Goal: Find contact information: Find contact information

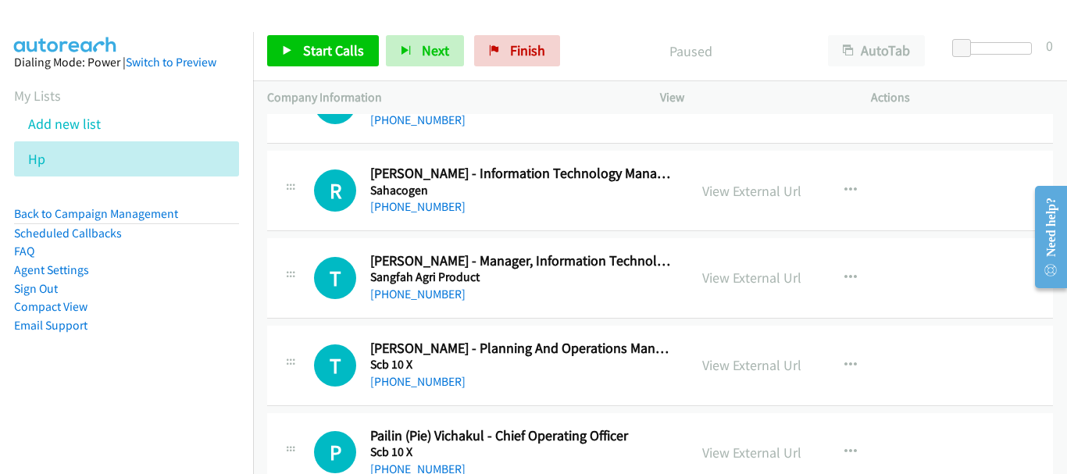
scroll to position [20324, 0]
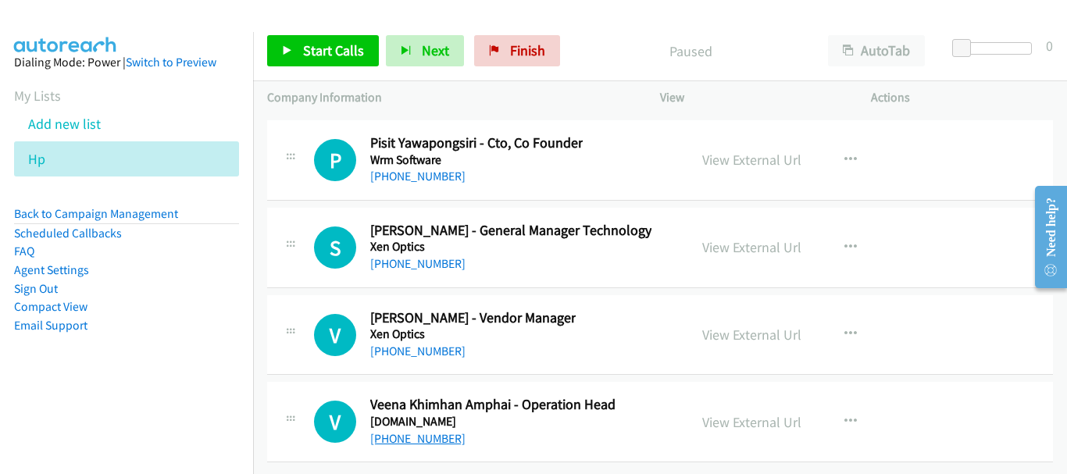
click at [381, 431] on link "[PHONE_NUMBER]" at bounding box center [417, 438] width 95 height 15
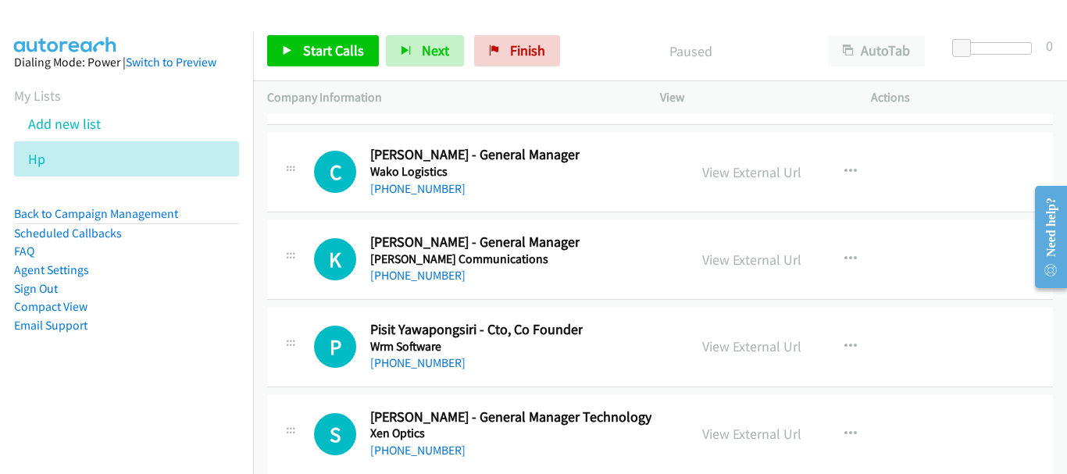
scroll to position [20089, 0]
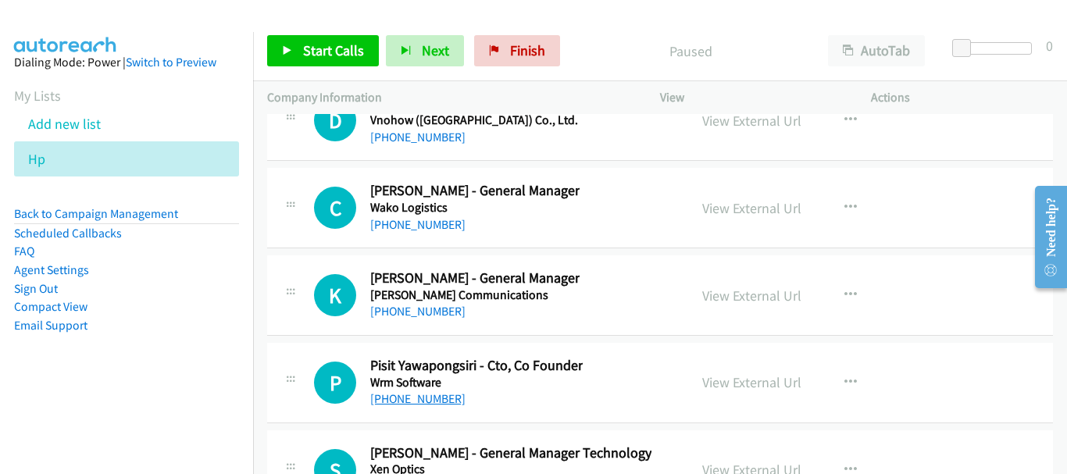
click at [434, 400] on link "[PHONE_NUMBER]" at bounding box center [417, 398] width 95 height 15
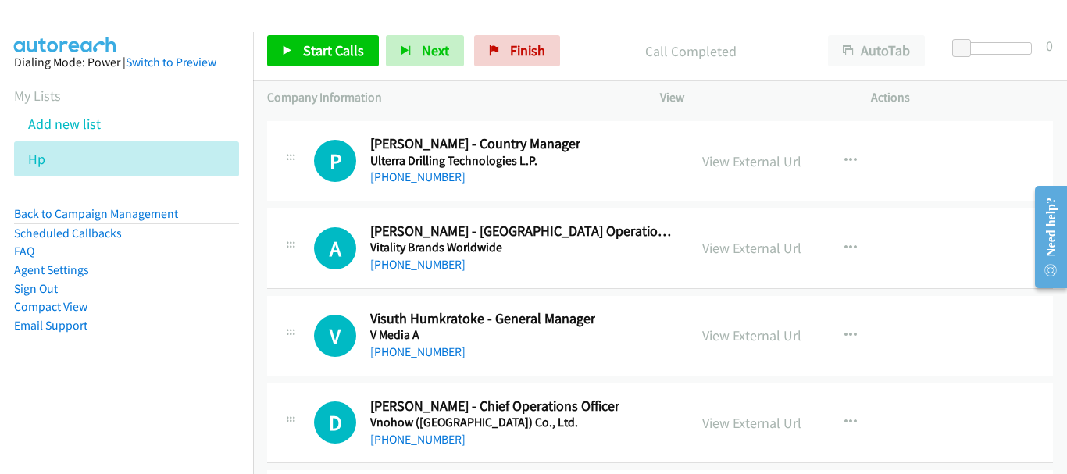
scroll to position [19777, 0]
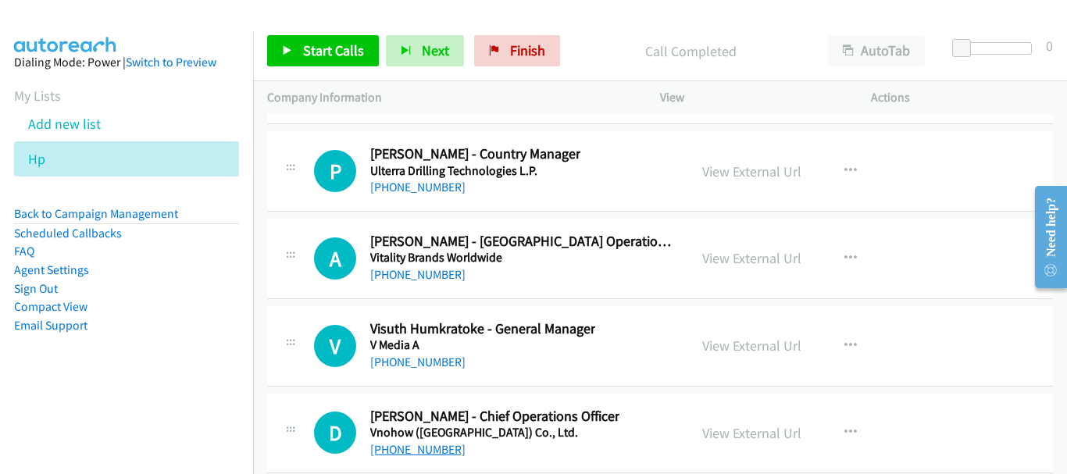
click at [440, 450] on link "[PHONE_NUMBER]" at bounding box center [417, 449] width 95 height 15
click at [434, 274] on link "[PHONE_NUMBER]" at bounding box center [417, 274] width 95 height 15
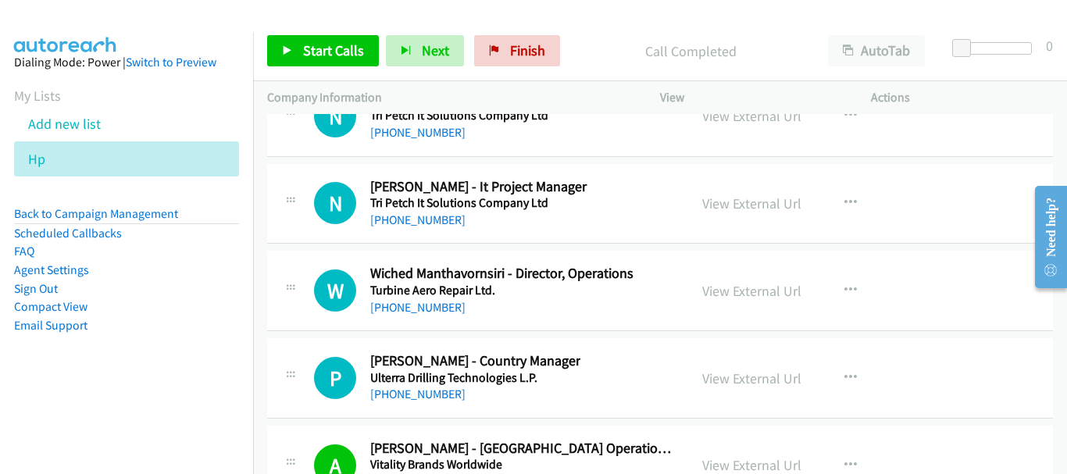
scroll to position [19542, 0]
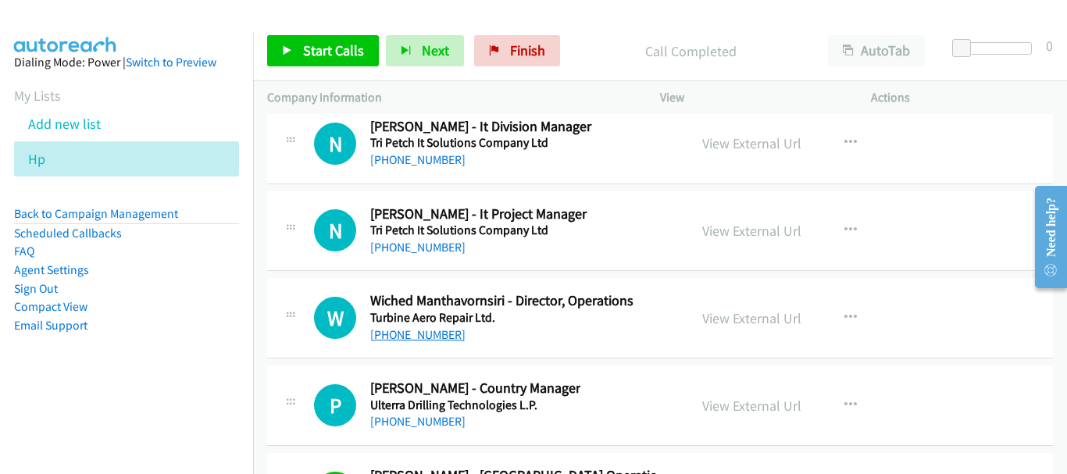
click at [438, 330] on link "[PHONE_NUMBER]" at bounding box center [417, 334] width 95 height 15
click at [424, 249] on link "[PHONE_NUMBER]" at bounding box center [417, 247] width 95 height 15
click at [420, 244] on link "[PHONE_NUMBER]" at bounding box center [417, 247] width 95 height 15
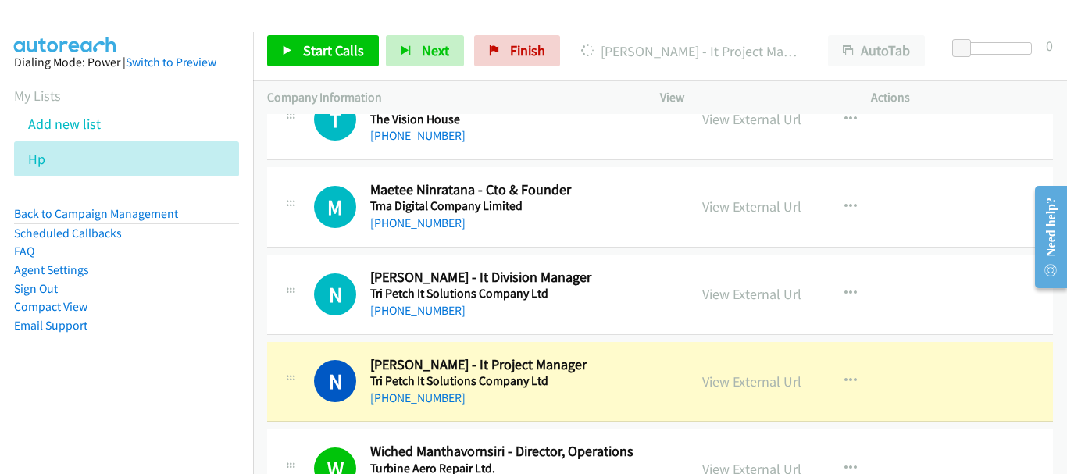
scroll to position [19386, 0]
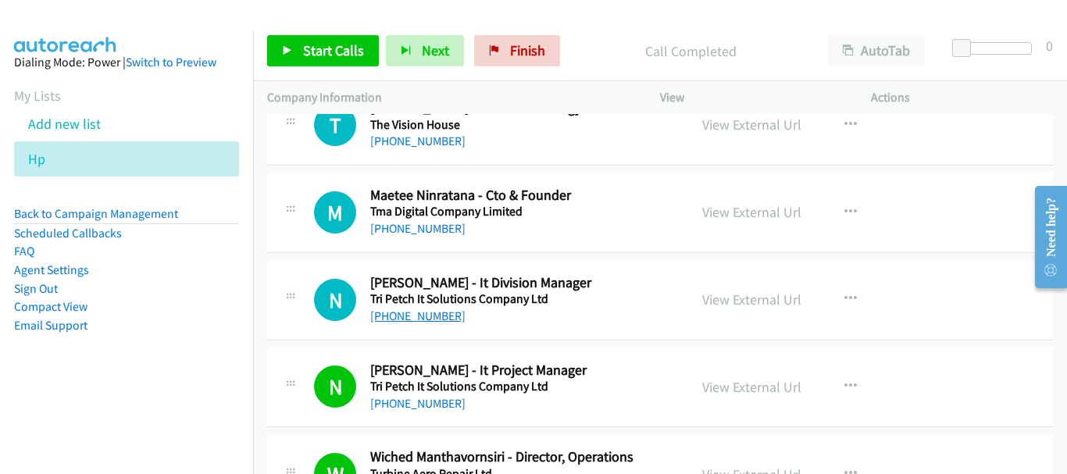
click at [436, 323] on link "[PHONE_NUMBER]" at bounding box center [417, 316] width 95 height 15
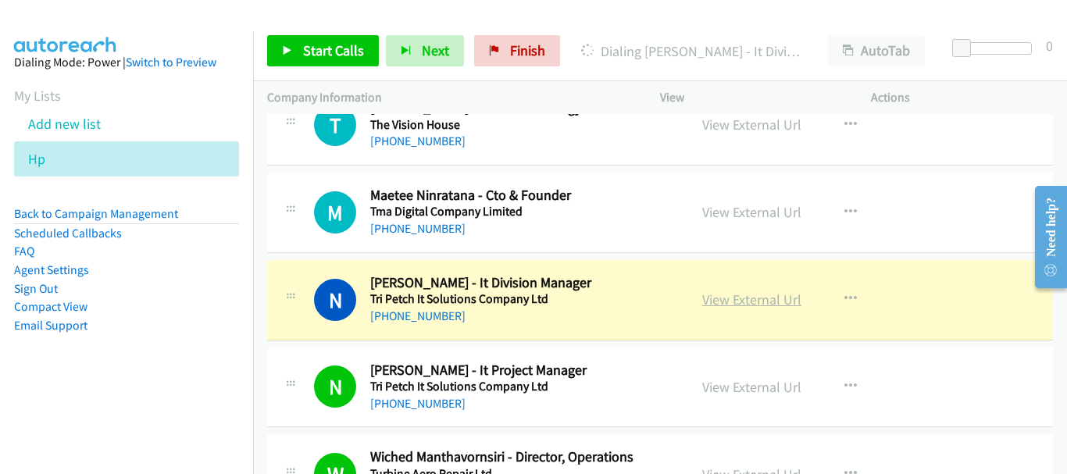
click at [768, 295] on link "View External Url" at bounding box center [751, 300] width 99 height 18
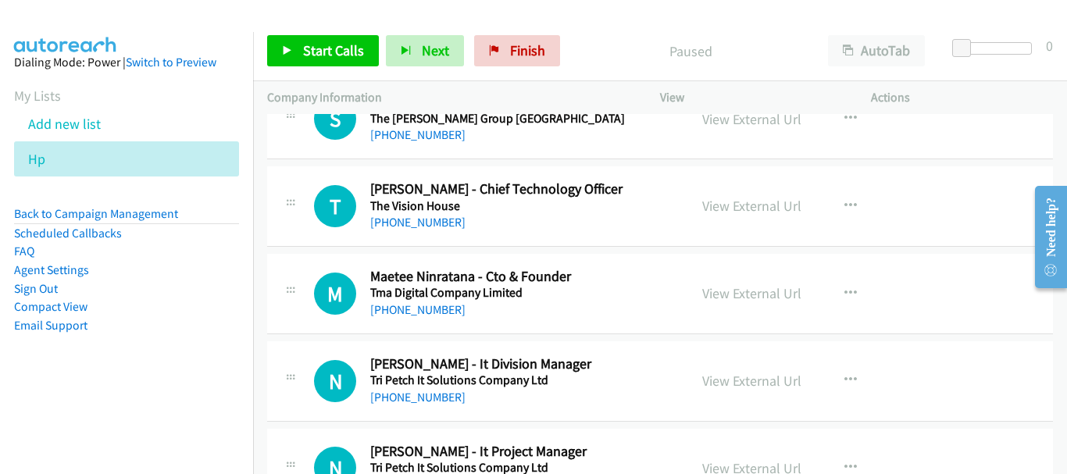
scroll to position [19303, 0]
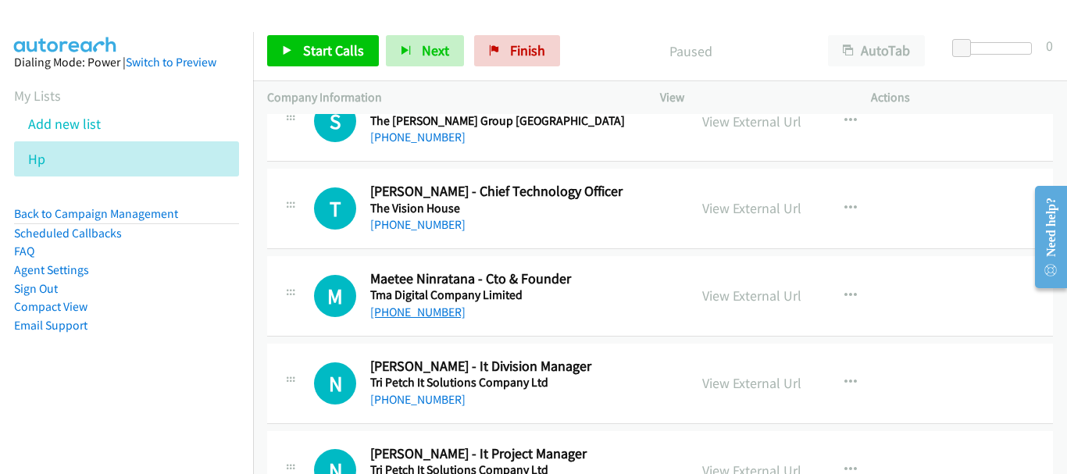
click at [425, 312] on link "[PHONE_NUMBER]" at bounding box center [417, 312] width 95 height 15
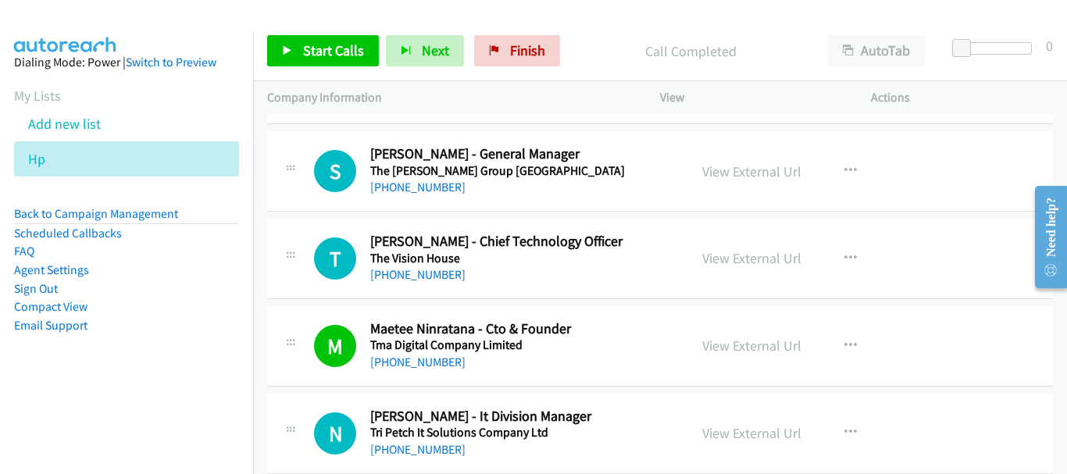
scroll to position [19225, 0]
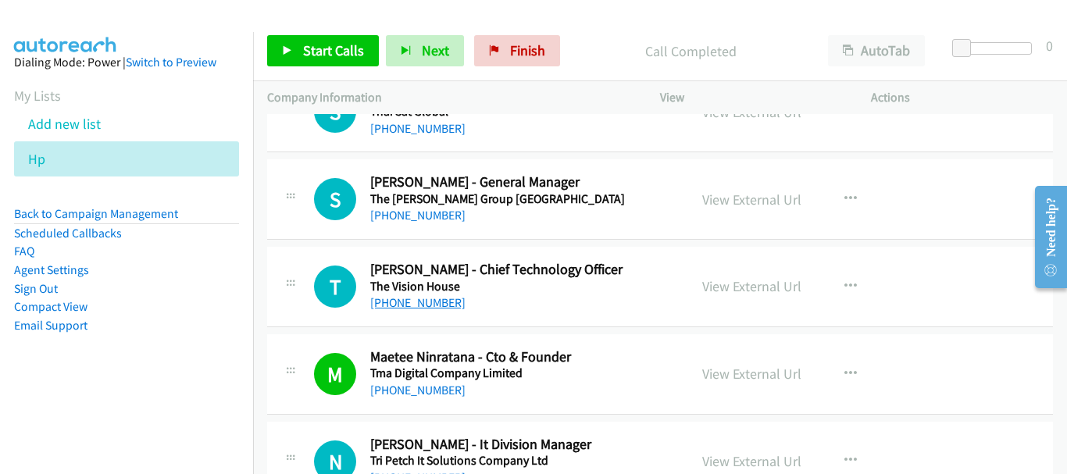
click at [425, 305] on link "[PHONE_NUMBER]" at bounding box center [417, 302] width 95 height 15
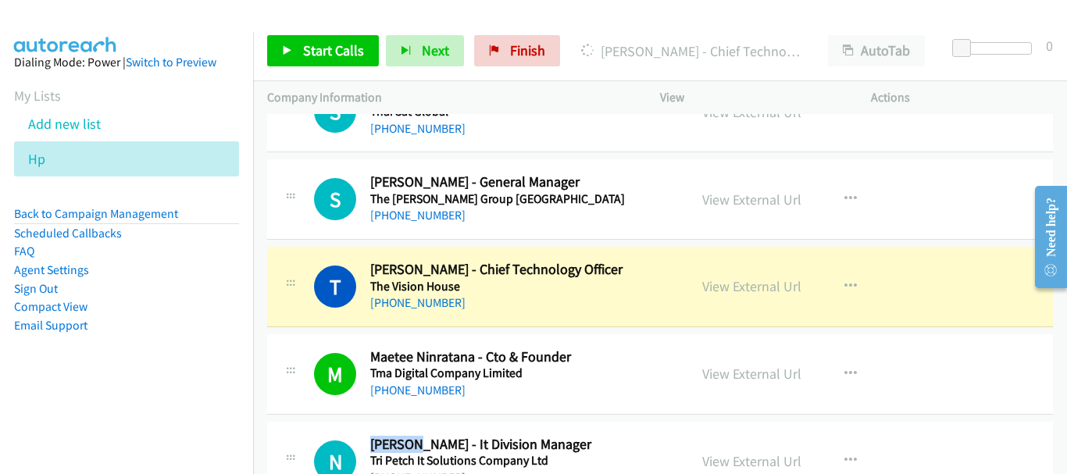
click at [548, 334] on div "M Callback Scheduled Maetee Ninratana - Cto & Founder Tma Digital Company Limit…" at bounding box center [660, 374] width 786 height 80
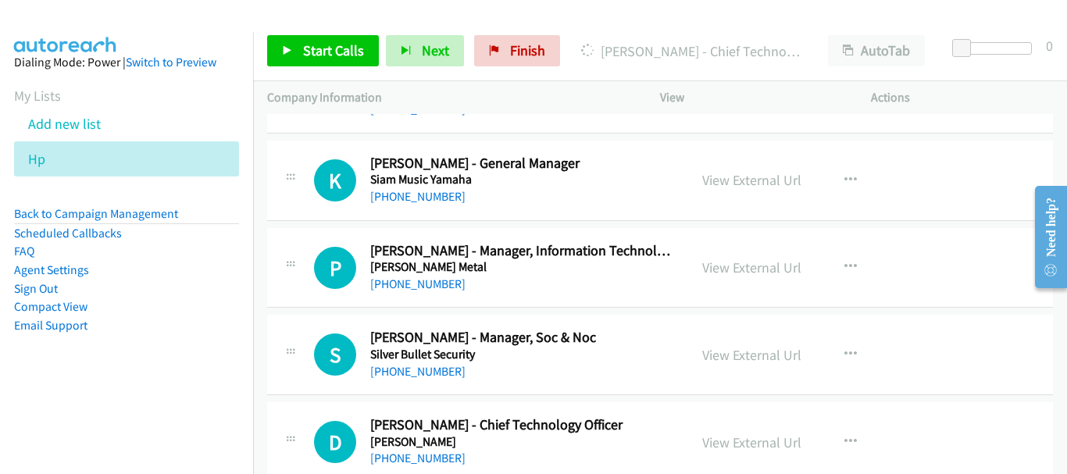
scroll to position [17506, 0]
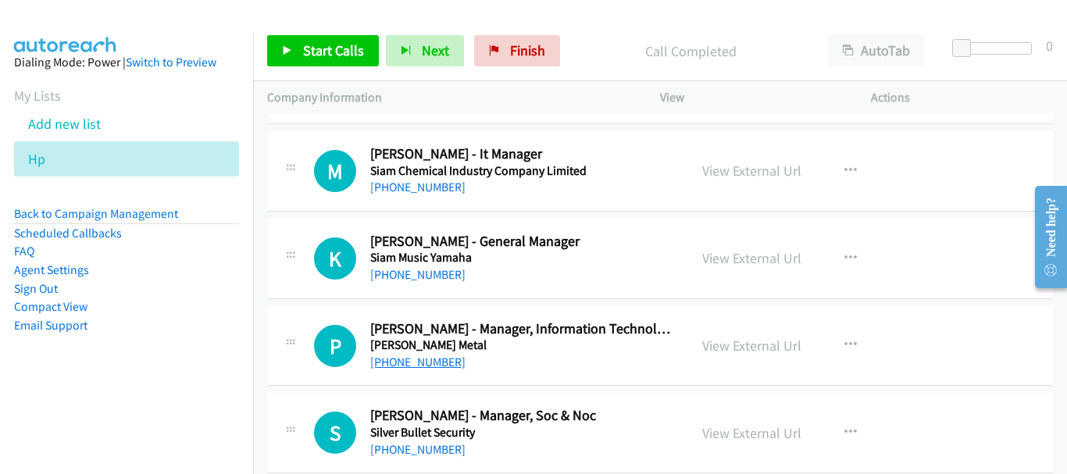
click at [436, 359] on link "[PHONE_NUMBER]" at bounding box center [417, 362] width 95 height 15
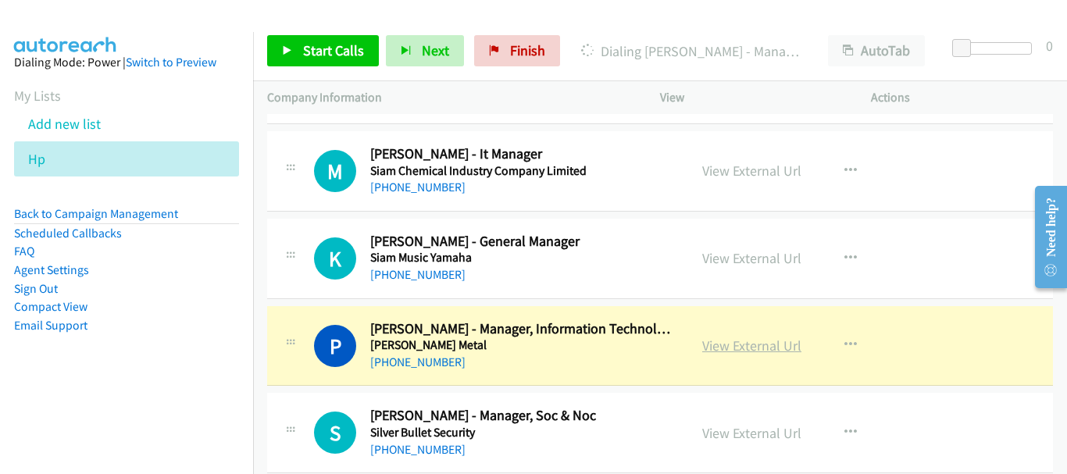
click at [744, 345] on link "View External Url" at bounding box center [751, 346] width 99 height 18
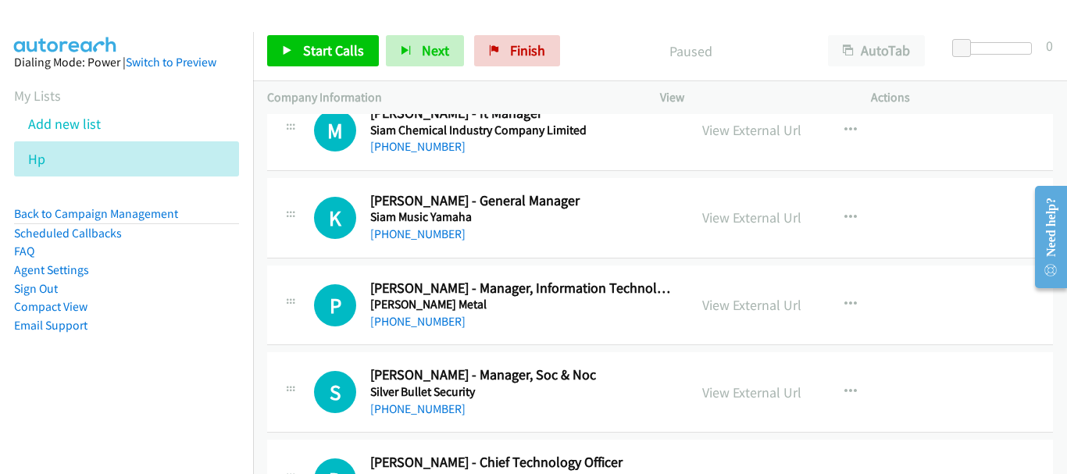
scroll to position [17468, 0]
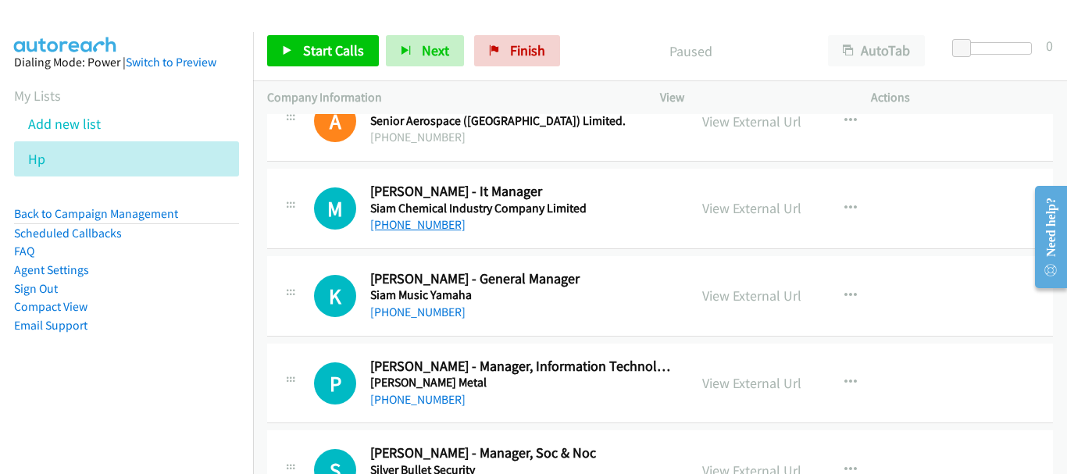
click at [437, 223] on link "[PHONE_NUMBER]" at bounding box center [417, 224] width 95 height 15
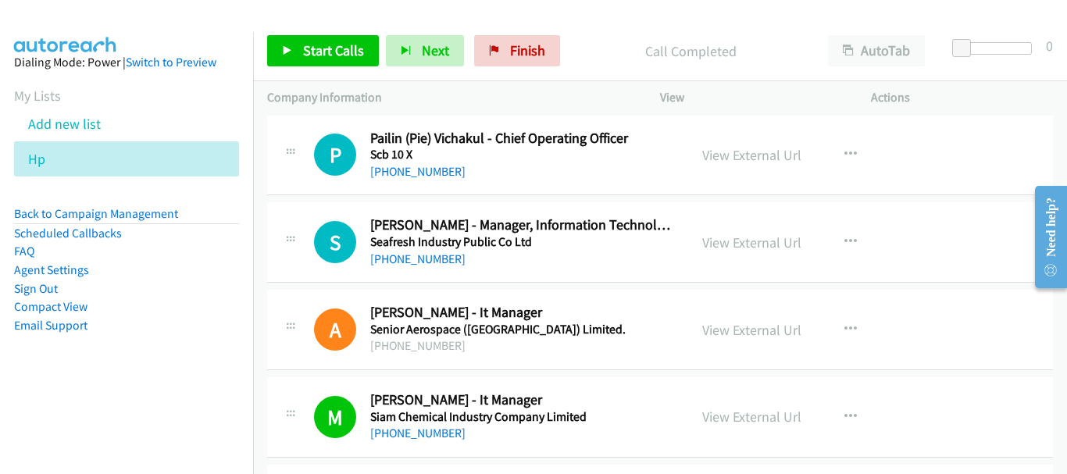
scroll to position [17234, 0]
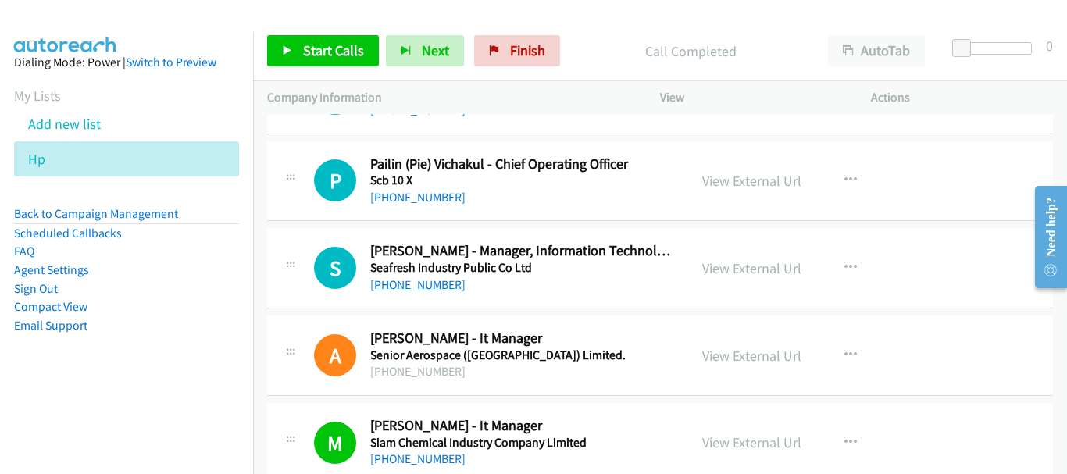
click at [422, 287] on link "[PHONE_NUMBER]" at bounding box center [417, 284] width 95 height 15
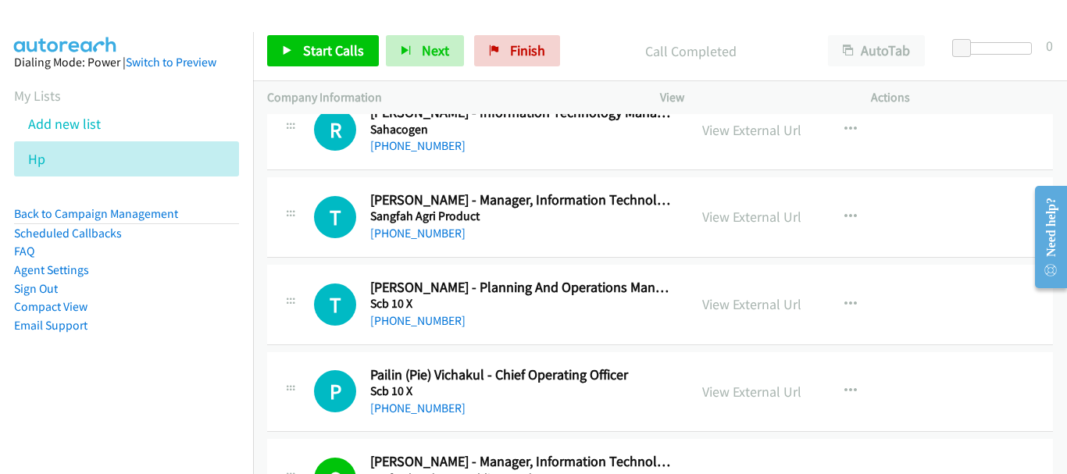
scroll to position [17000, 0]
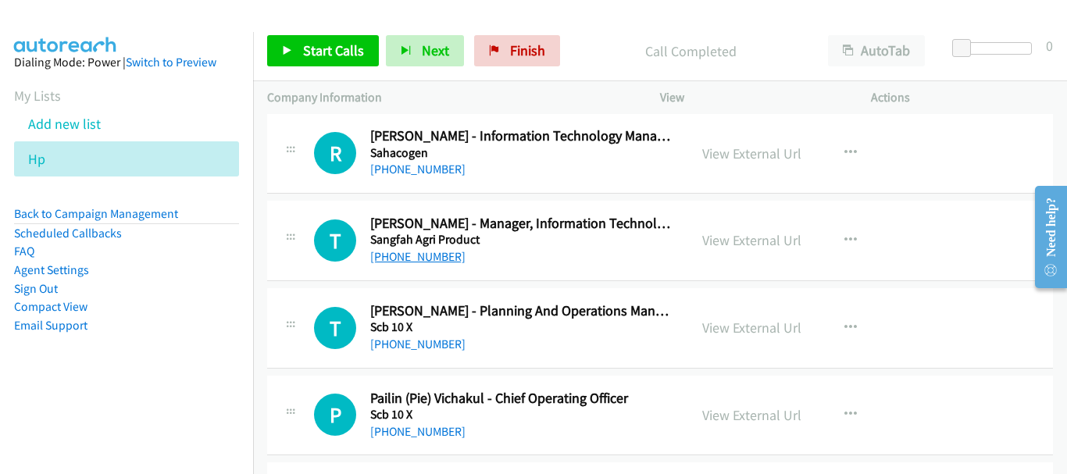
click at [416, 258] on link "[PHONE_NUMBER]" at bounding box center [417, 256] width 95 height 15
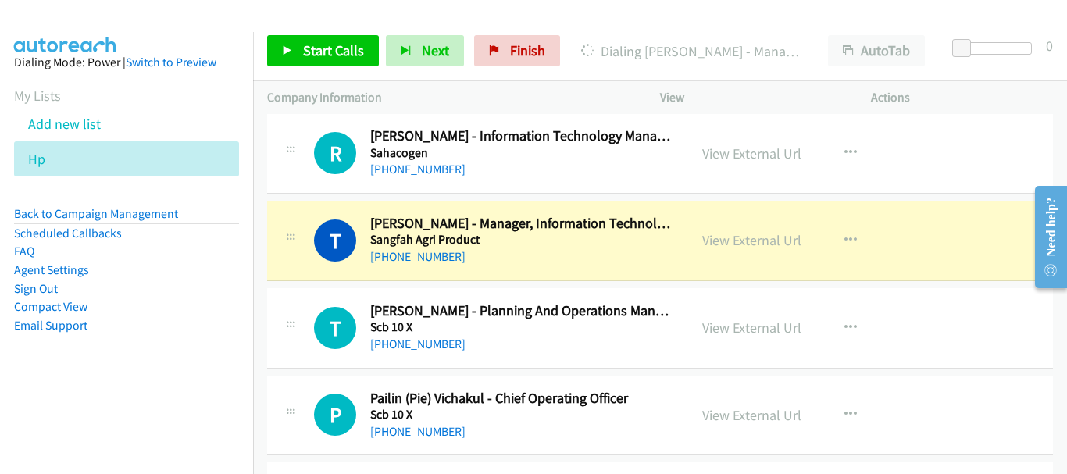
scroll to position [16843, 0]
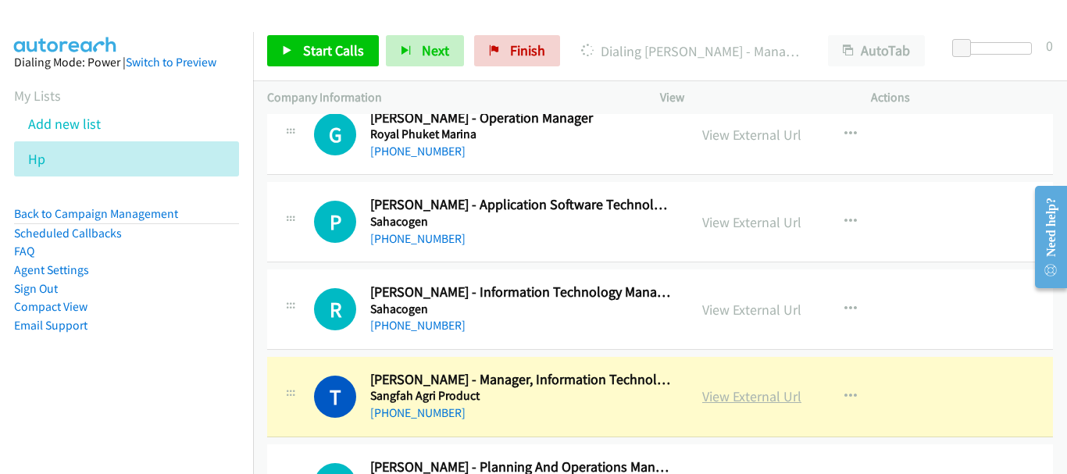
click at [725, 402] on link "View External Url" at bounding box center [751, 396] width 99 height 18
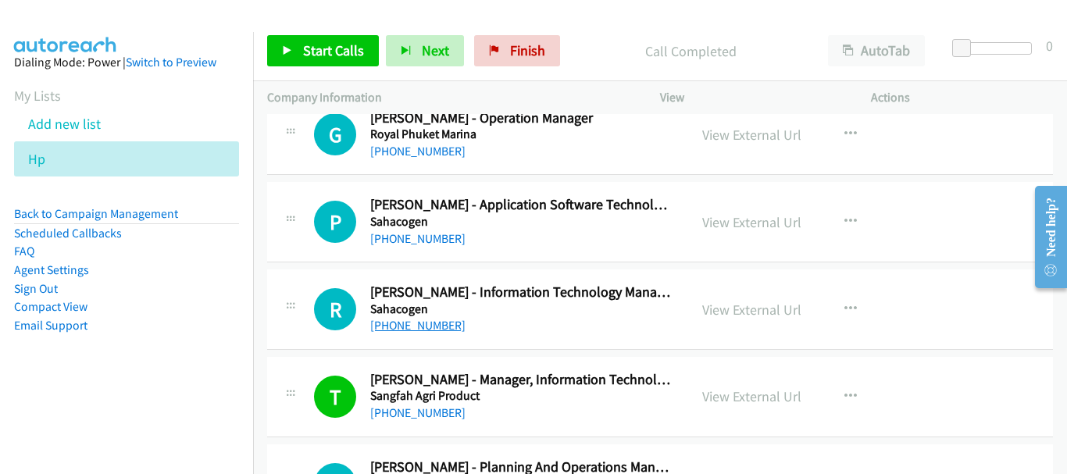
click at [440, 319] on link "[PHONE_NUMBER]" at bounding box center [417, 325] width 95 height 15
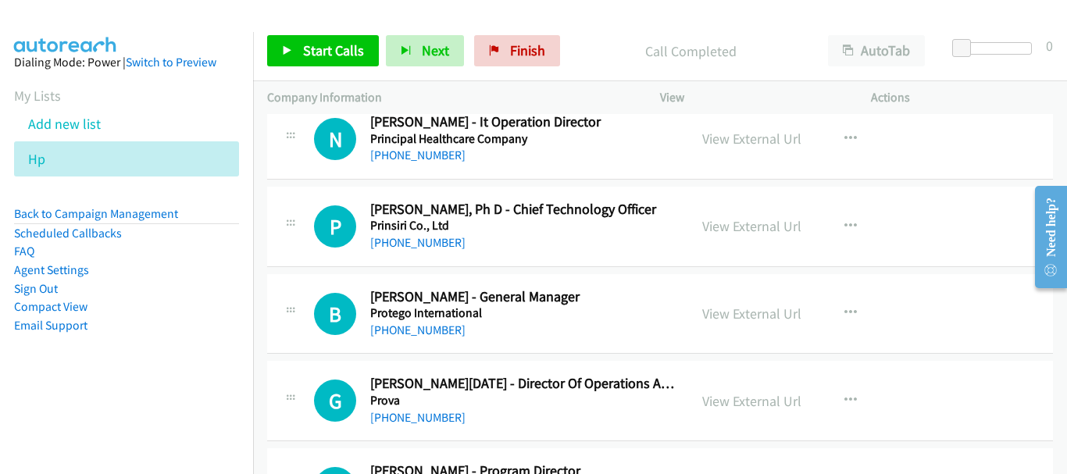
scroll to position [16062, 0]
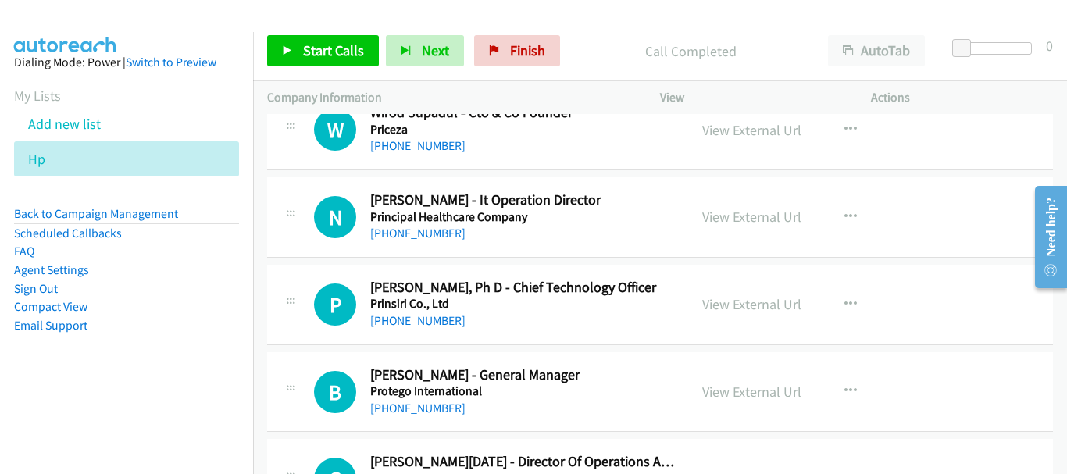
click at [412, 325] on link "[PHONE_NUMBER]" at bounding box center [417, 320] width 95 height 15
click at [440, 234] on link "[PHONE_NUMBER]" at bounding box center [417, 233] width 95 height 15
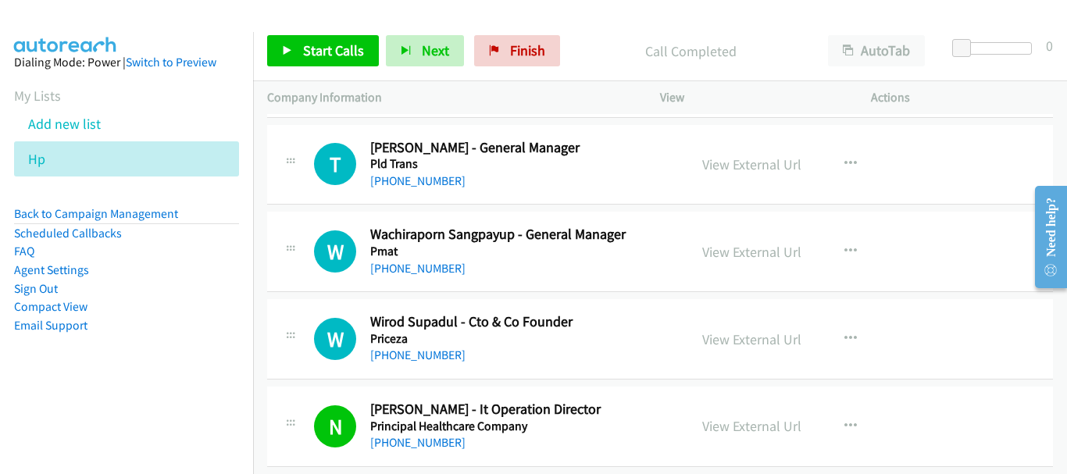
scroll to position [15828, 0]
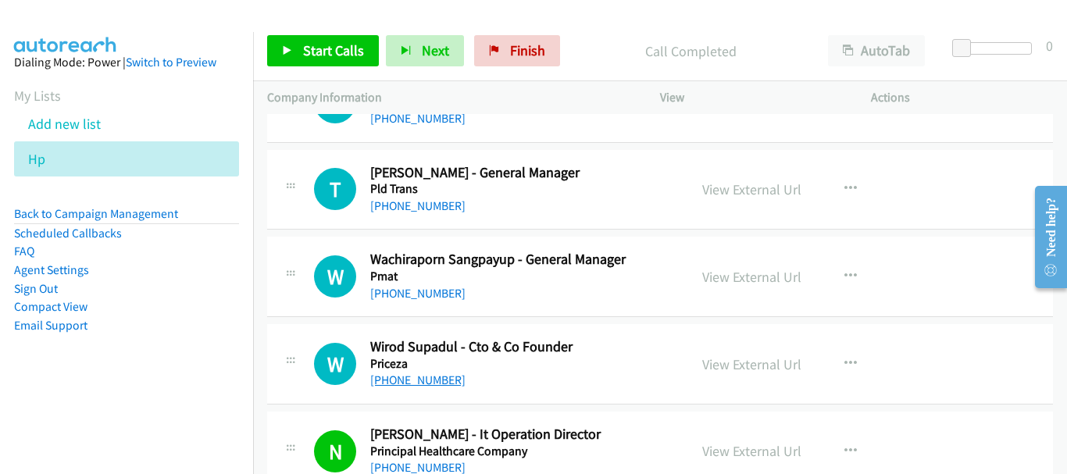
click at [435, 376] on link "[PHONE_NUMBER]" at bounding box center [417, 380] width 95 height 15
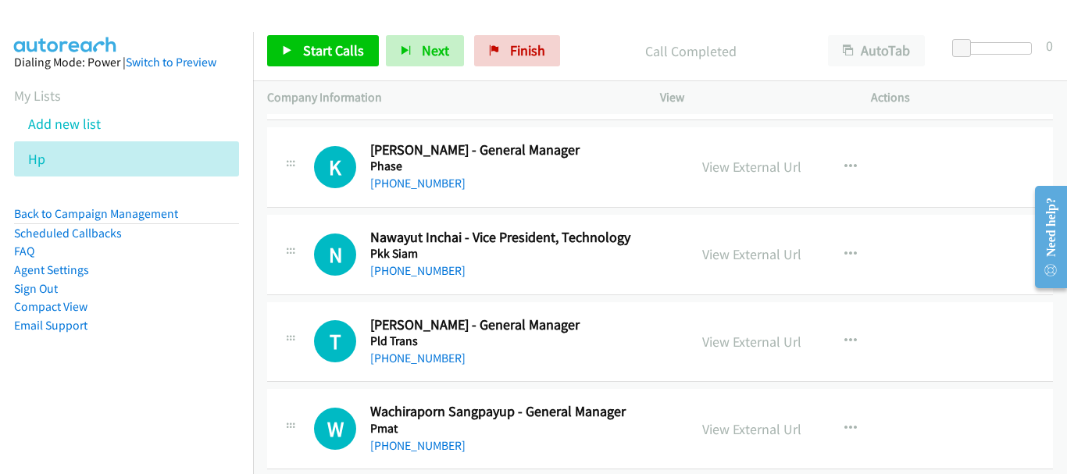
scroll to position [15672, 0]
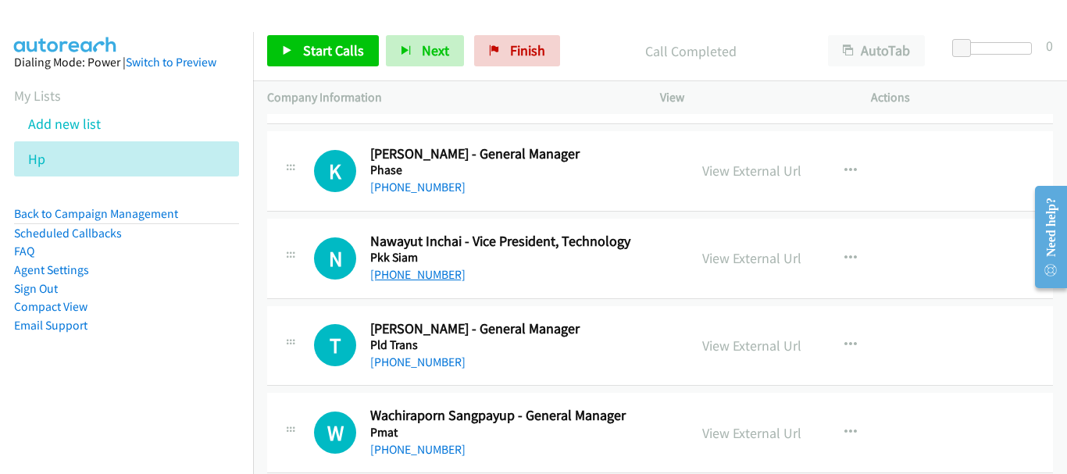
click at [438, 278] on link "[PHONE_NUMBER]" at bounding box center [417, 274] width 95 height 15
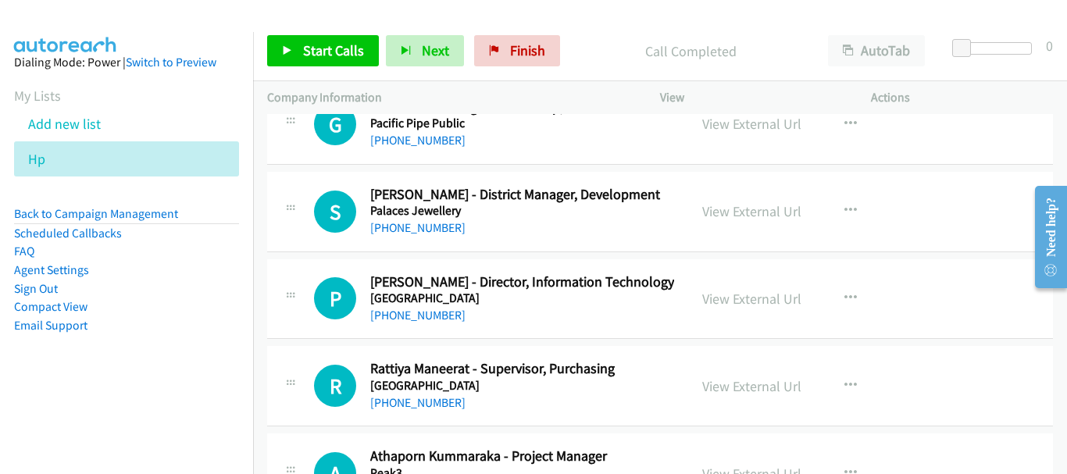
scroll to position [15281, 0]
click at [430, 315] on link "[PHONE_NUMBER]" at bounding box center [417, 316] width 95 height 15
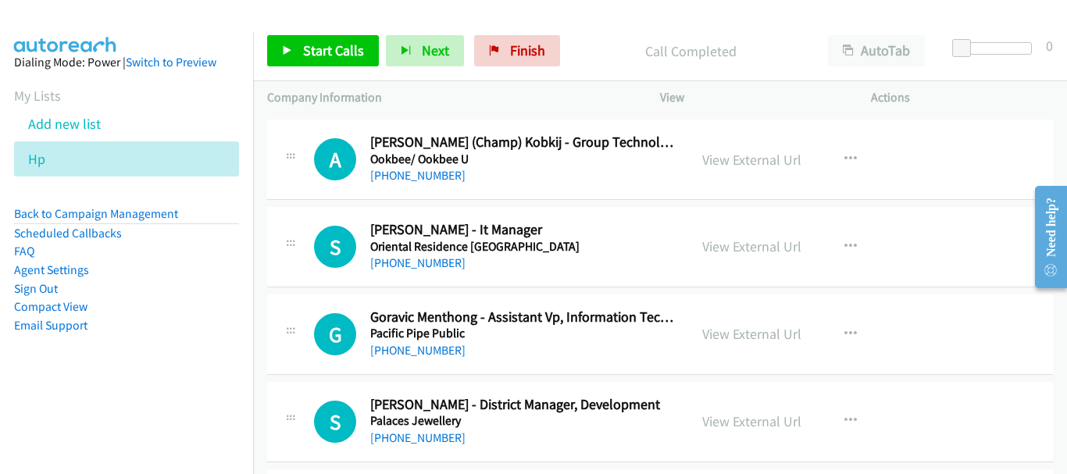
scroll to position [15047, 0]
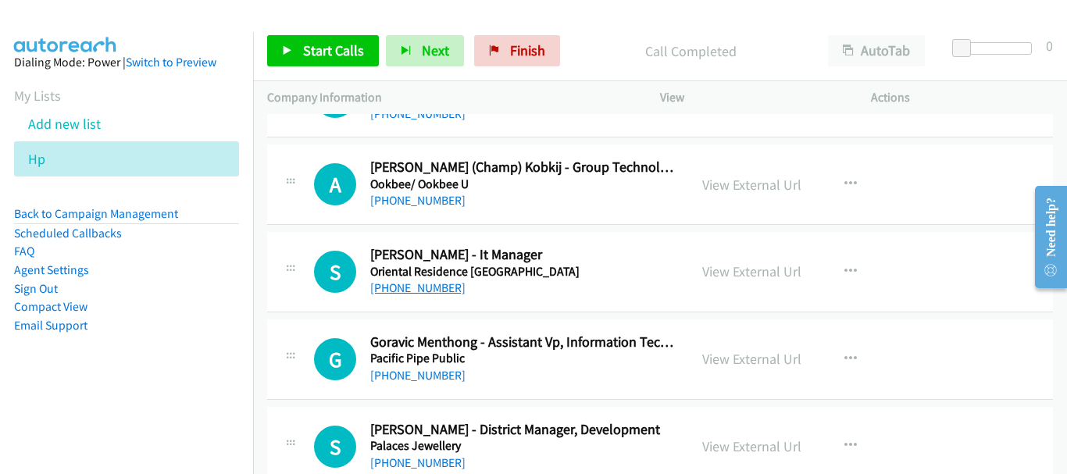
click at [416, 286] on link "[PHONE_NUMBER]" at bounding box center [417, 287] width 95 height 15
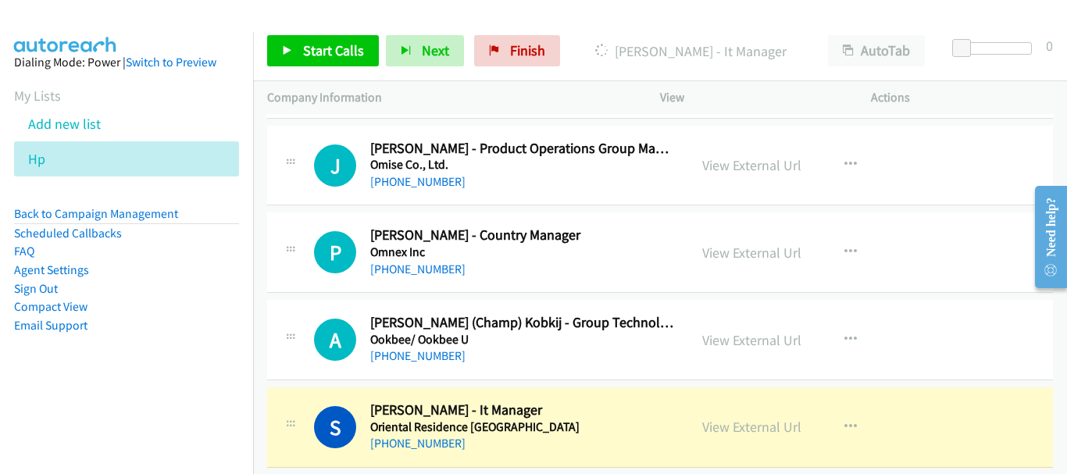
scroll to position [14890, 0]
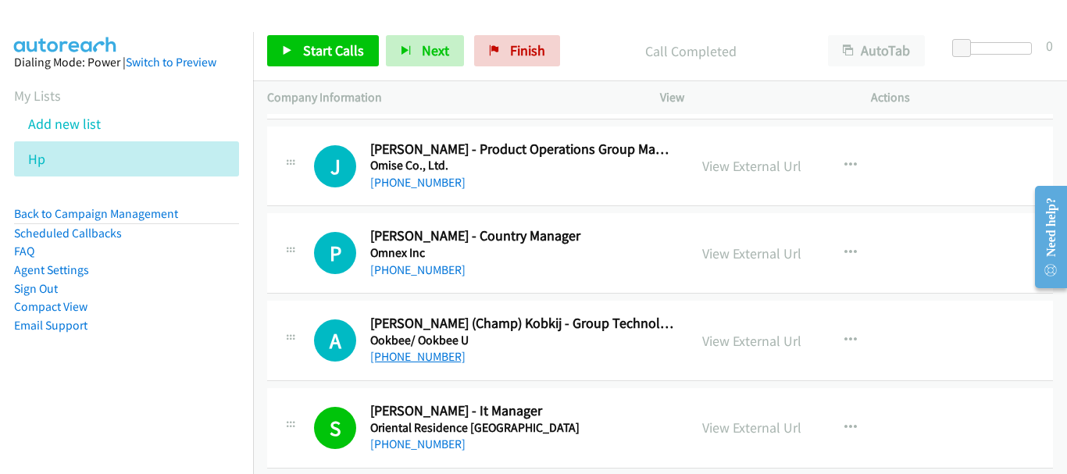
click at [405, 362] on link "[PHONE_NUMBER]" at bounding box center [417, 356] width 95 height 15
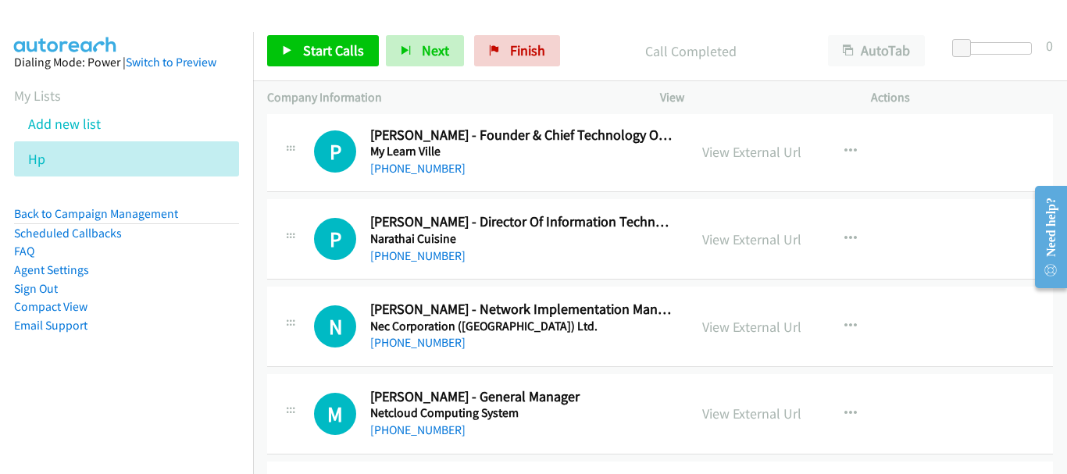
scroll to position [13953, 0]
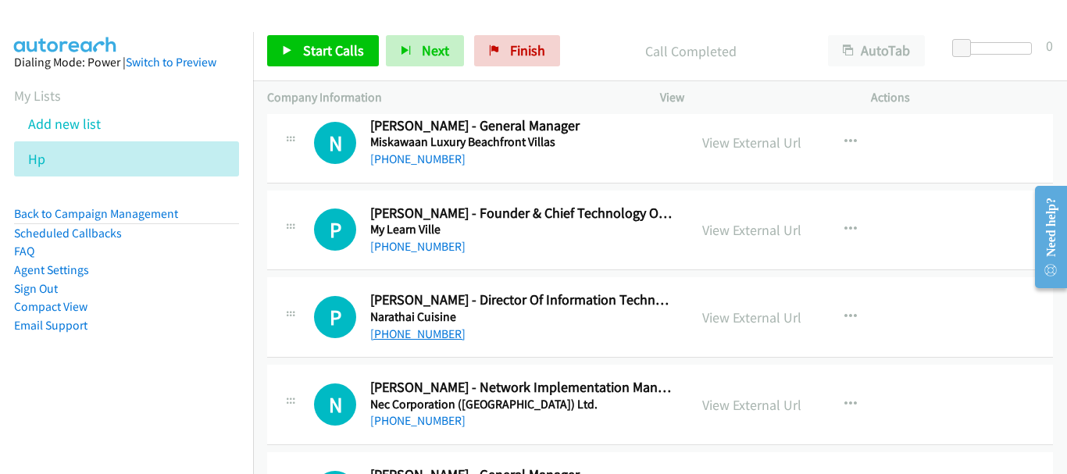
click at [440, 337] on link "[PHONE_NUMBER]" at bounding box center [417, 334] width 95 height 15
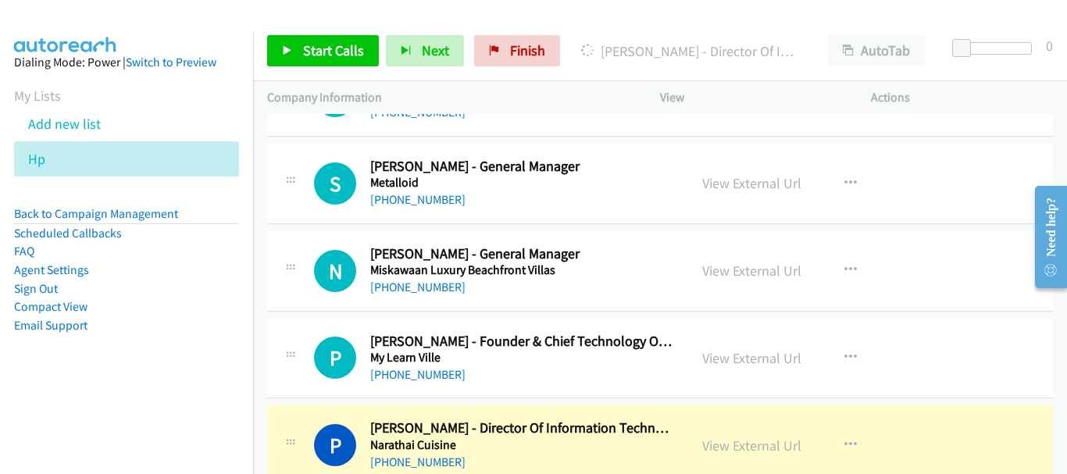
scroll to position [13797, 0]
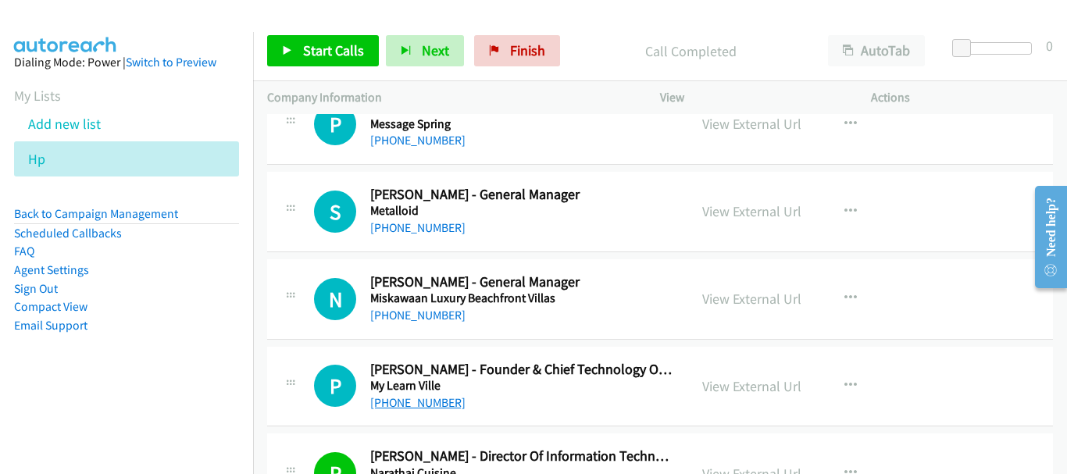
click at [427, 401] on link "[PHONE_NUMBER]" at bounding box center [417, 402] width 95 height 15
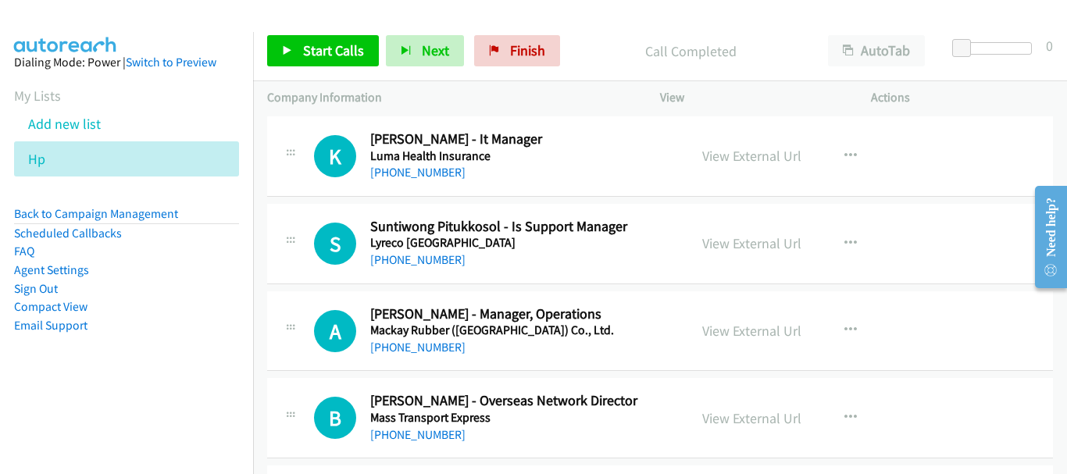
scroll to position [13250, 0]
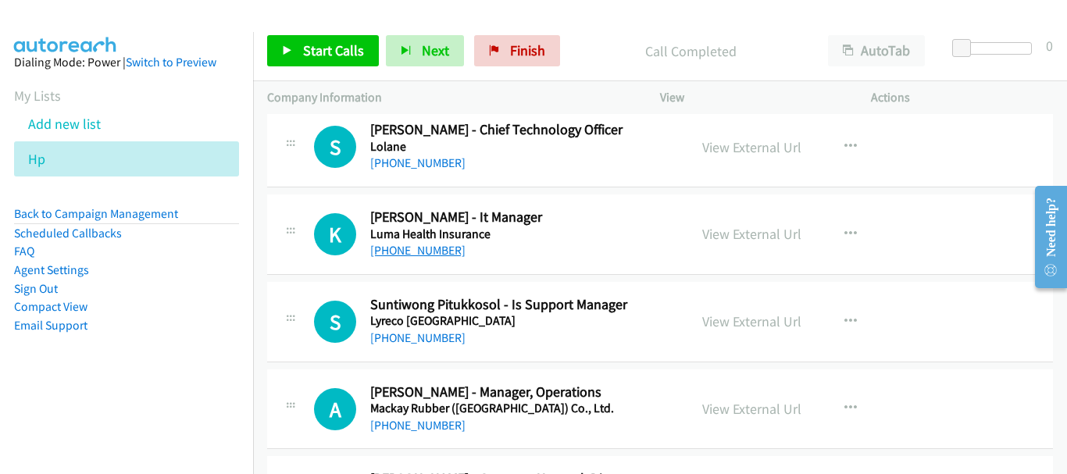
click at [412, 246] on link "[PHONE_NUMBER]" at bounding box center [417, 250] width 95 height 15
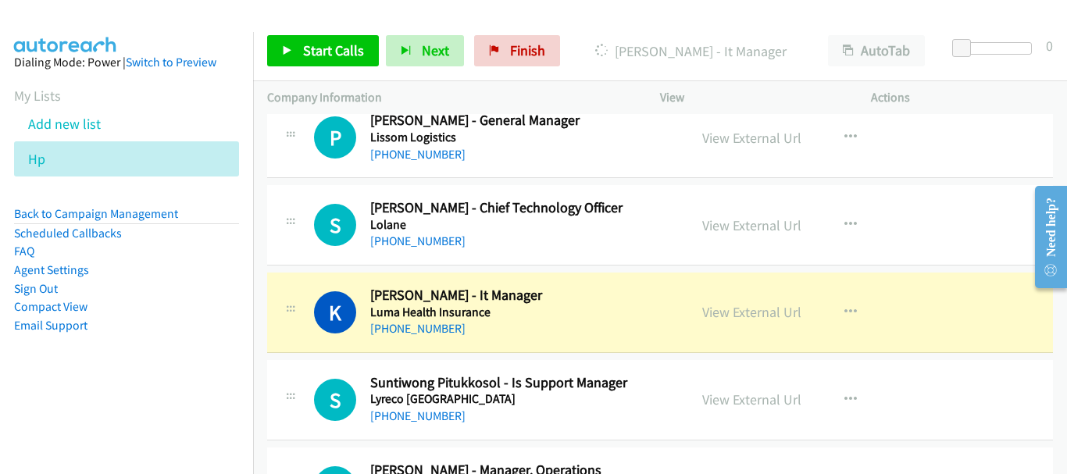
scroll to position [13094, 0]
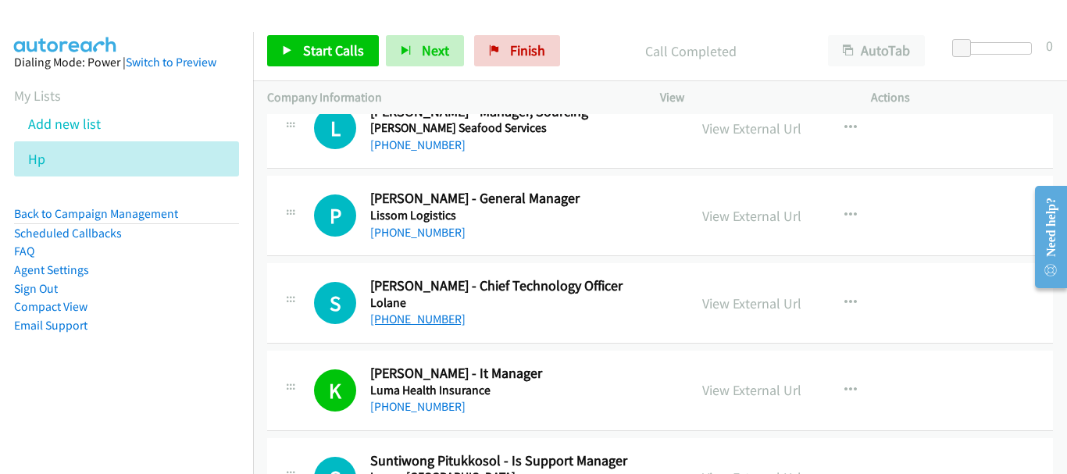
click at [397, 324] on link "[PHONE_NUMBER]" at bounding box center [417, 319] width 95 height 15
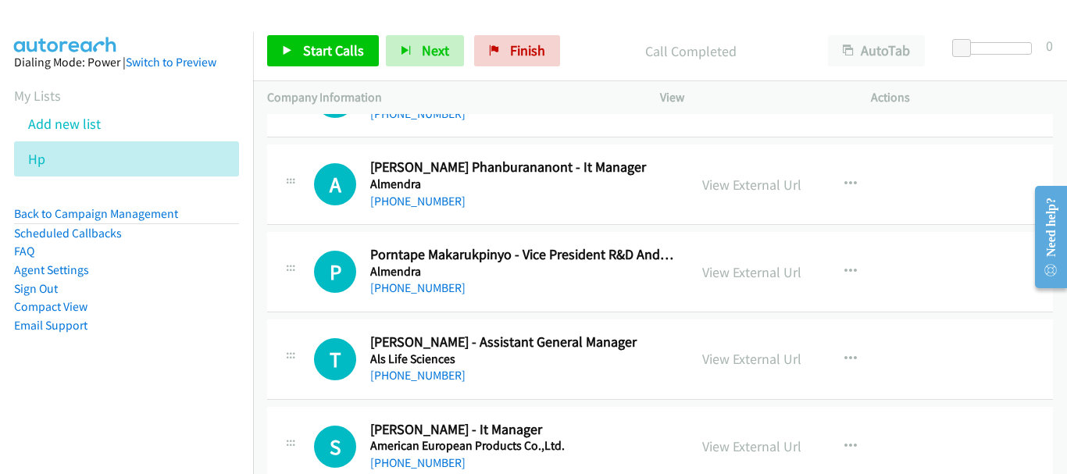
scroll to position [391, 0]
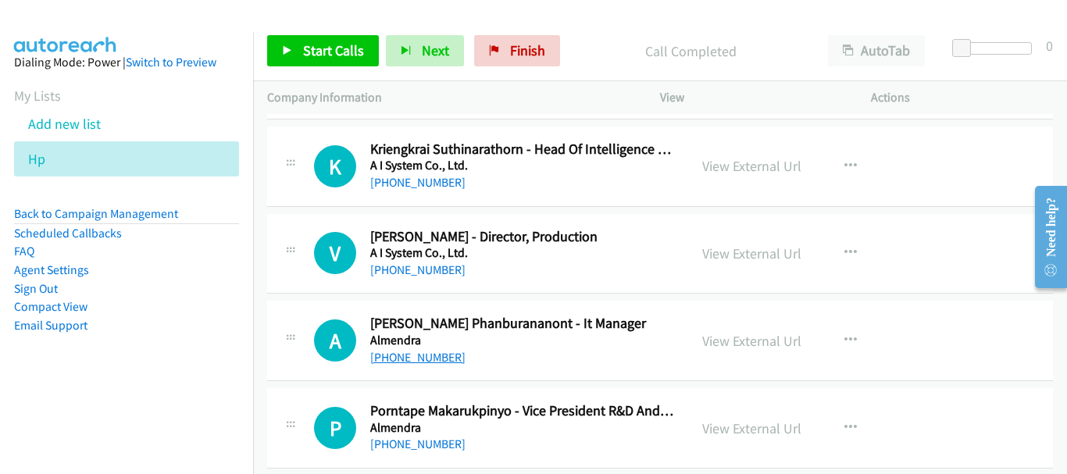
click at [414, 352] on link "[PHONE_NUMBER]" at bounding box center [417, 357] width 95 height 15
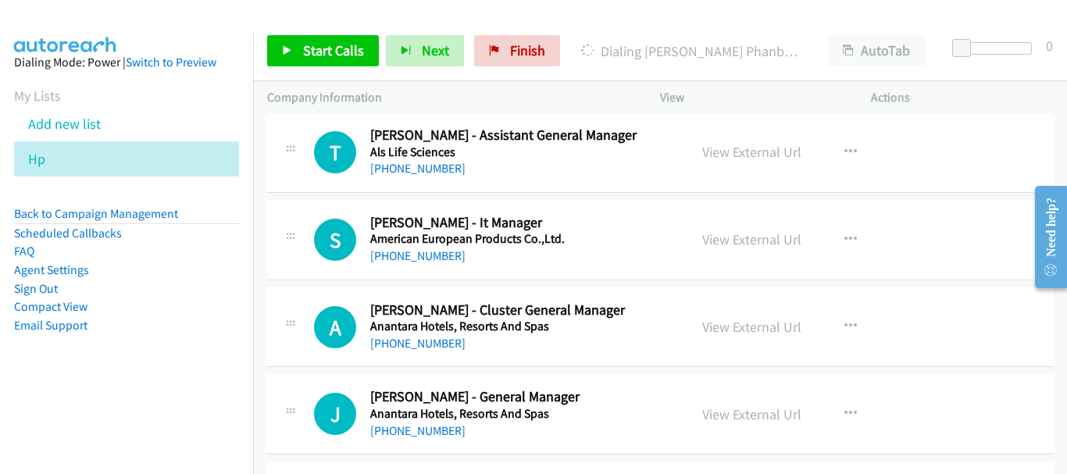
scroll to position [781, 0]
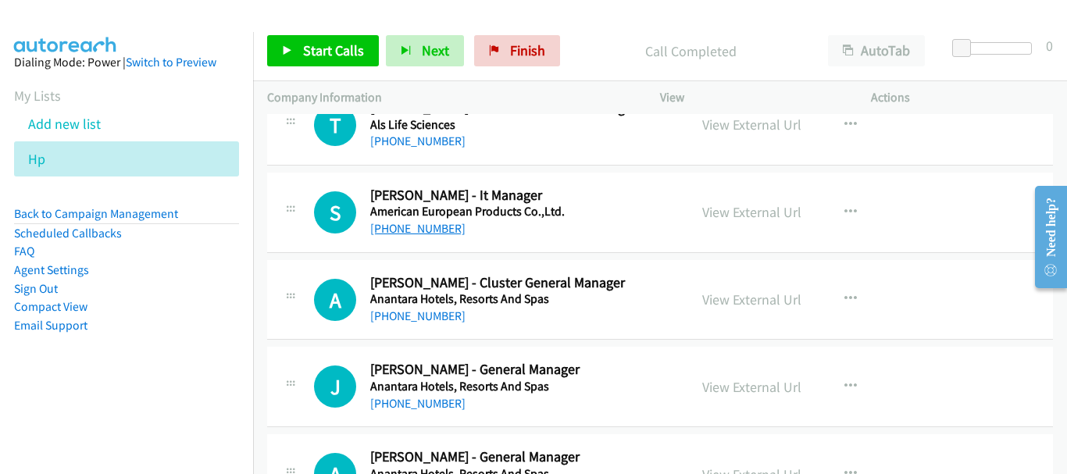
click at [436, 226] on link "[PHONE_NUMBER]" at bounding box center [417, 228] width 95 height 15
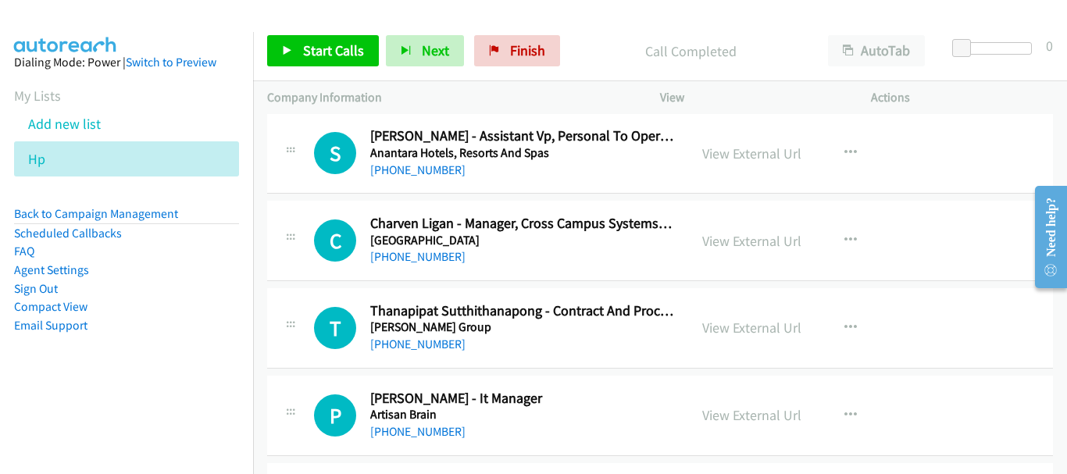
scroll to position [1562, 0]
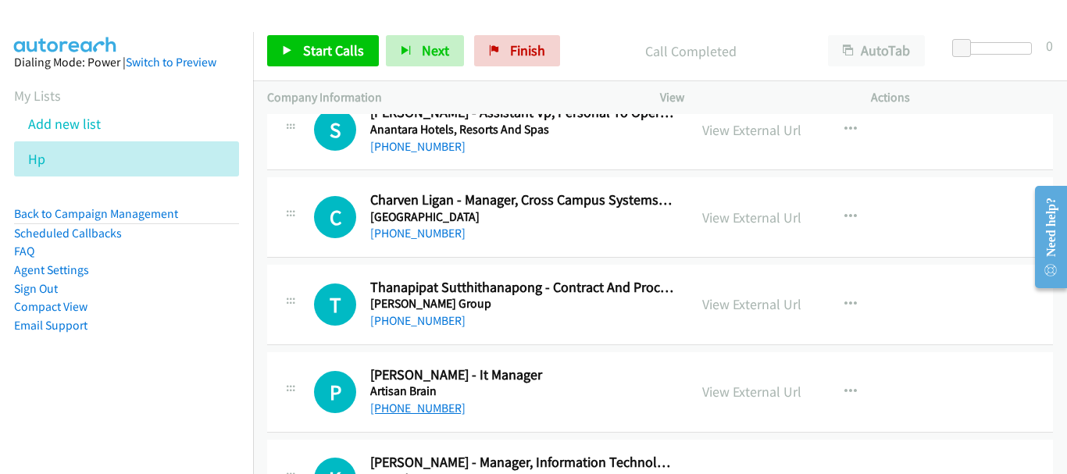
click at [405, 408] on link "[PHONE_NUMBER]" at bounding box center [417, 408] width 95 height 15
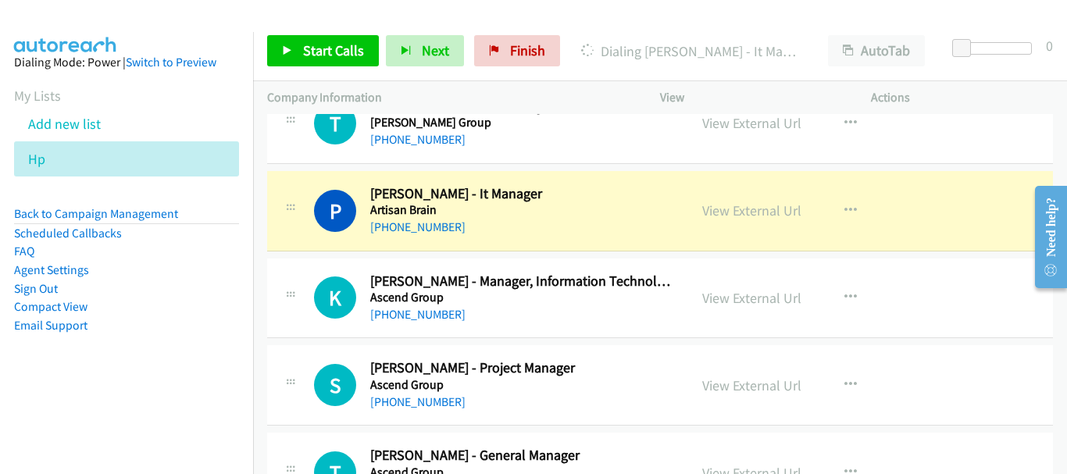
scroll to position [1797, 0]
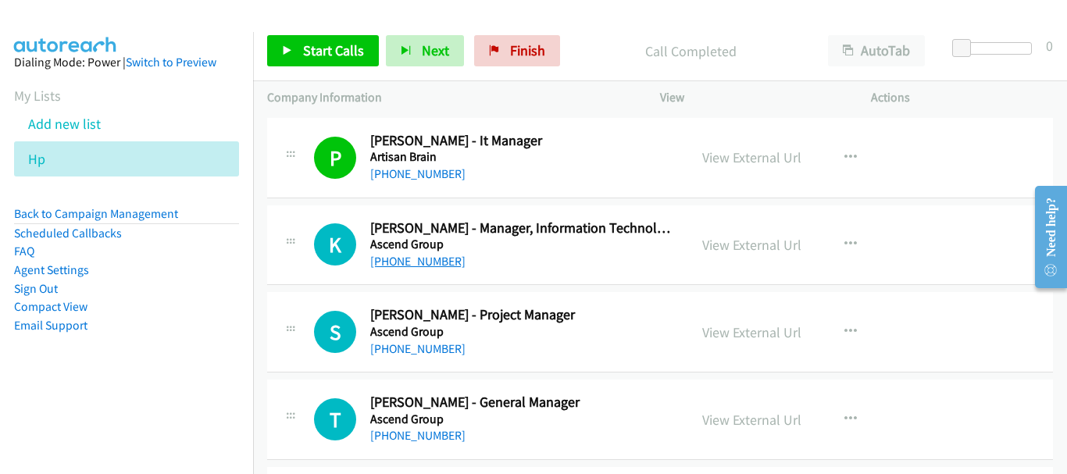
click at [419, 260] on link "[PHONE_NUMBER]" at bounding box center [417, 261] width 95 height 15
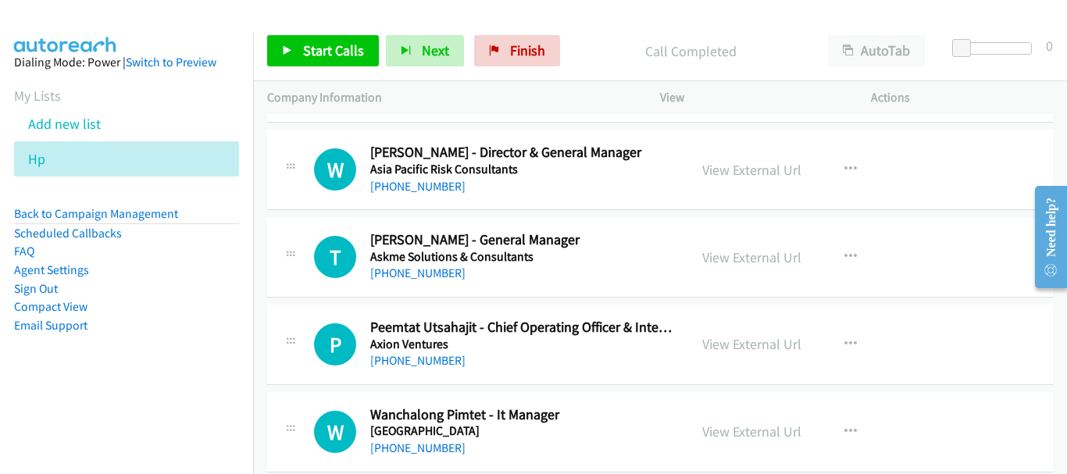
scroll to position [2422, 0]
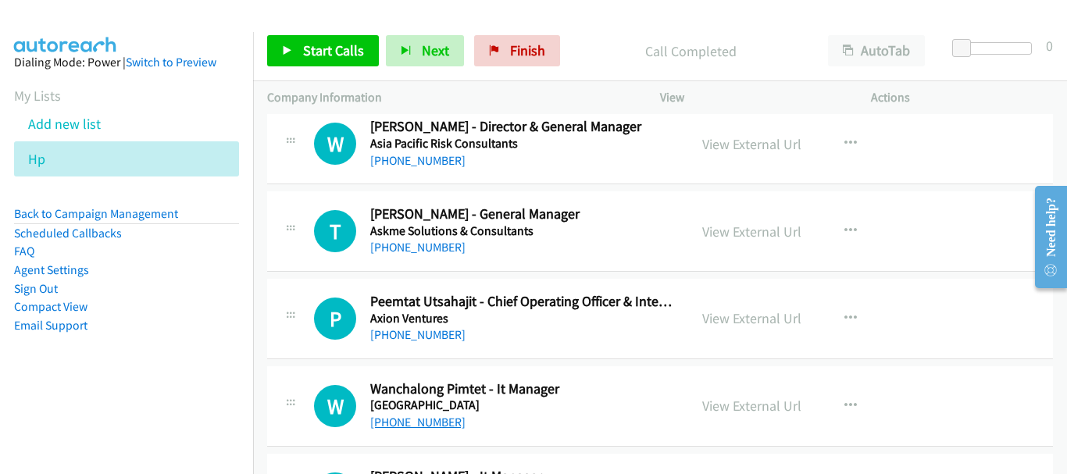
click at [423, 420] on link "[PHONE_NUMBER]" at bounding box center [417, 422] width 95 height 15
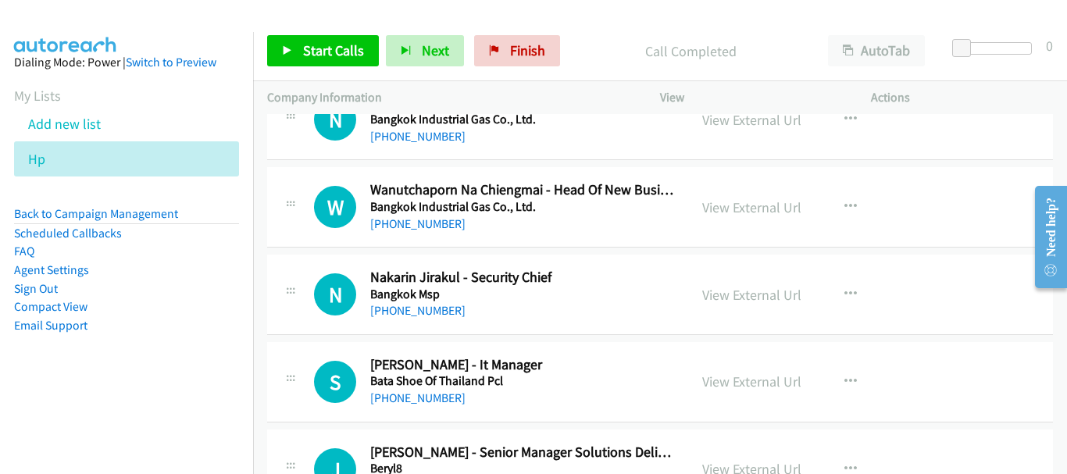
scroll to position [2969, 0]
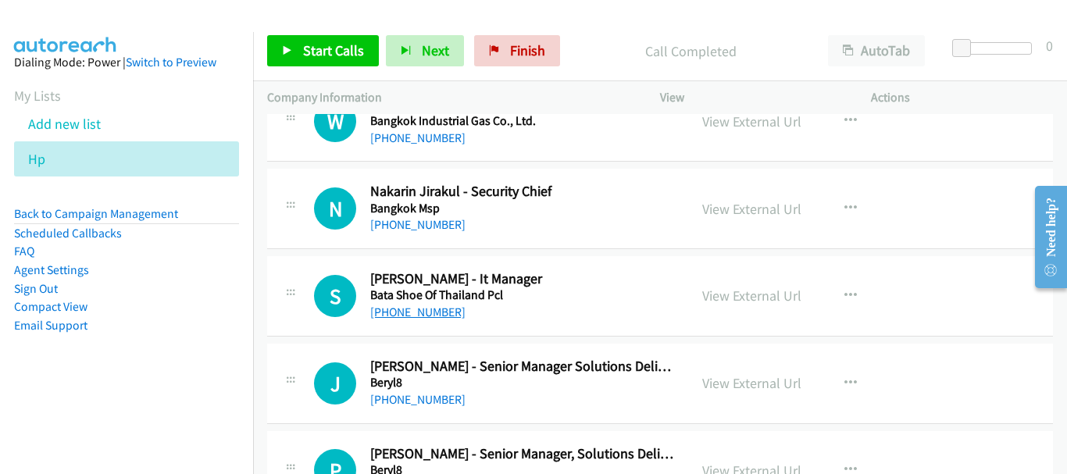
click at [405, 305] on link "[PHONE_NUMBER]" at bounding box center [417, 312] width 95 height 15
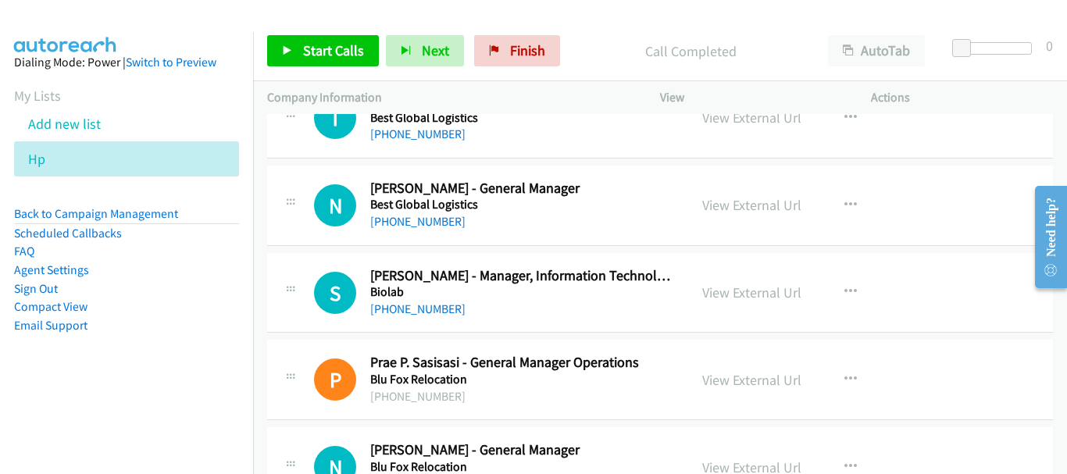
scroll to position [3594, 0]
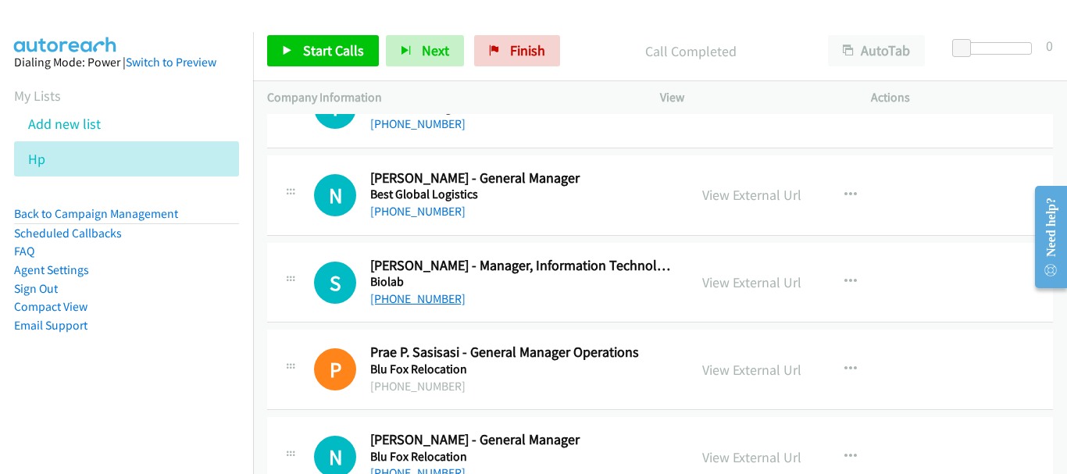
click at [408, 300] on link "[PHONE_NUMBER]" at bounding box center [417, 298] width 95 height 15
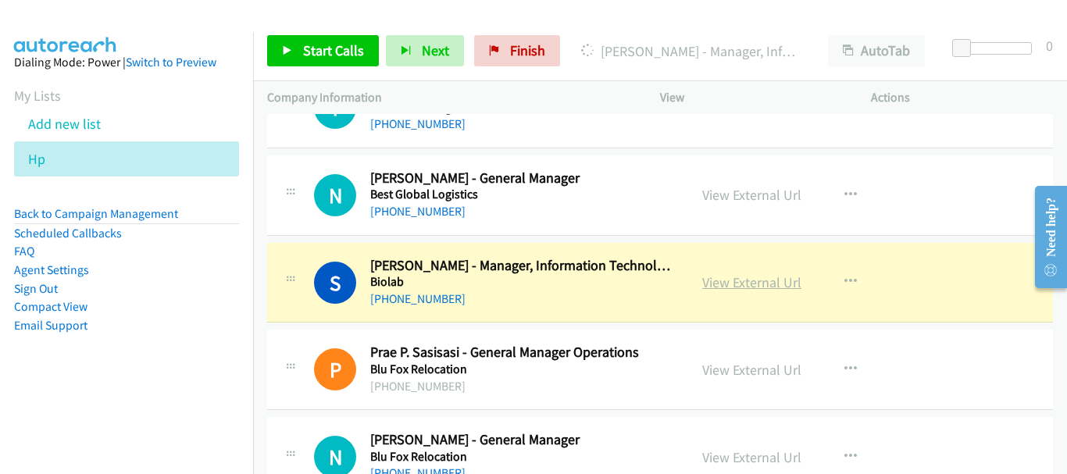
click at [703, 274] on link "View External Url" at bounding box center [751, 282] width 99 height 18
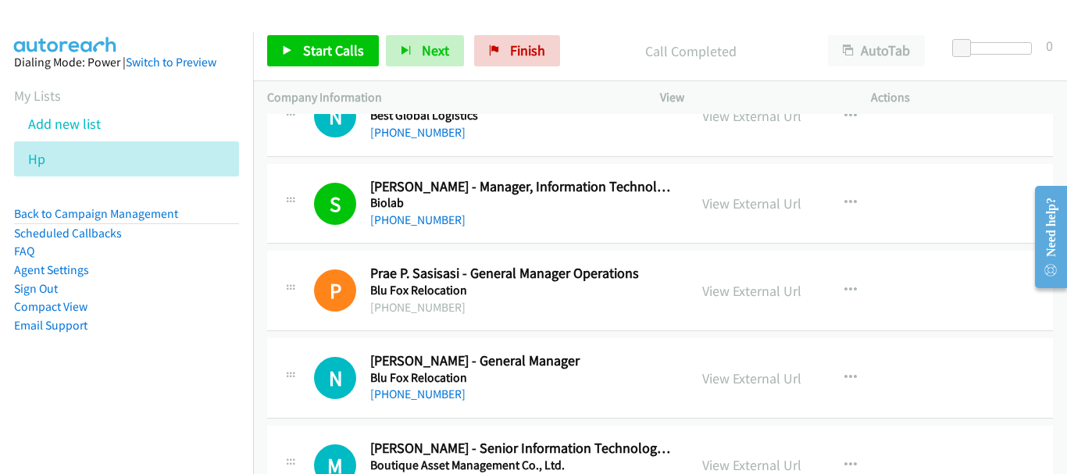
scroll to position [3828, 0]
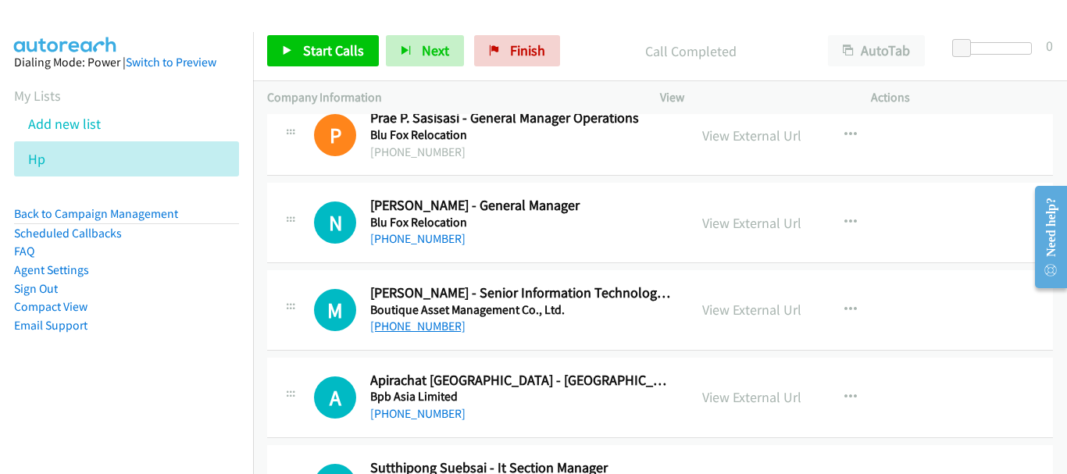
click at [441, 327] on link "[PHONE_NUMBER]" at bounding box center [417, 326] width 95 height 15
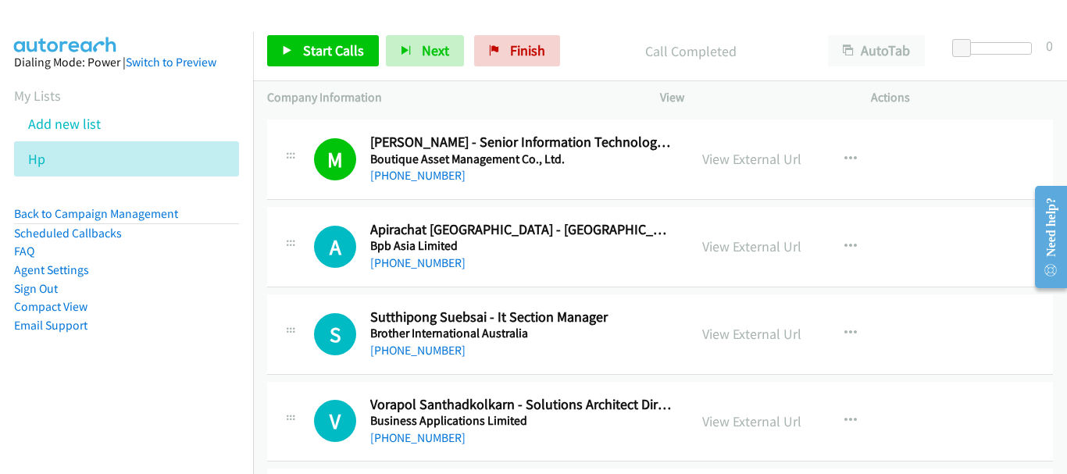
scroll to position [3984, 0]
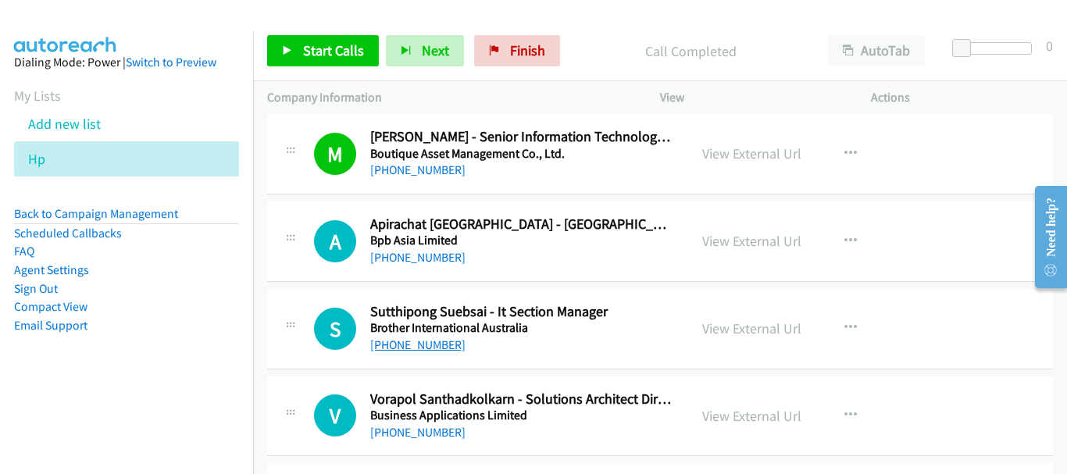
click at [431, 345] on link "[PHONE_NUMBER]" at bounding box center [417, 344] width 95 height 15
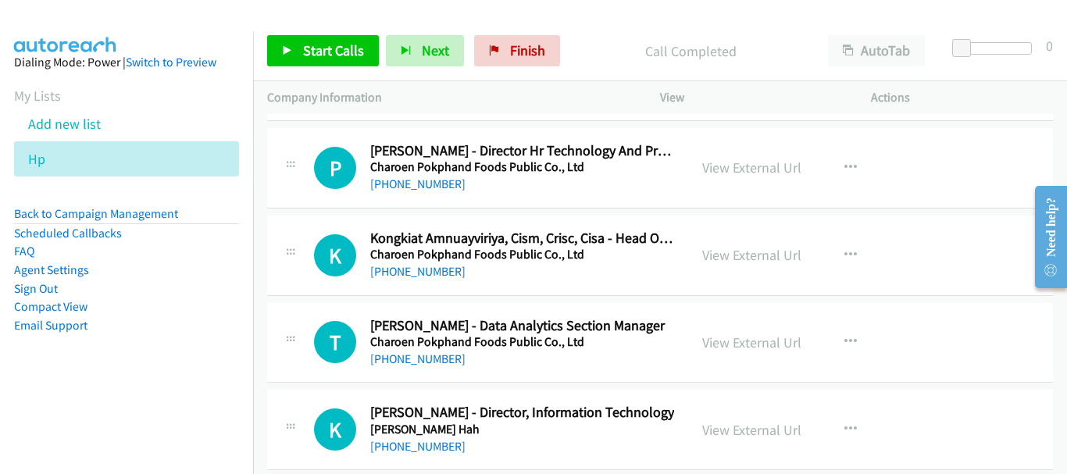
scroll to position [4531, 0]
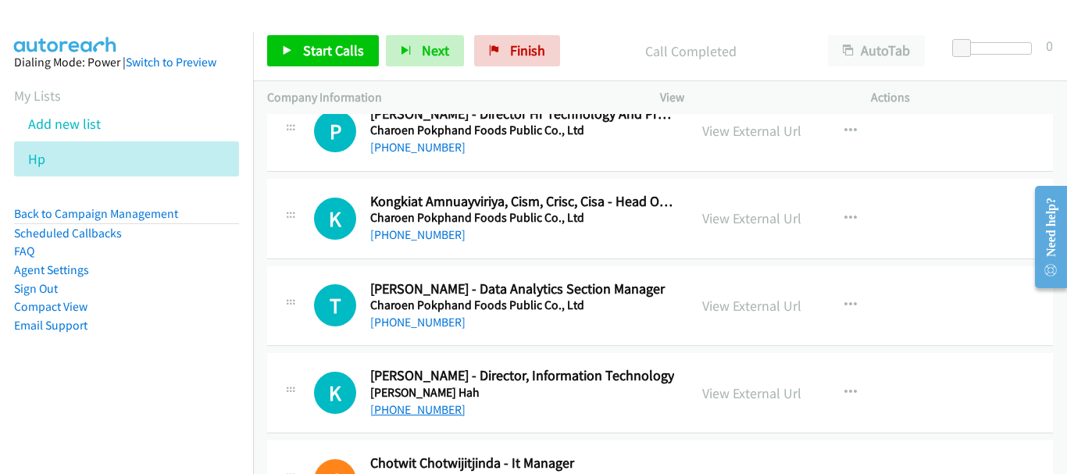
click at [419, 410] on link "[PHONE_NUMBER]" at bounding box center [417, 409] width 95 height 15
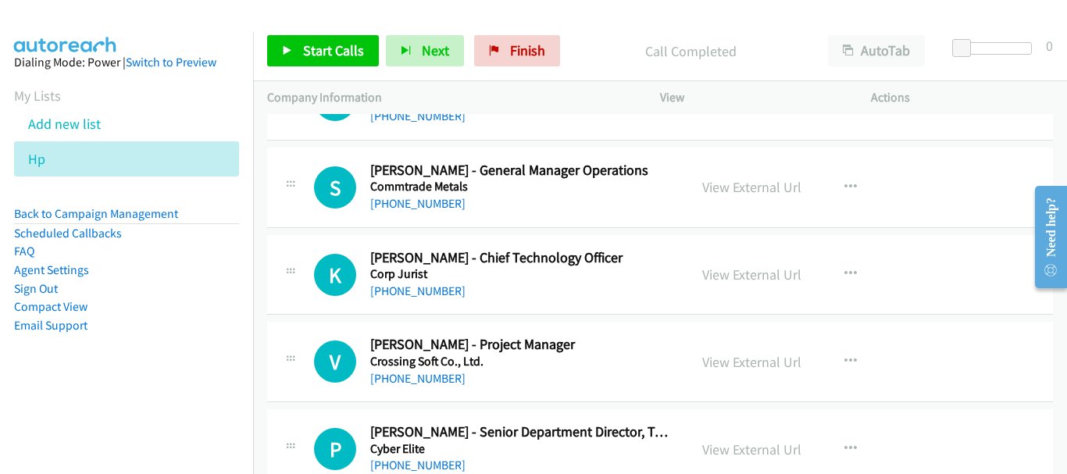
scroll to position [5000, 0]
click at [409, 291] on link "[PHONE_NUMBER]" at bounding box center [417, 290] width 95 height 15
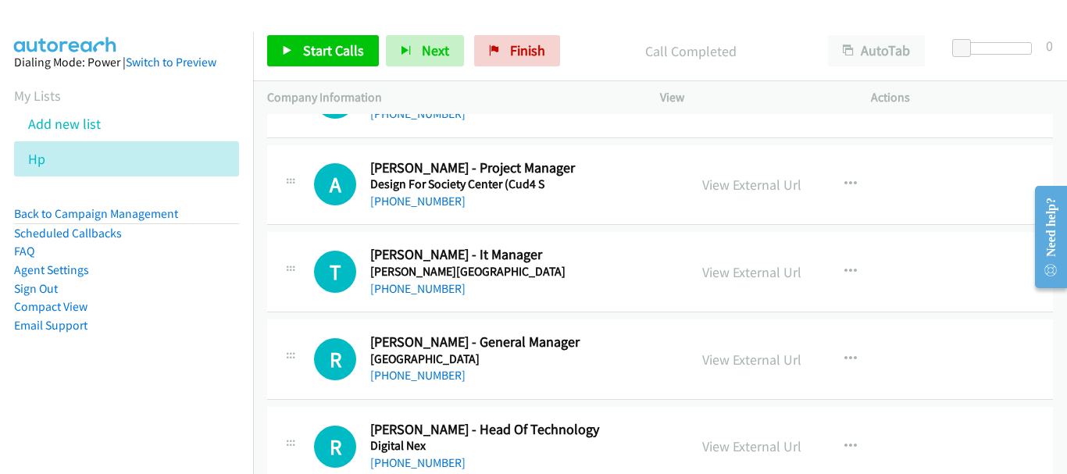
scroll to position [5625, 0]
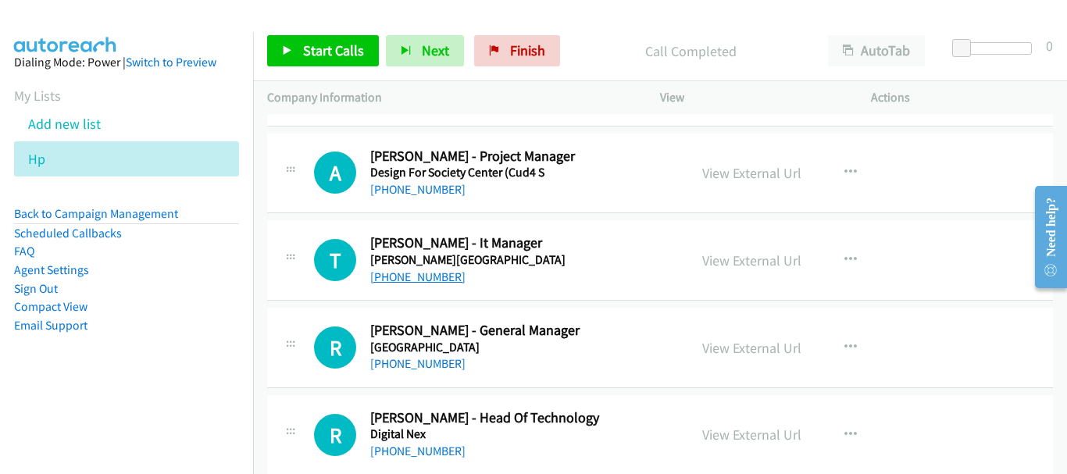
click at [417, 280] on link "[PHONE_NUMBER]" at bounding box center [417, 277] width 95 height 15
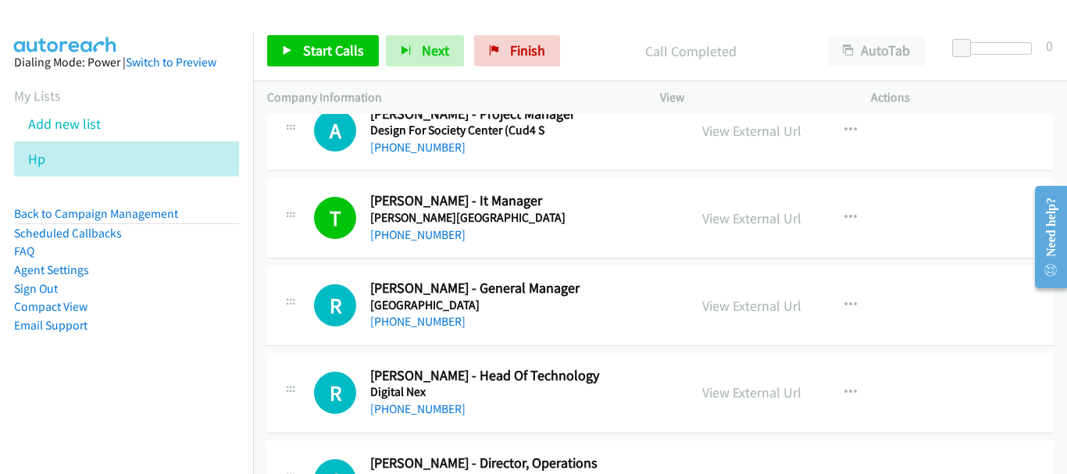
scroll to position [5703, 0]
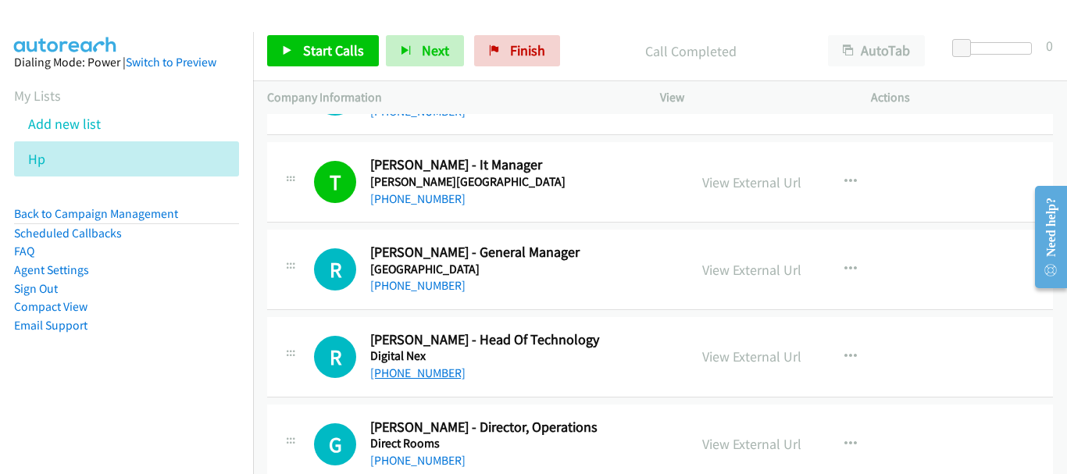
click at [405, 379] on link "[PHONE_NUMBER]" at bounding box center [417, 373] width 95 height 15
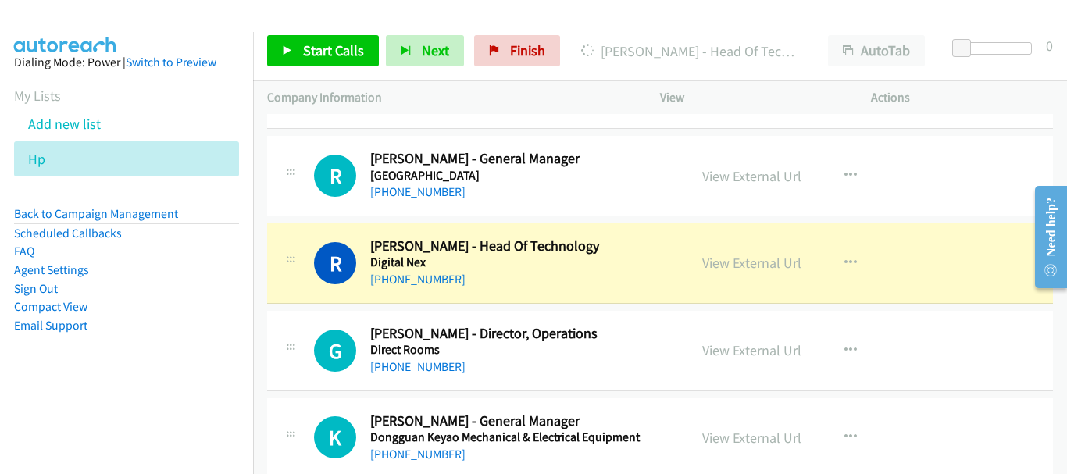
scroll to position [5781, 0]
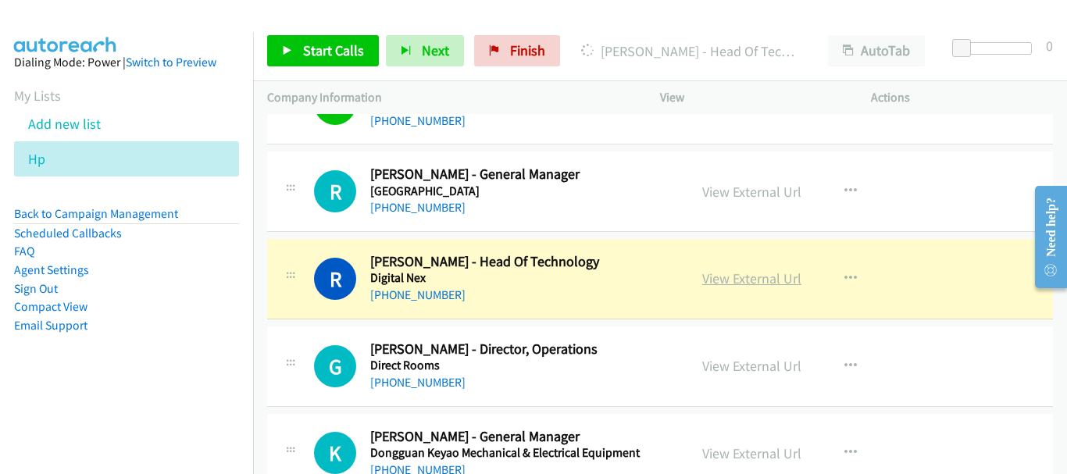
click at [743, 270] on link "View External Url" at bounding box center [751, 279] width 99 height 18
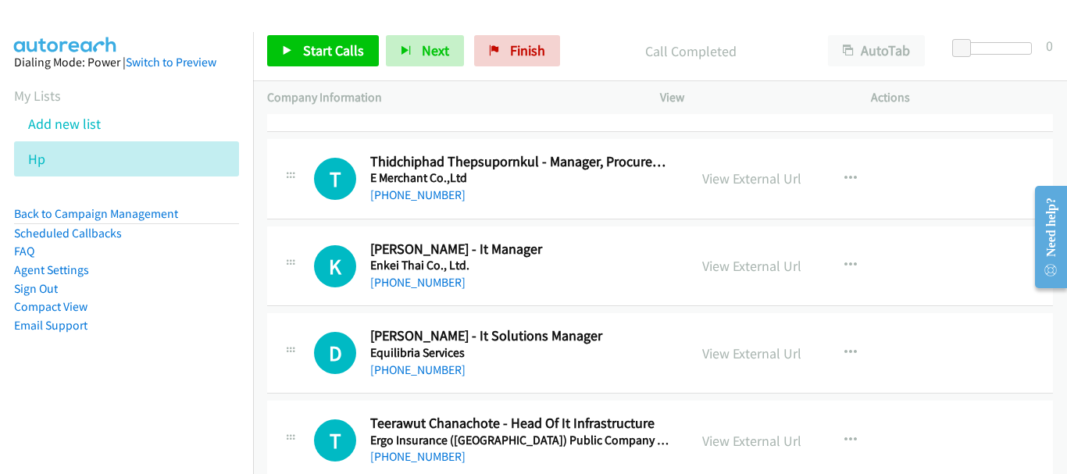
scroll to position [6406, 0]
click at [433, 285] on link "[PHONE_NUMBER]" at bounding box center [417, 281] width 95 height 15
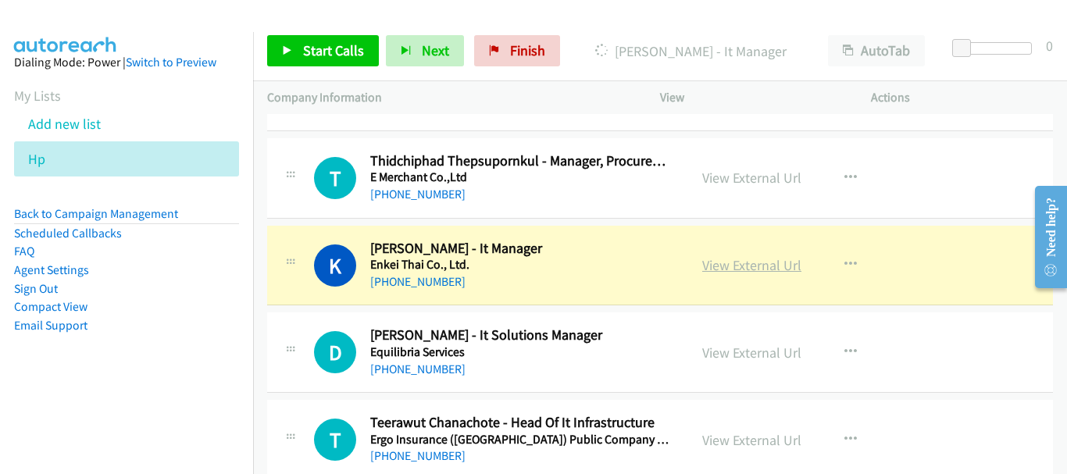
click at [743, 262] on link "View External Url" at bounding box center [751, 265] width 99 height 18
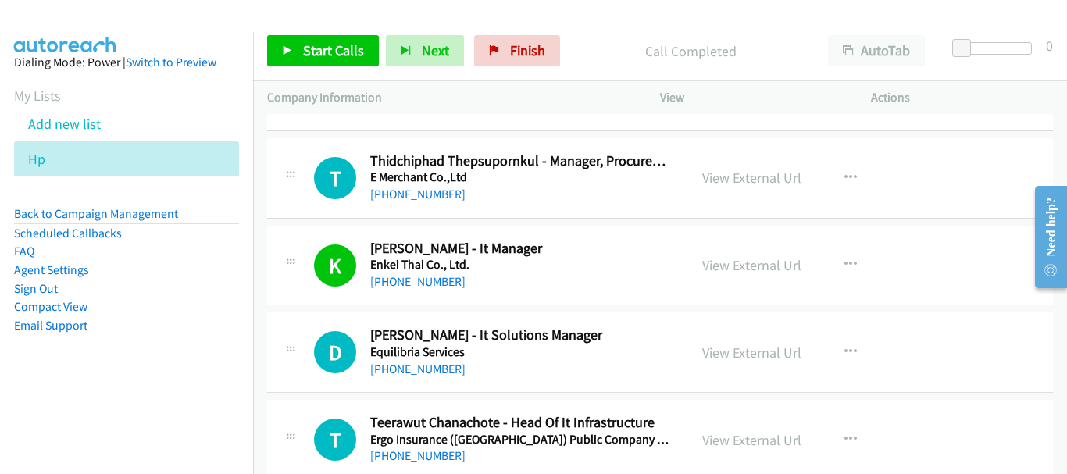
click at [412, 284] on link "[PHONE_NUMBER]" at bounding box center [417, 281] width 95 height 15
click at [444, 366] on link "[PHONE_NUMBER]" at bounding box center [417, 369] width 95 height 15
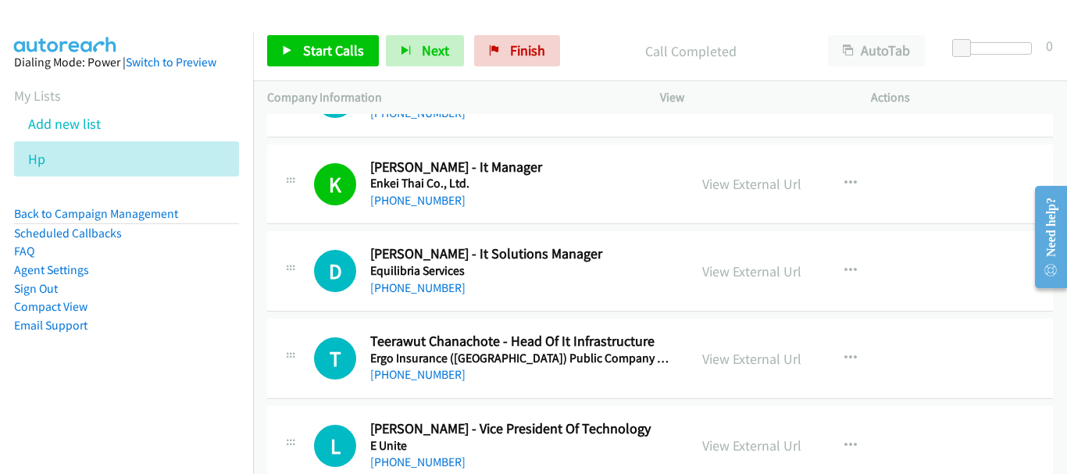
scroll to position [6562, 0]
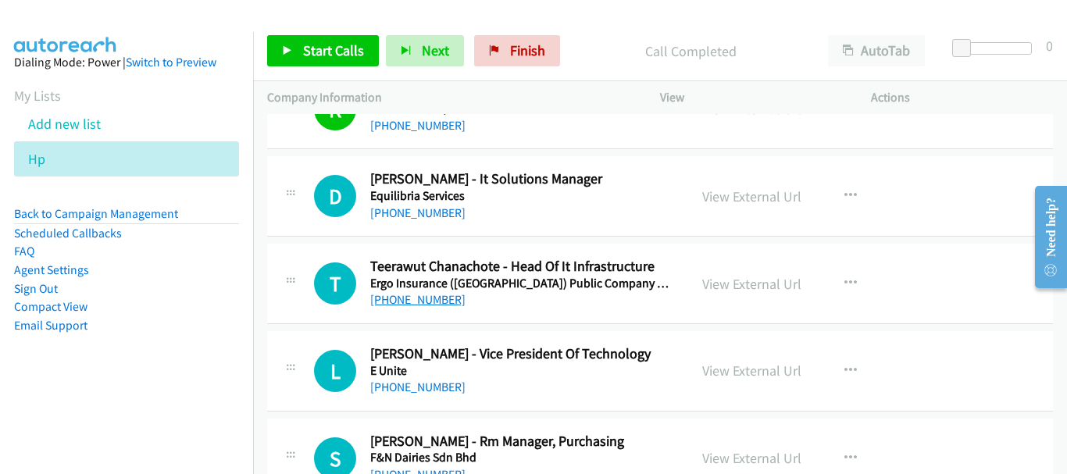
click at [430, 295] on link "[PHONE_NUMBER]" at bounding box center [417, 299] width 95 height 15
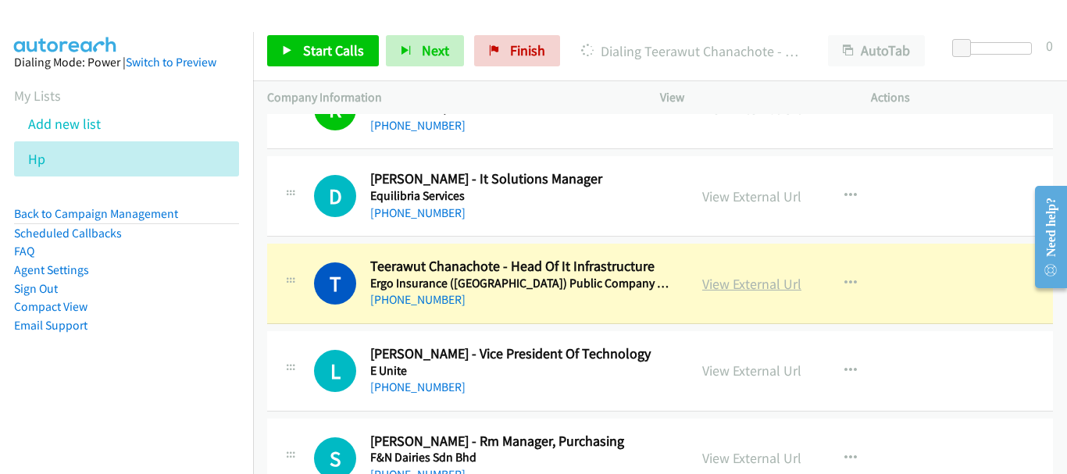
click at [719, 282] on link "View External Url" at bounding box center [751, 284] width 99 height 18
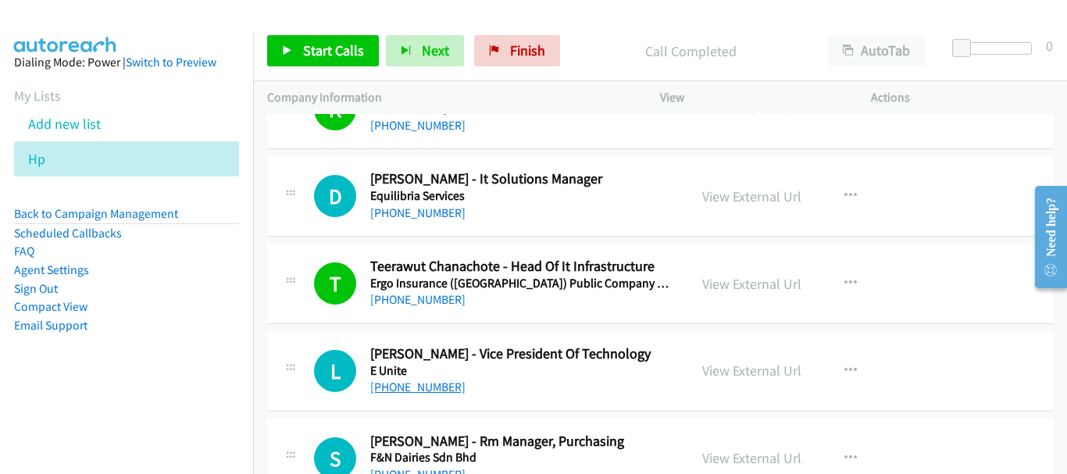
click at [410, 387] on link "[PHONE_NUMBER]" at bounding box center [417, 387] width 95 height 15
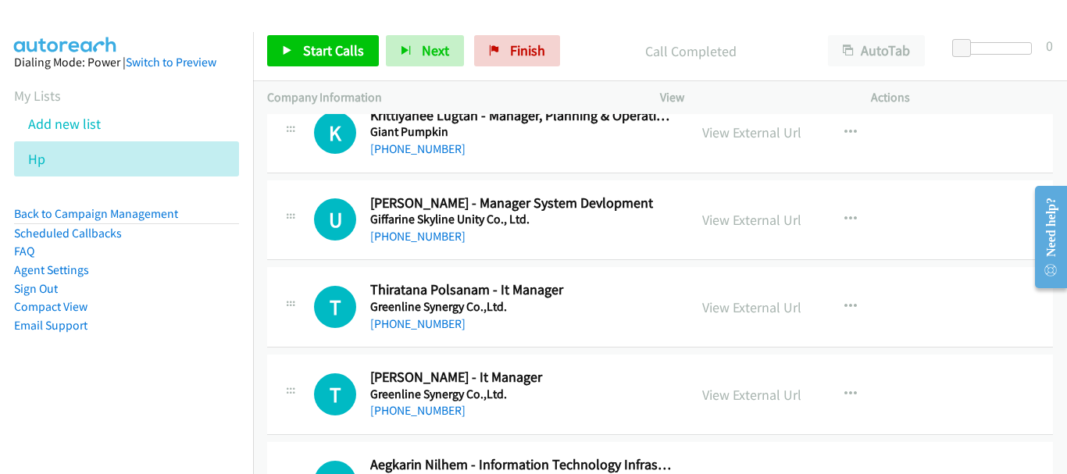
scroll to position [7421, 0]
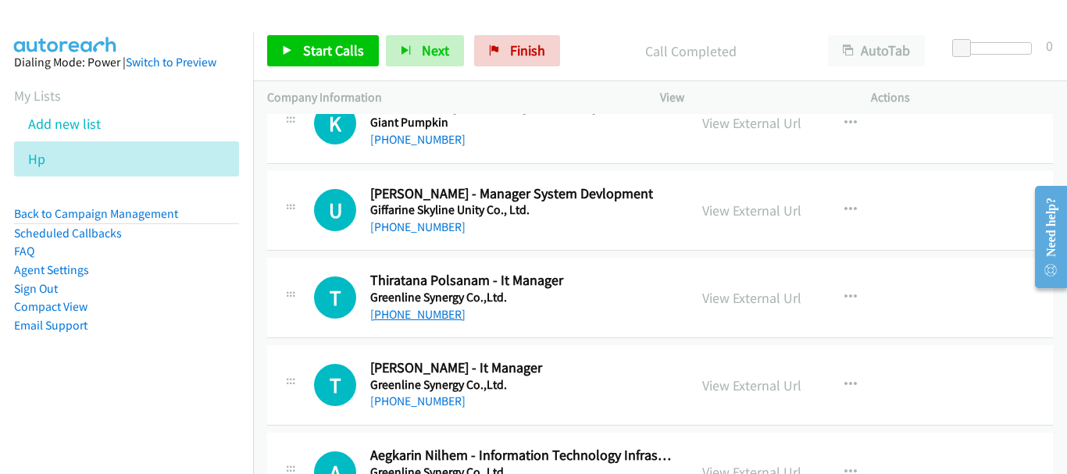
click at [422, 314] on link "[PHONE_NUMBER]" at bounding box center [417, 314] width 95 height 15
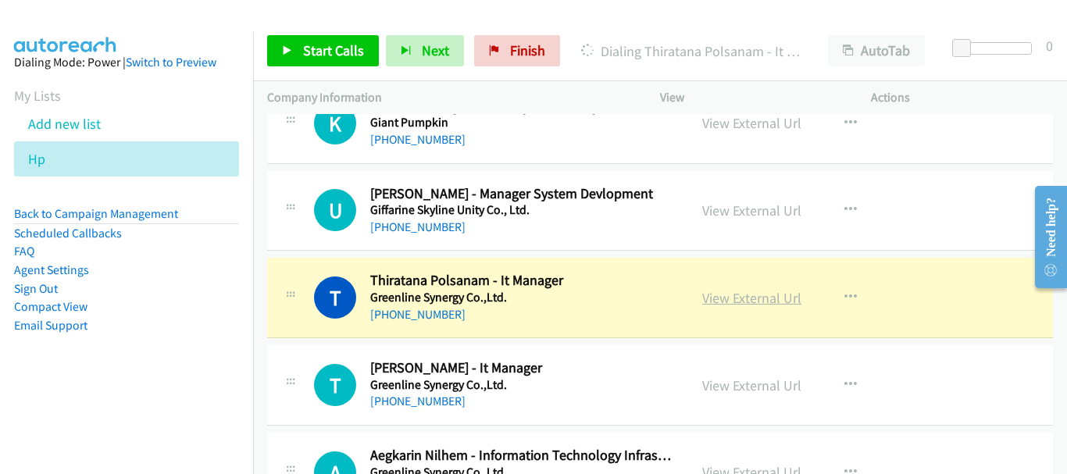
click at [772, 297] on link "View External Url" at bounding box center [751, 298] width 99 height 18
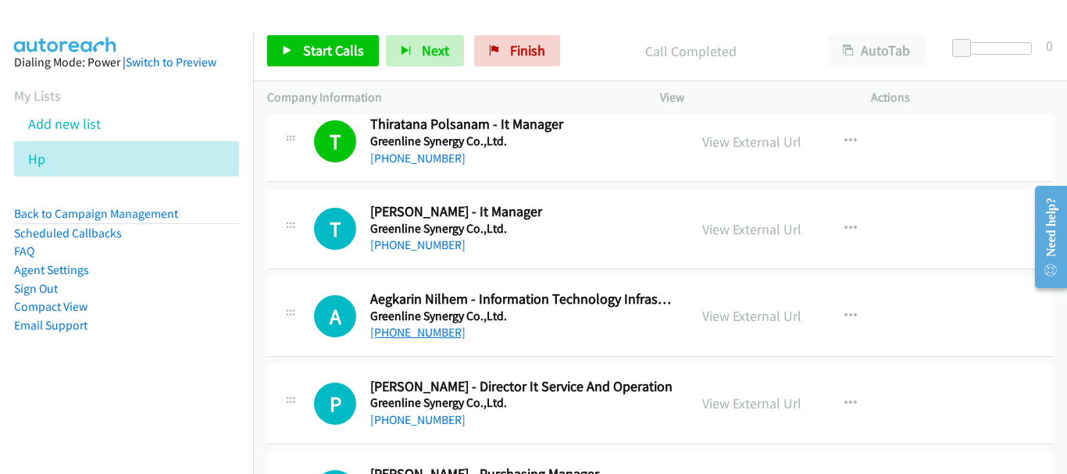
scroll to position [7656, 0]
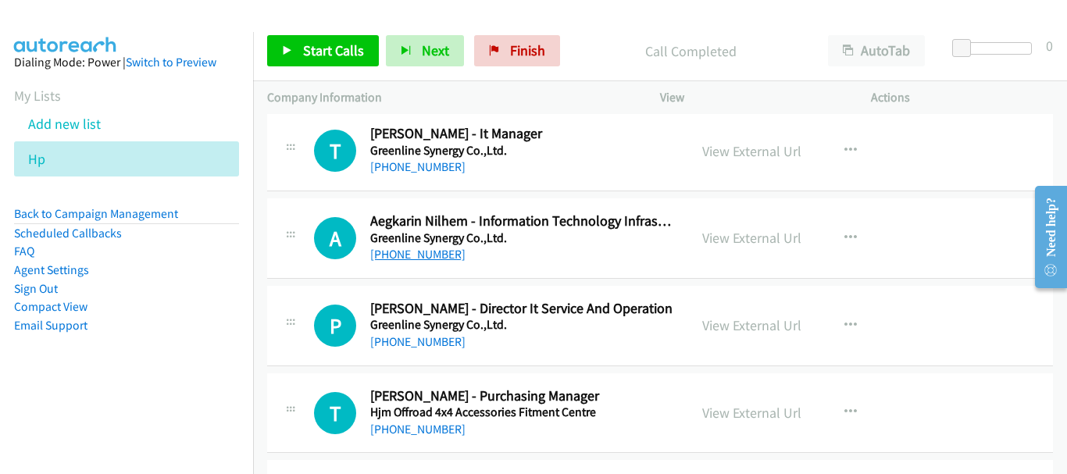
click at [409, 330] on h5 "Greenline Synergy Co.,Ltd." at bounding box center [522, 325] width 304 height 16
click at [412, 340] on link "[PHONE_NUMBER]" at bounding box center [417, 341] width 95 height 15
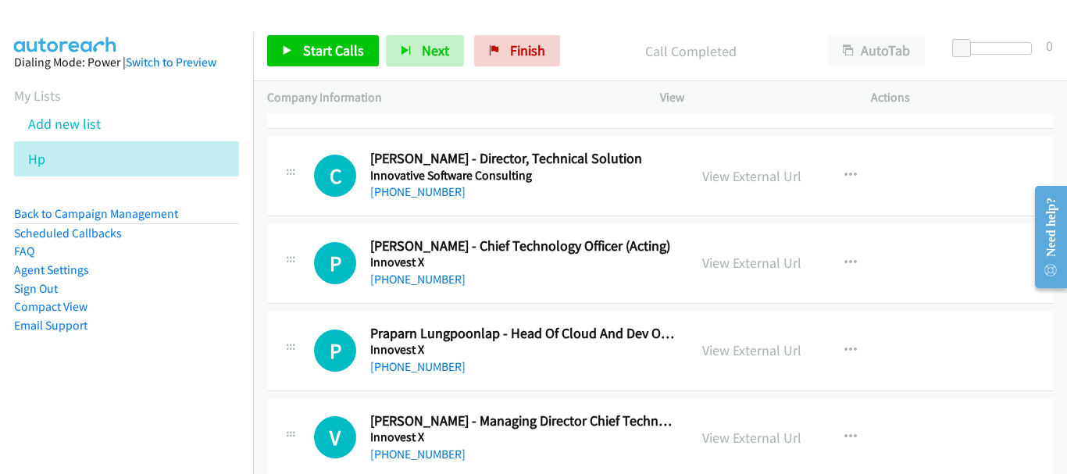
scroll to position [8593, 0]
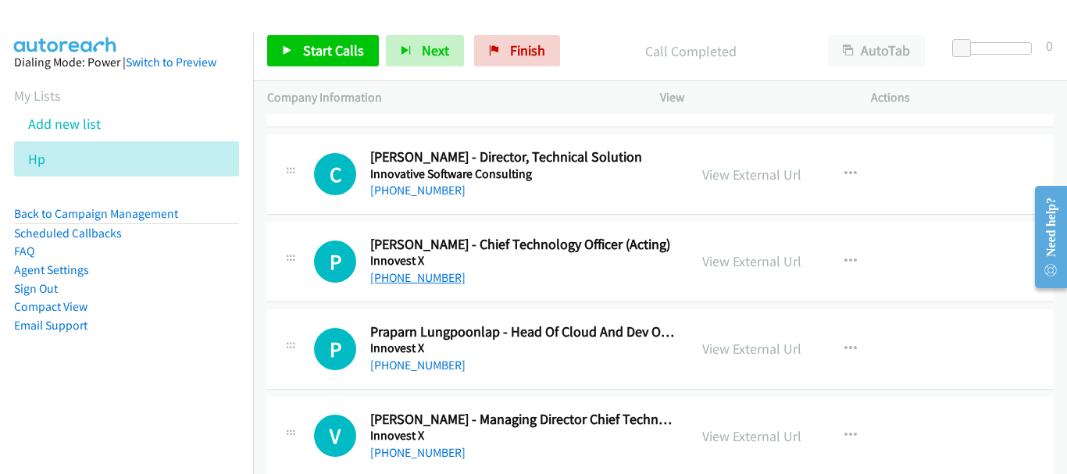
click at [421, 280] on link "[PHONE_NUMBER]" at bounding box center [417, 277] width 95 height 15
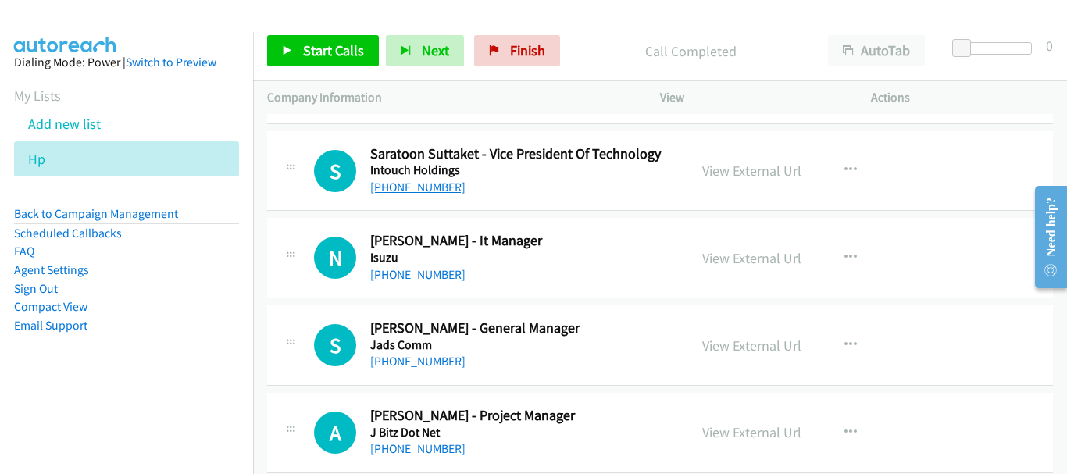
scroll to position [9296, 0]
click at [407, 278] on link "[PHONE_NUMBER]" at bounding box center [417, 273] width 95 height 15
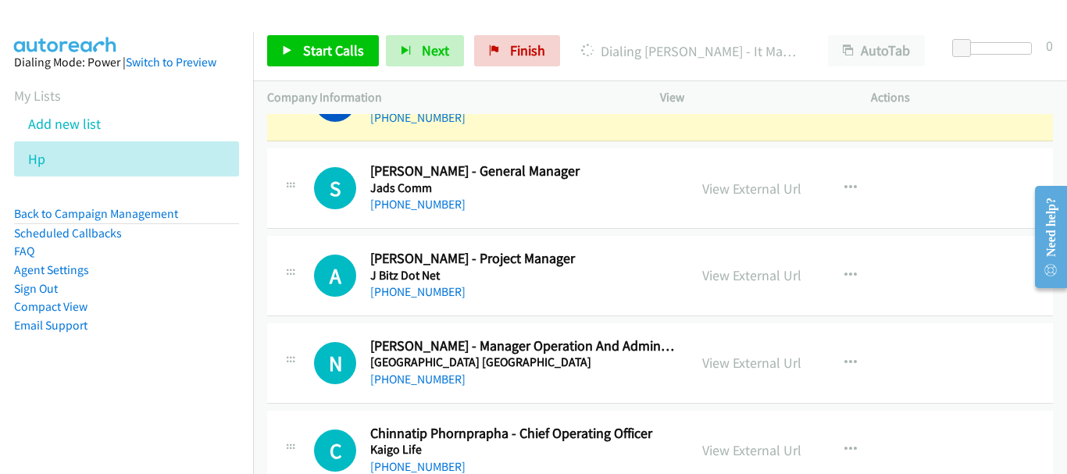
scroll to position [9374, 0]
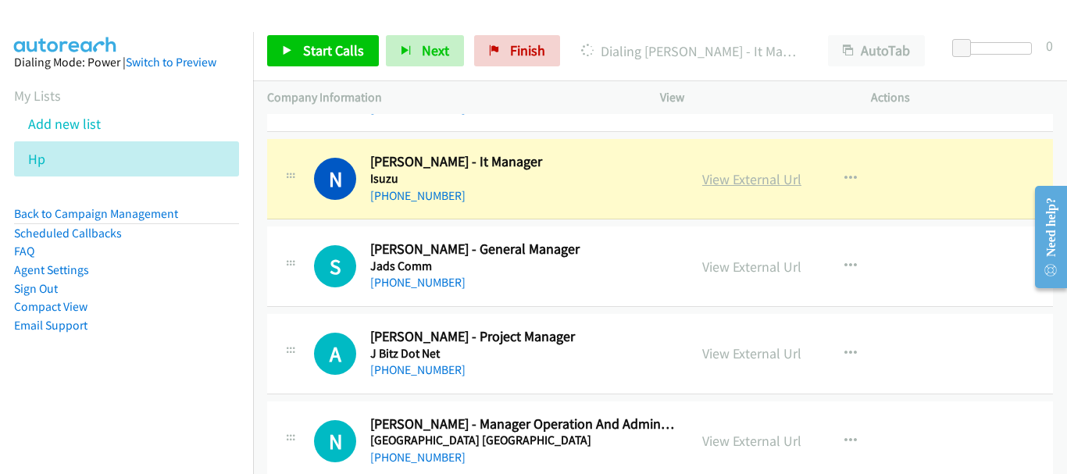
click at [761, 173] on link "View External Url" at bounding box center [751, 179] width 99 height 18
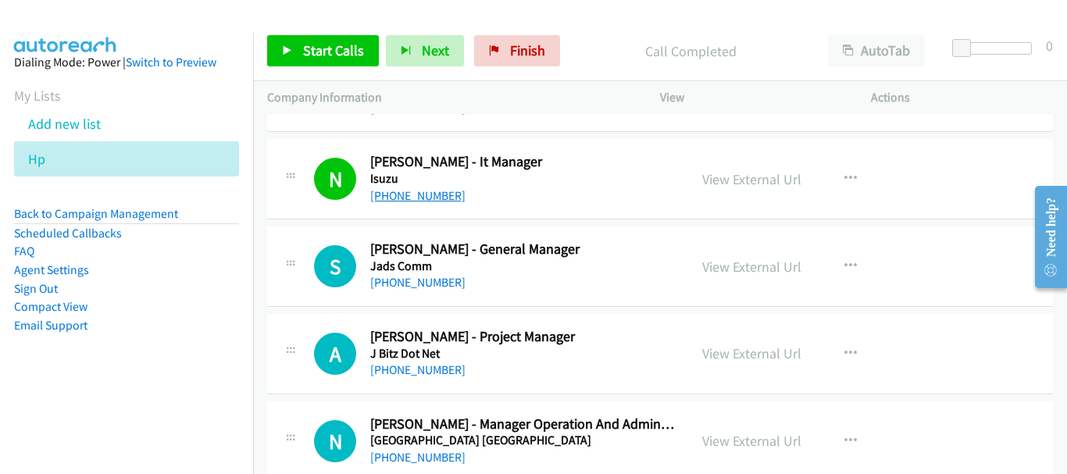
click at [422, 190] on link "[PHONE_NUMBER]" at bounding box center [417, 195] width 95 height 15
click at [760, 181] on link "View External Url" at bounding box center [751, 179] width 99 height 18
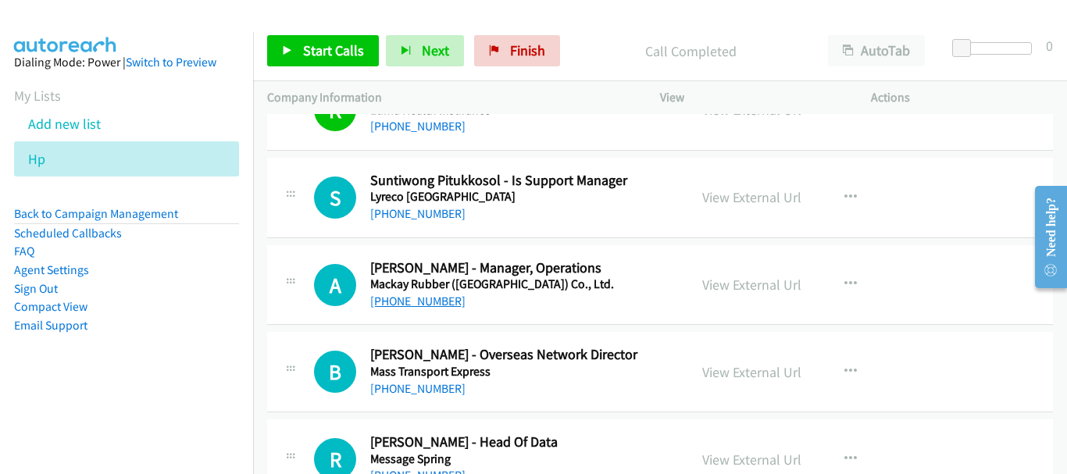
scroll to position [13359, 0]
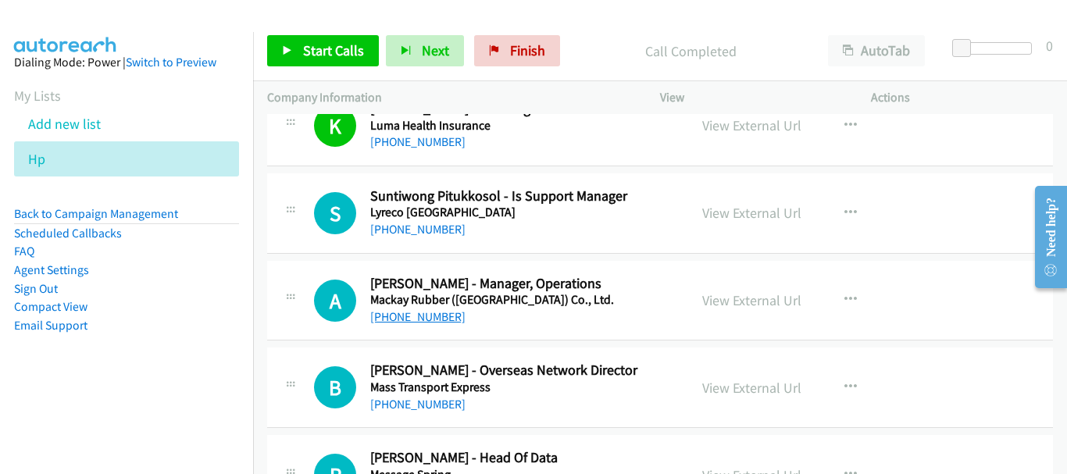
click at [430, 312] on link "[PHONE_NUMBER]" at bounding box center [417, 316] width 95 height 15
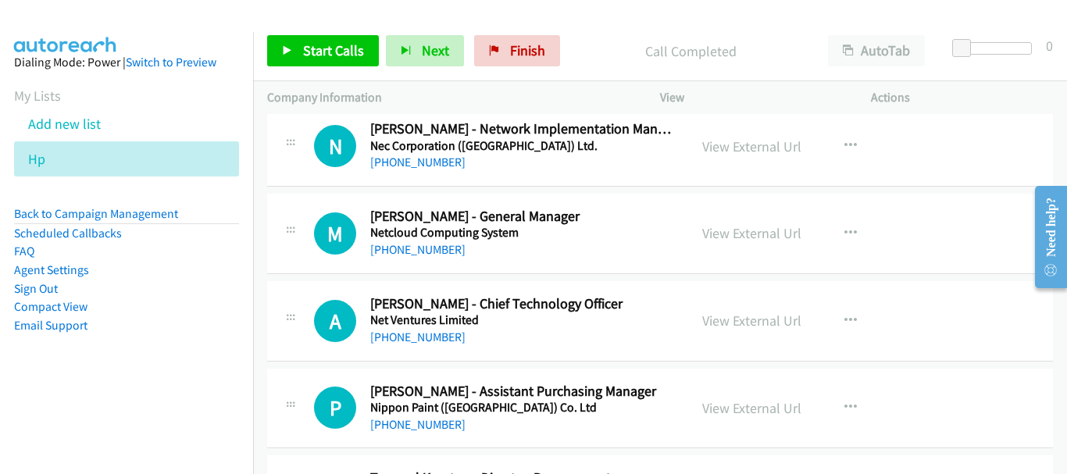
scroll to position [14218, 0]
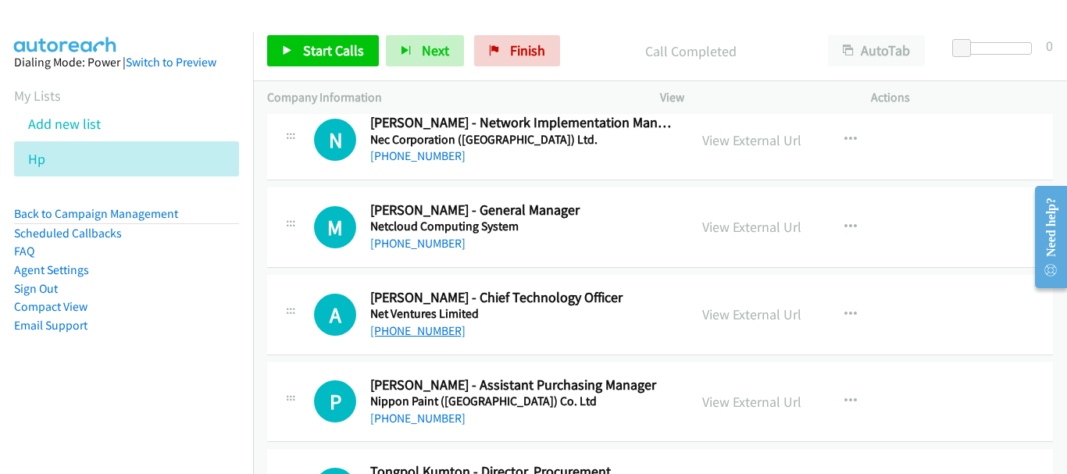
click at [437, 327] on link "[PHONE_NUMBER]" at bounding box center [417, 330] width 95 height 15
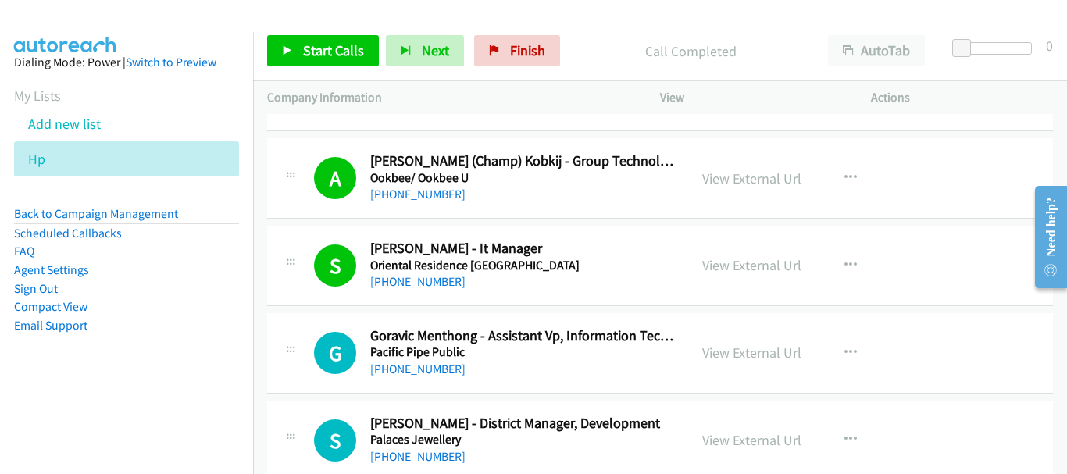
scroll to position [15077, 0]
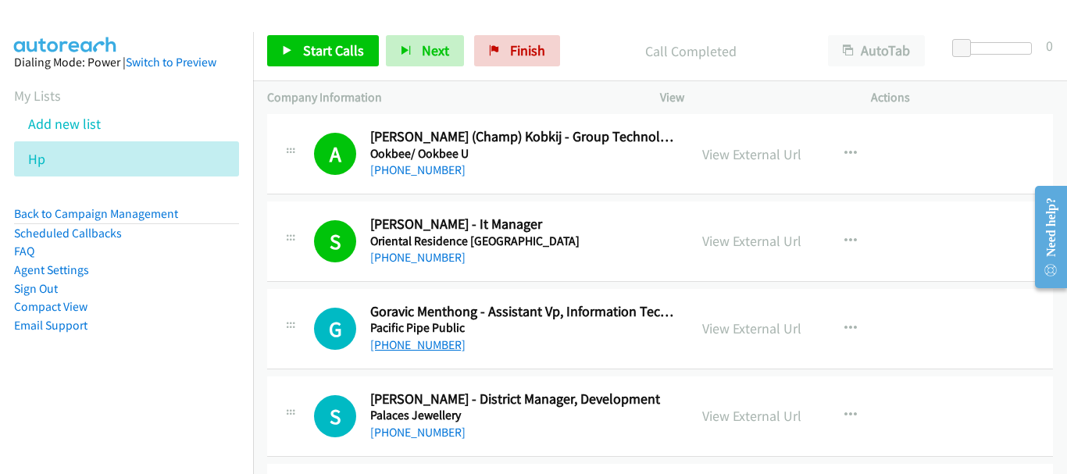
click at [424, 345] on link "[PHONE_NUMBER]" at bounding box center [417, 344] width 95 height 15
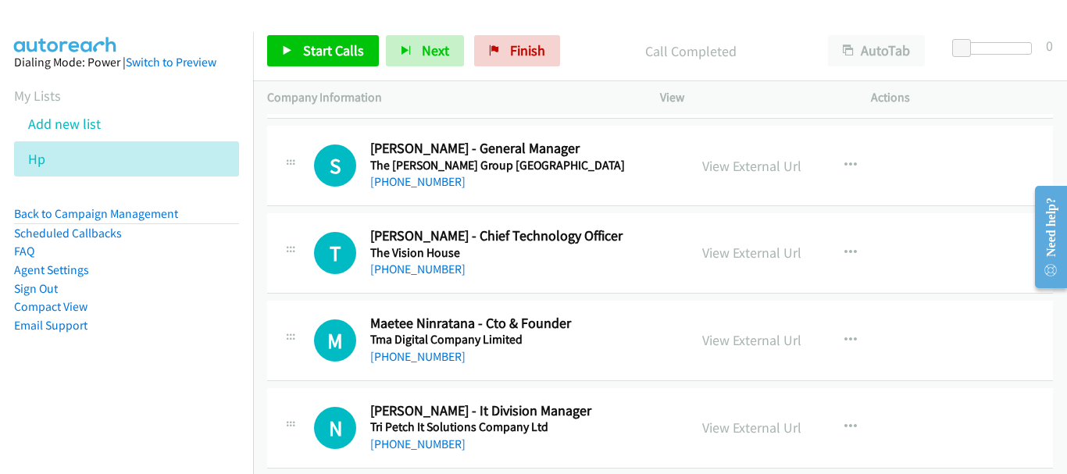
scroll to position [19230, 0]
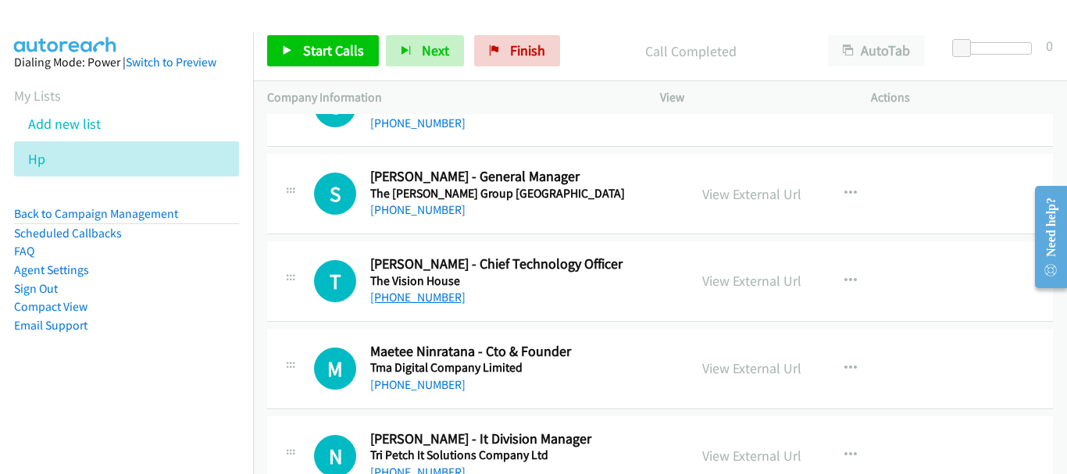
click at [434, 303] on link "[PHONE_NUMBER]" at bounding box center [417, 297] width 95 height 15
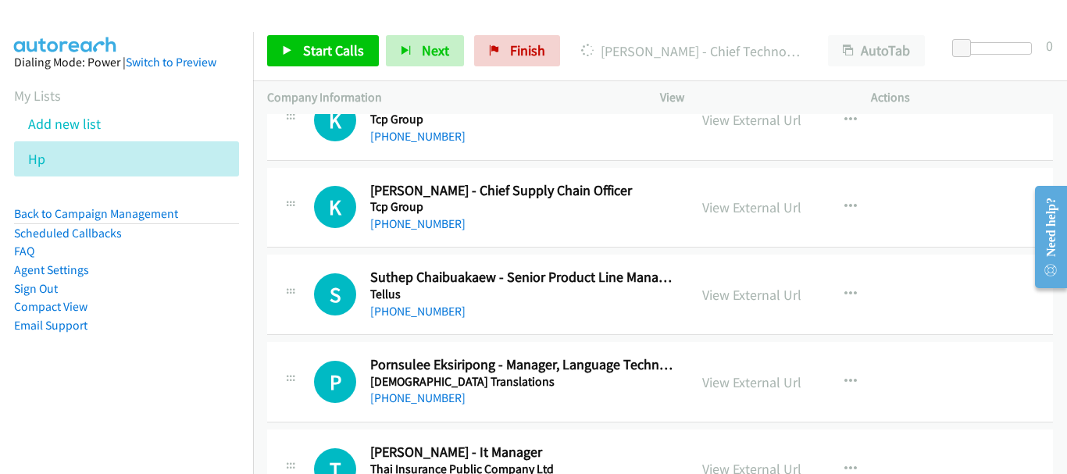
scroll to position [18449, 0]
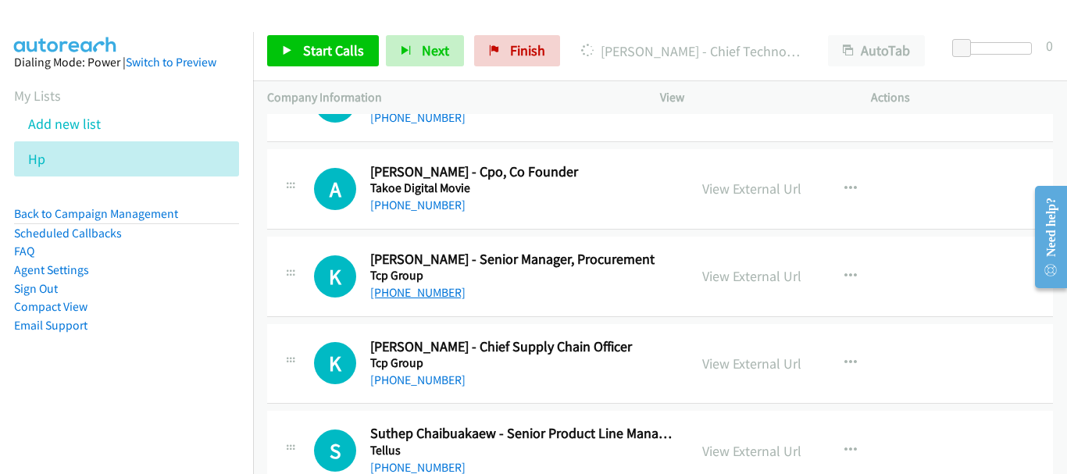
click at [409, 295] on link "[PHONE_NUMBER]" at bounding box center [417, 292] width 95 height 15
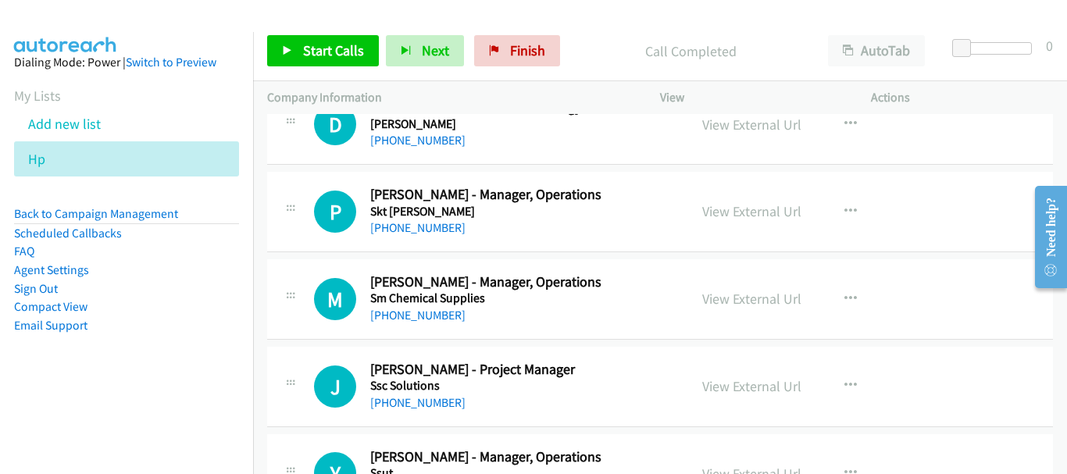
scroll to position [17824, 0]
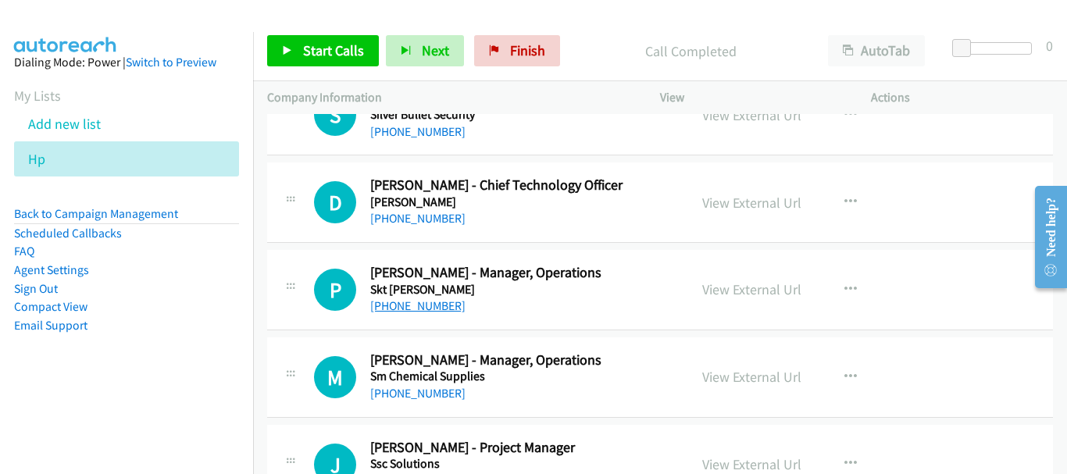
click at [429, 307] on link "[PHONE_NUMBER]" at bounding box center [417, 305] width 95 height 15
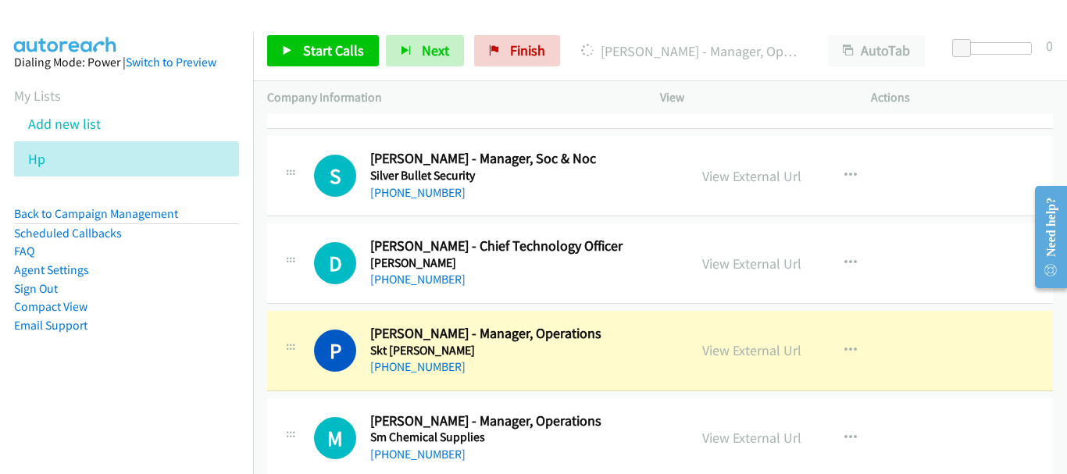
scroll to position [17746, 0]
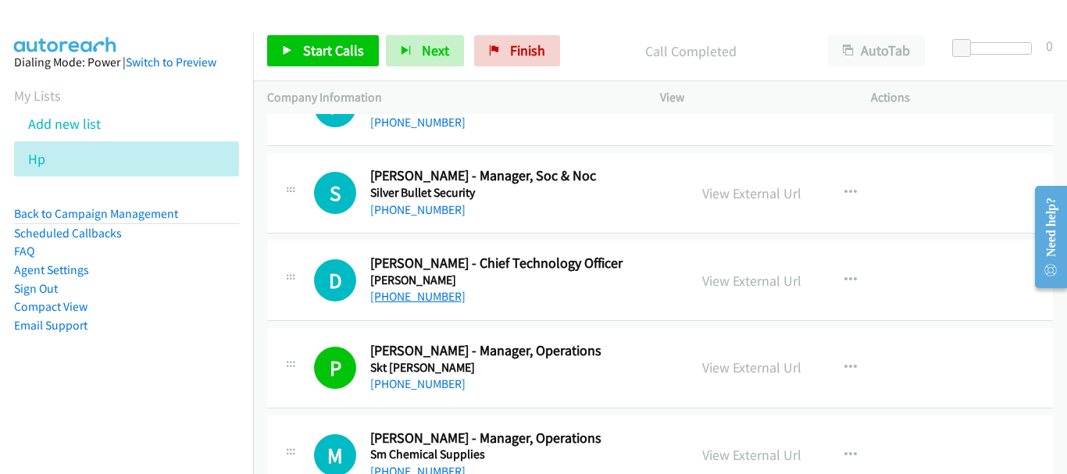
click at [445, 291] on link "[PHONE_NUMBER]" at bounding box center [417, 296] width 95 height 15
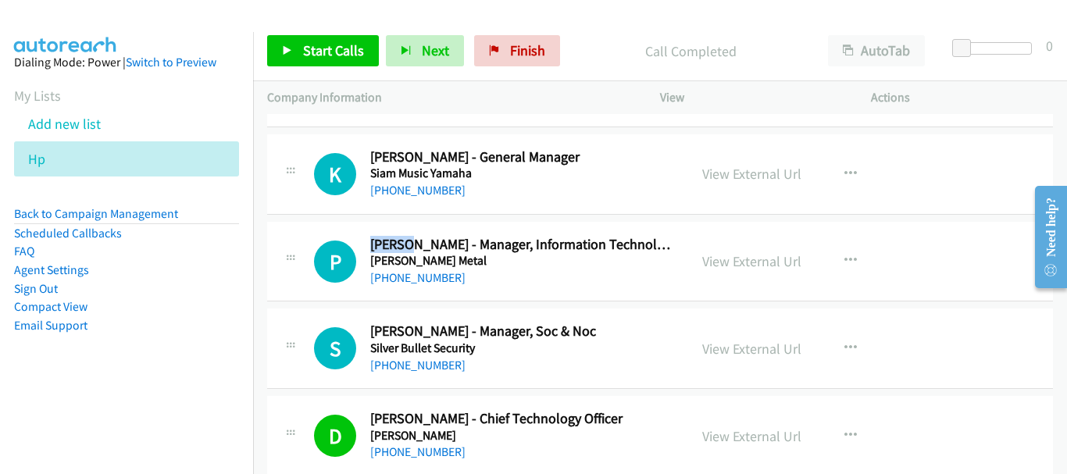
scroll to position [17589, 0]
click at [525, 281] on div "[PHONE_NUMBER]" at bounding box center [522, 279] width 304 height 19
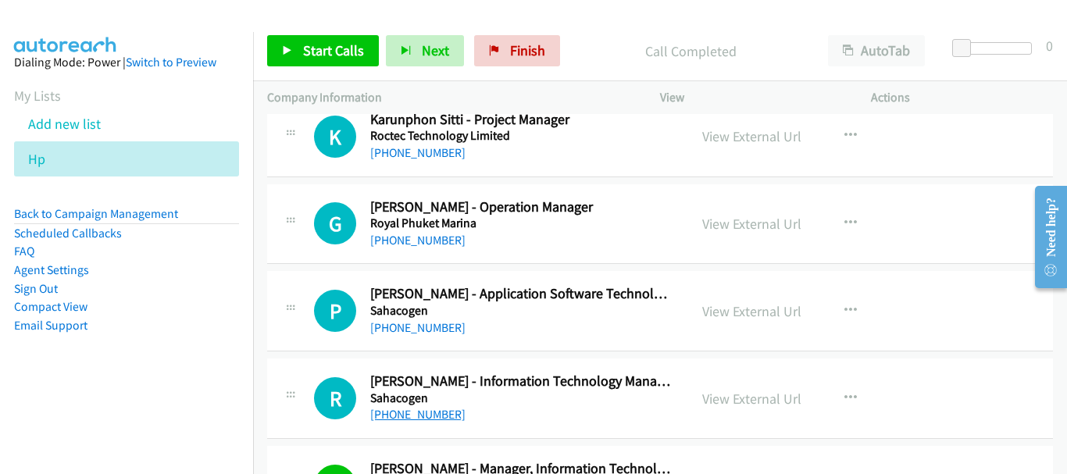
scroll to position [16730, 0]
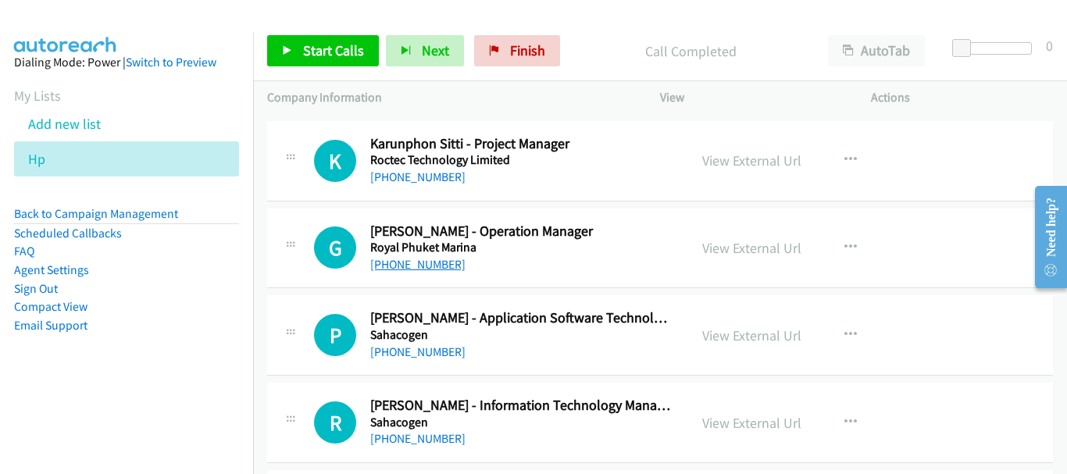
click at [437, 262] on link "[PHONE_NUMBER]" at bounding box center [417, 264] width 95 height 15
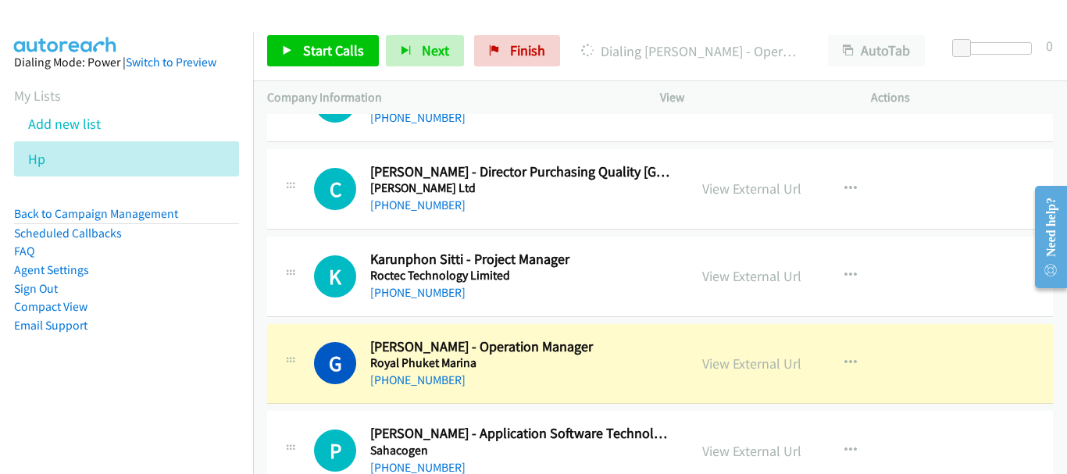
scroll to position [16652, 0]
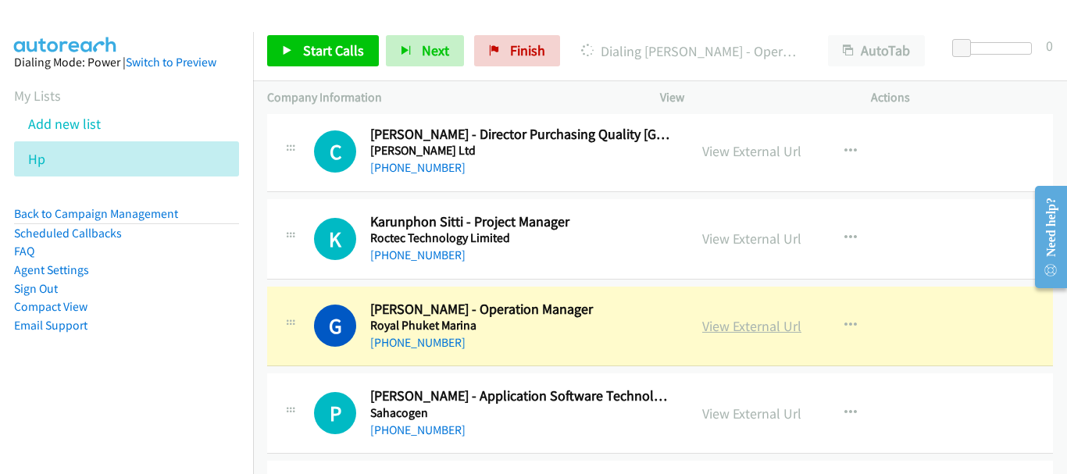
click at [727, 323] on link "View External Url" at bounding box center [751, 326] width 99 height 18
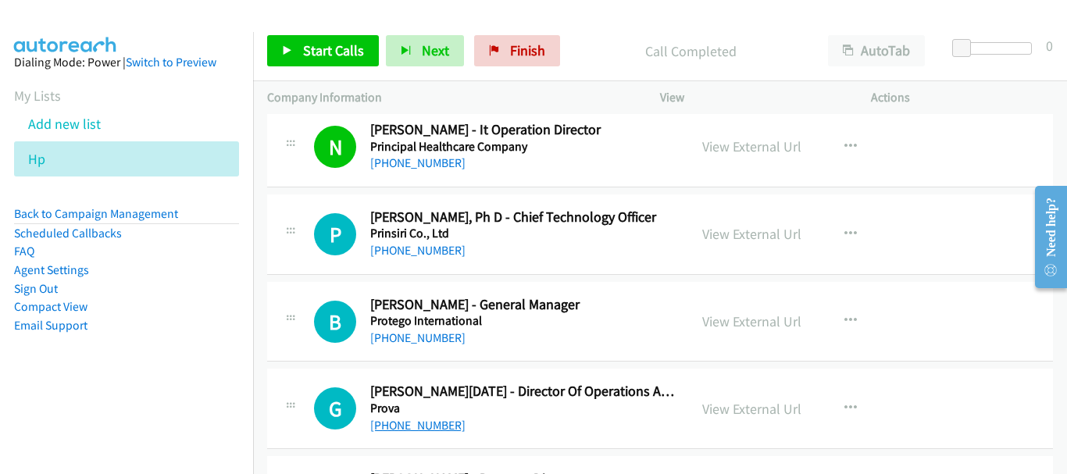
scroll to position [16105, 0]
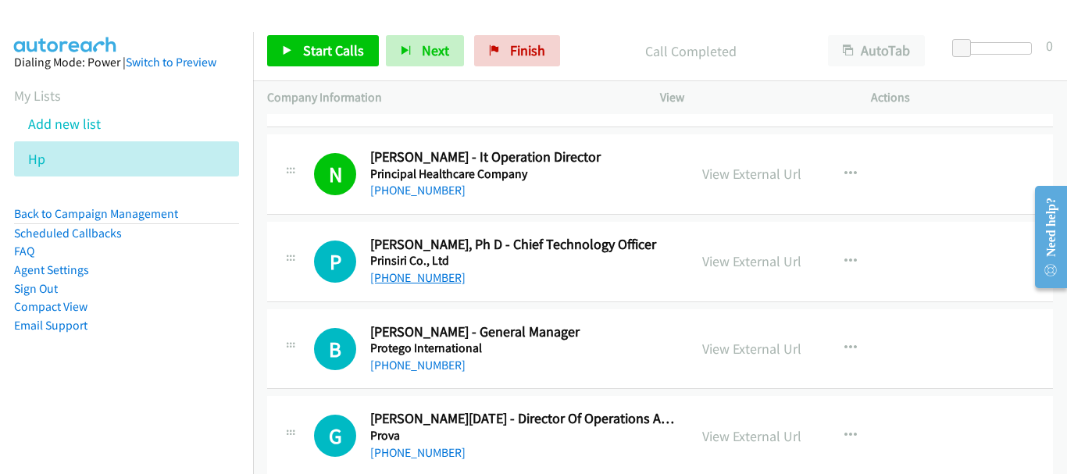
click at [437, 274] on link "[PHONE_NUMBER]" at bounding box center [417, 277] width 95 height 15
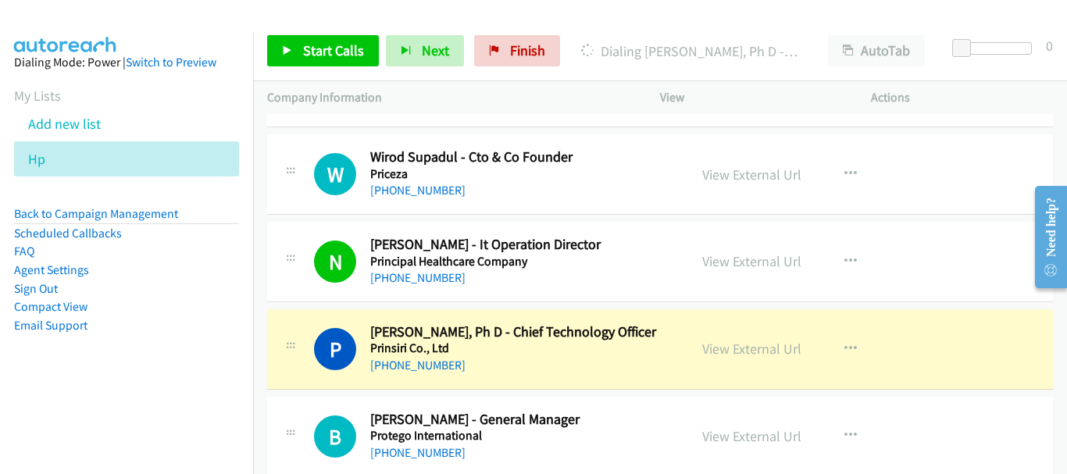
scroll to position [15949, 0]
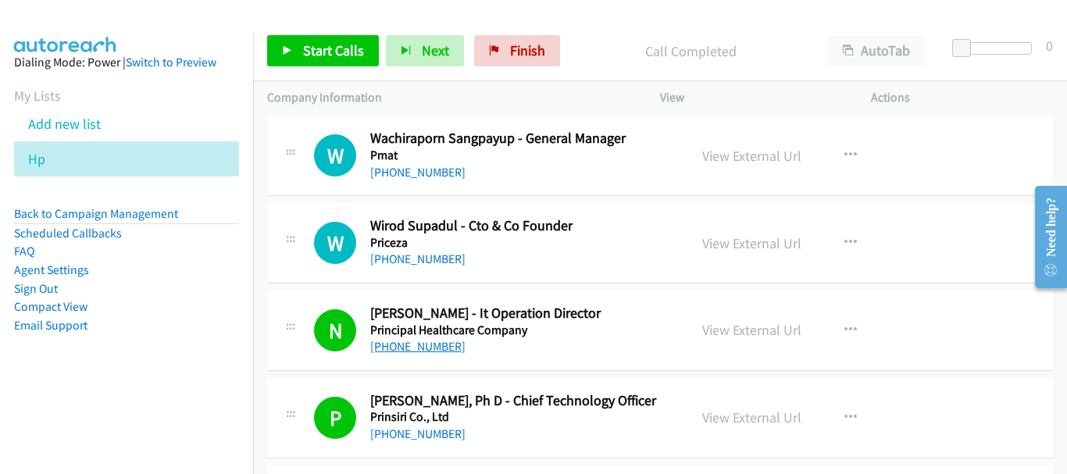
click at [420, 349] on link "[PHONE_NUMBER]" at bounding box center [417, 346] width 95 height 15
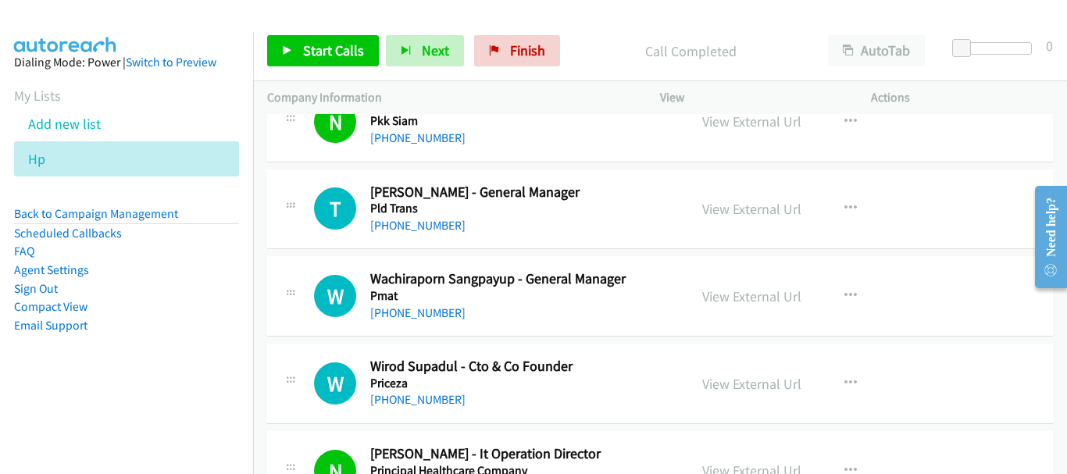
scroll to position [15793, 0]
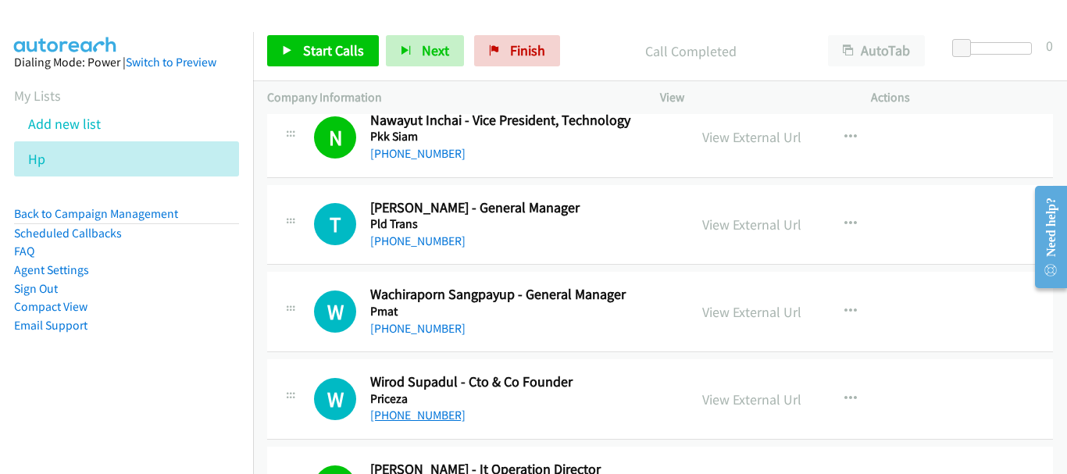
click at [437, 413] on link "[PHONE_NUMBER]" at bounding box center [417, 415] width 95 height 15
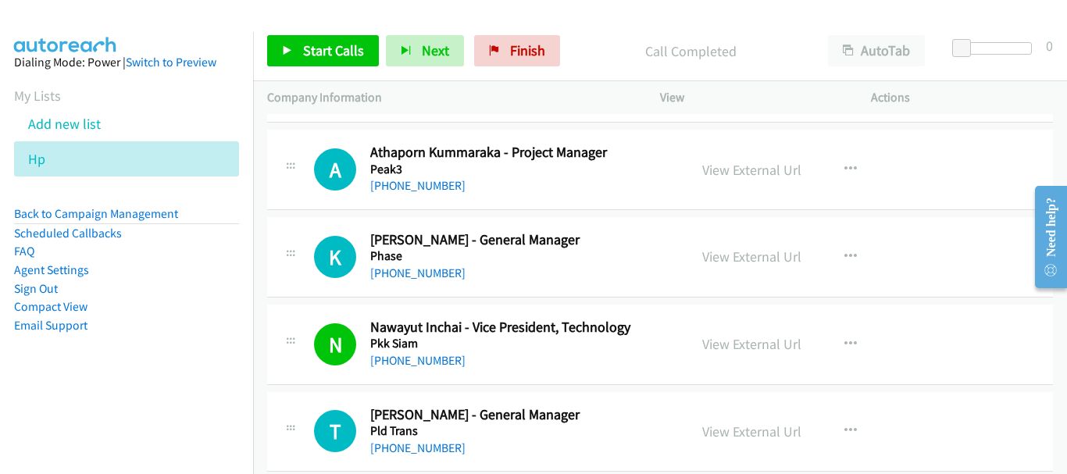
scroll to position [15558, 0]
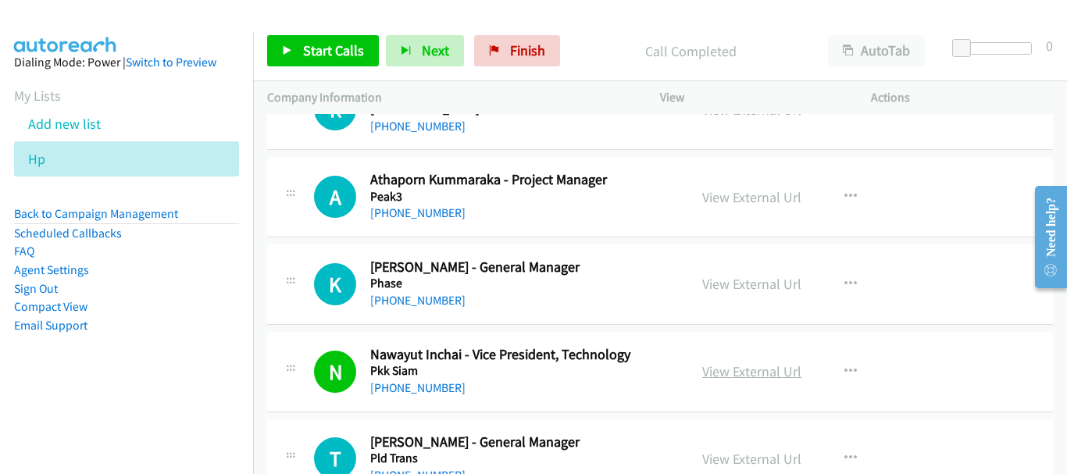
click at [719, 377] on link "View External Url" at bounding box center [751, 371] width 99 height 18
click at [437, 384] on link "[PHONE_NUMBER]" at bounding box center [417, 387] width 95 height 15
click at [767, 377] on link "View External Url" at bounding box center [751, 371] width 99 height 18
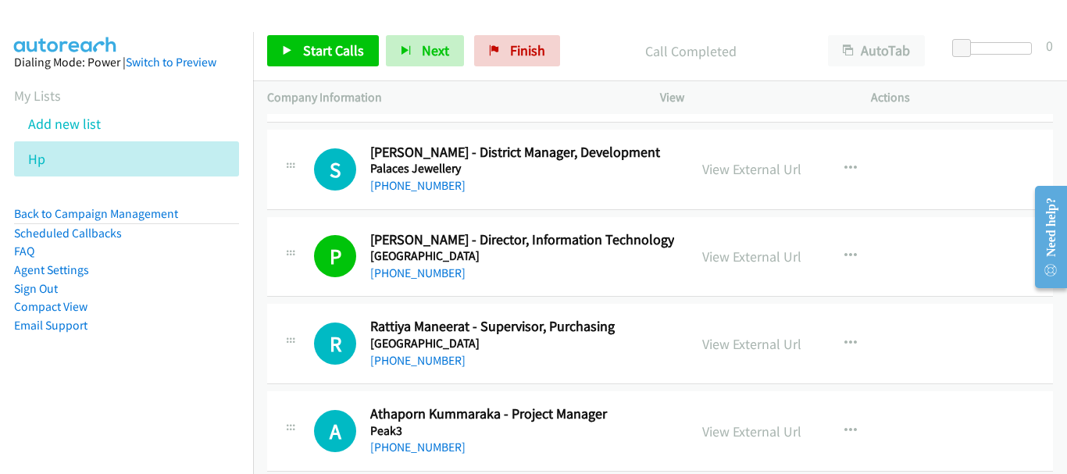
scroll to position [15246, 0]
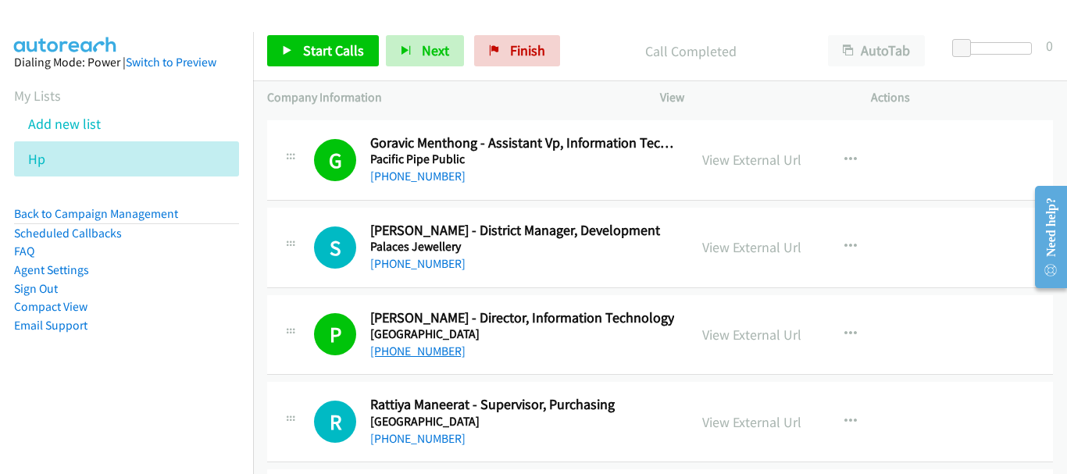
click at [434, 355] on link "[PHONE_NUMBER]" at bounding box center [417, 351] width 95 height 15
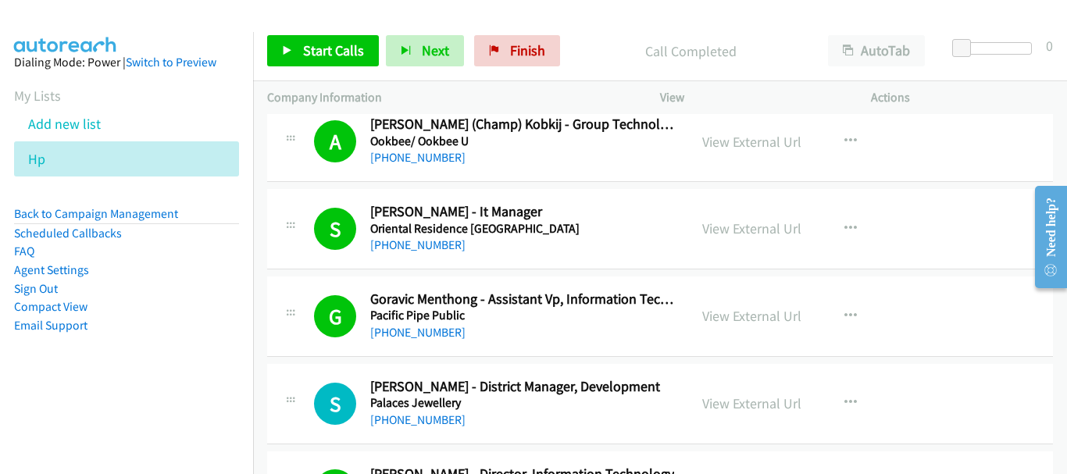
scroll to position [15012, 0]
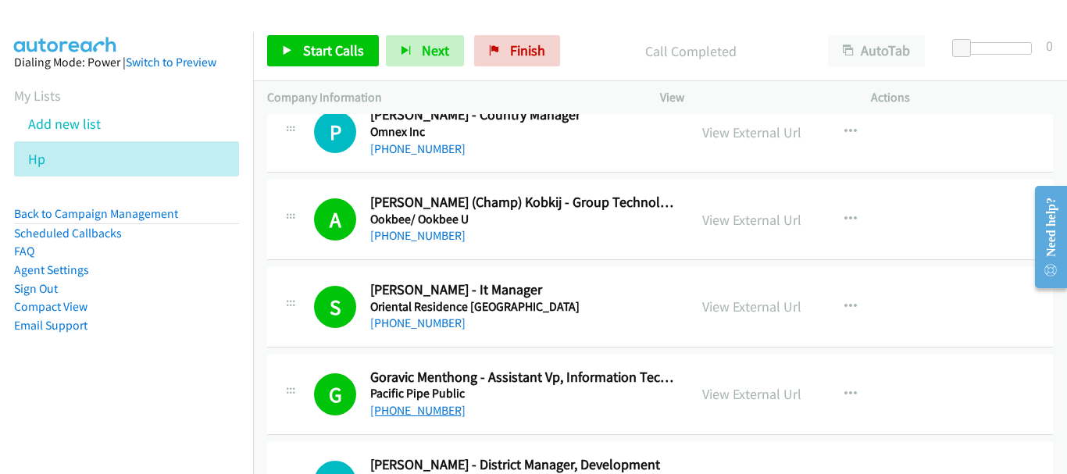
click at [430, 407] on link "[PHONE_NUMBER]" at bounding box center [417, 410] width 95 height 15
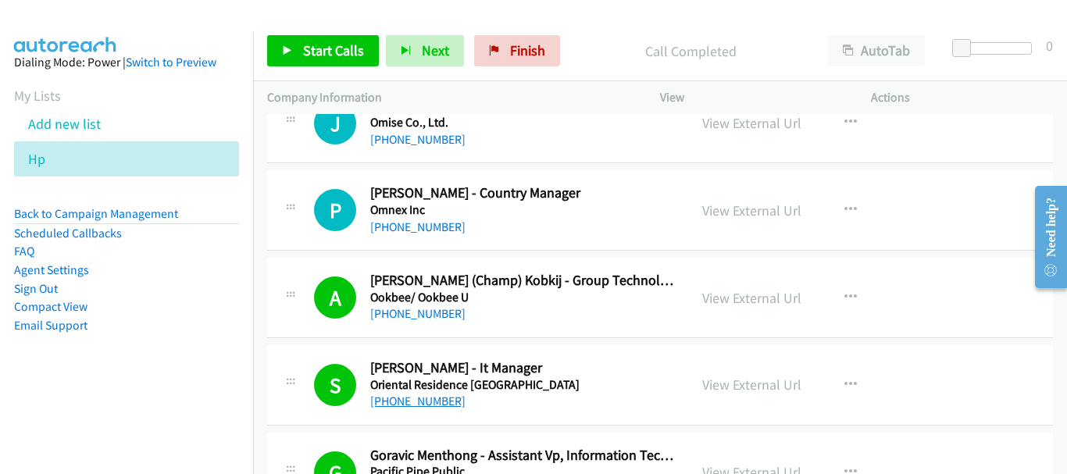
click at [427, 404] on link "[PHONE_NUMBER]" at bounding box center [417, 401] width 95 height 15
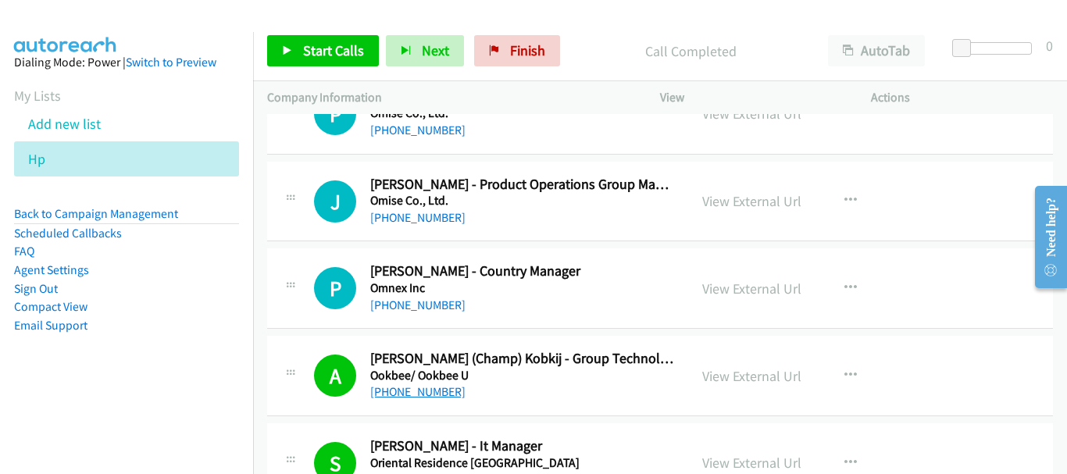
click at [449, 394] on link "[PHONE_NUMBER]" at bounding box center [417, 391] width 95 height 15
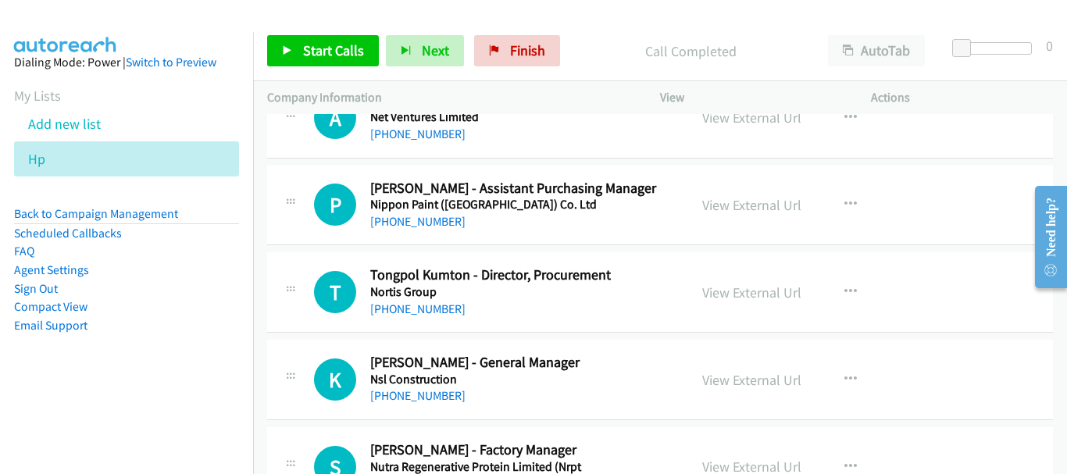
scroll to position [14387, 0]
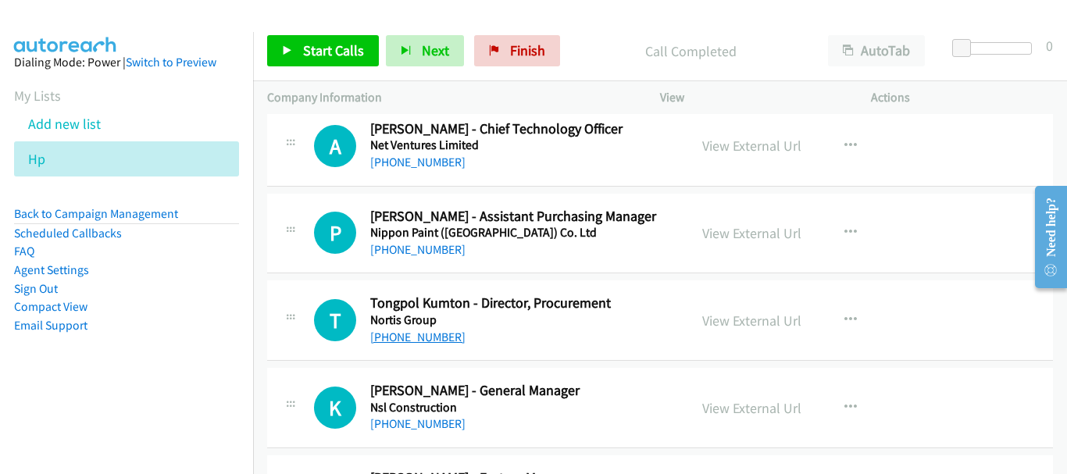
click at [425, 337] on link "[PHONE_NUMBER]" at bounding box center [417, 337] width 95 height 15
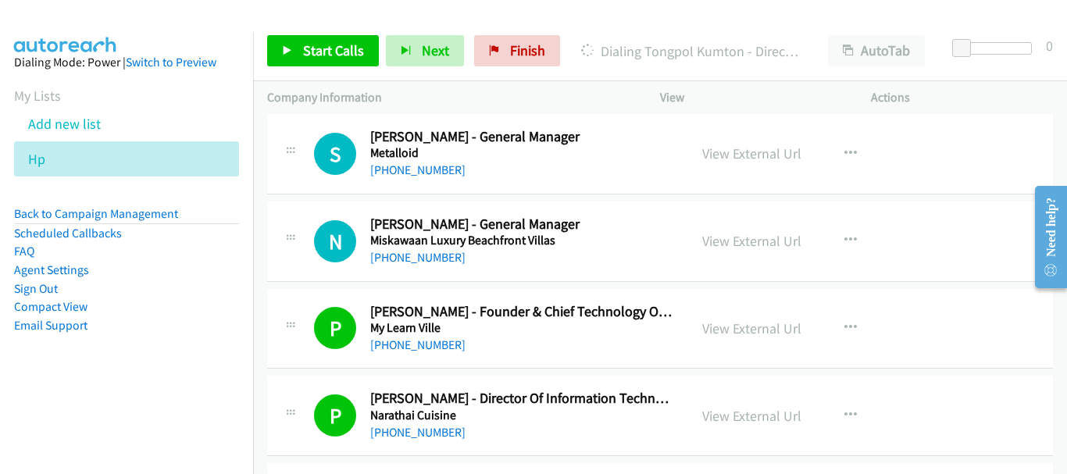
scroll to position [13840, 0]
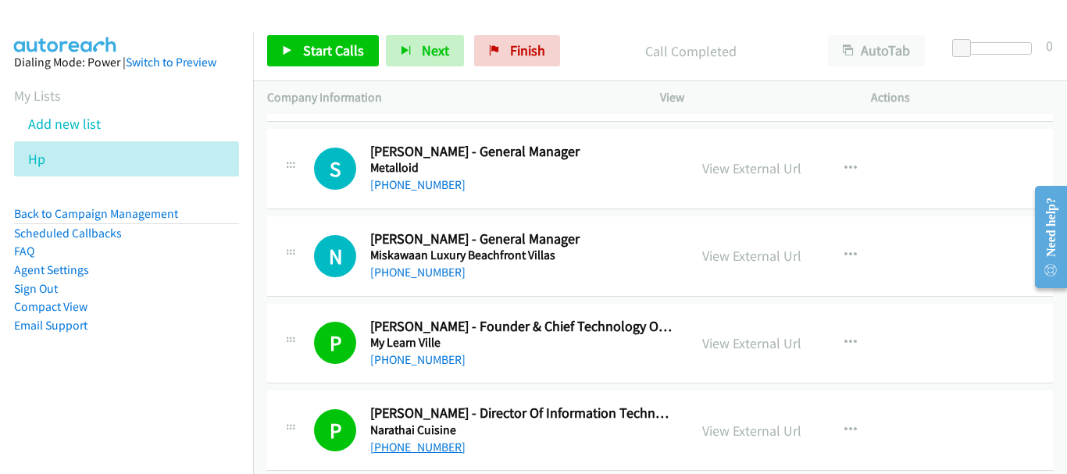
click at [439, 448] on link "[PHONE_NUMBER]" at bounding box center [417, 447] width 95 height 15
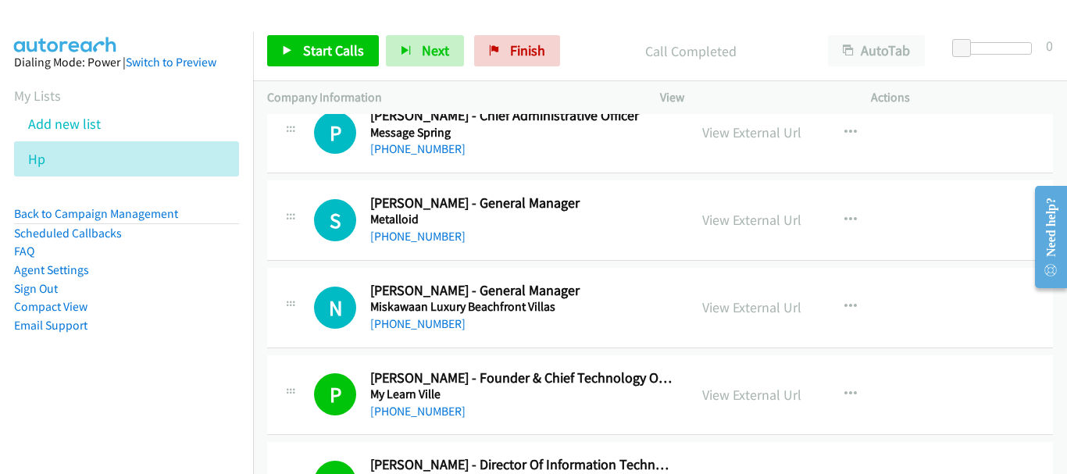
scroll to position [13762, 0]
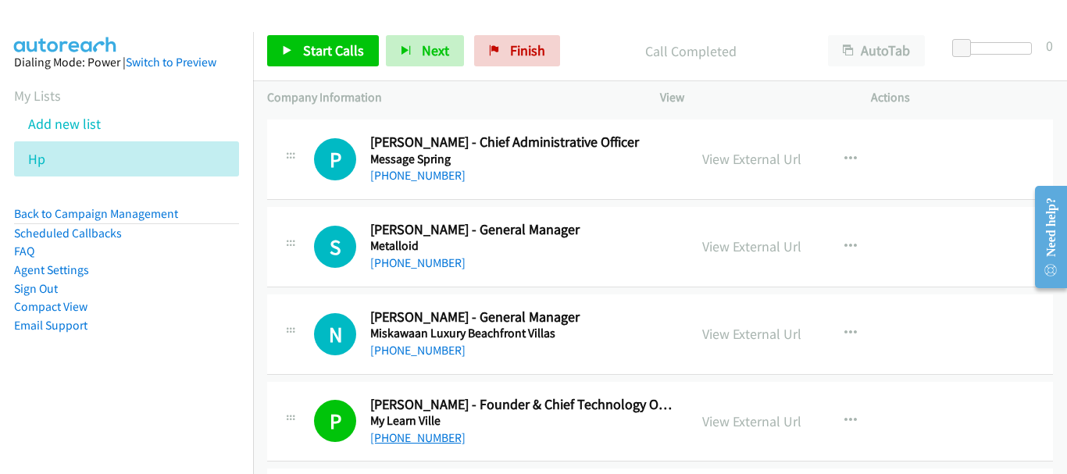
click at [444, 435] on link "[PHONE_NUMBER]" at bounding box center [417, 437] width 95 height 15
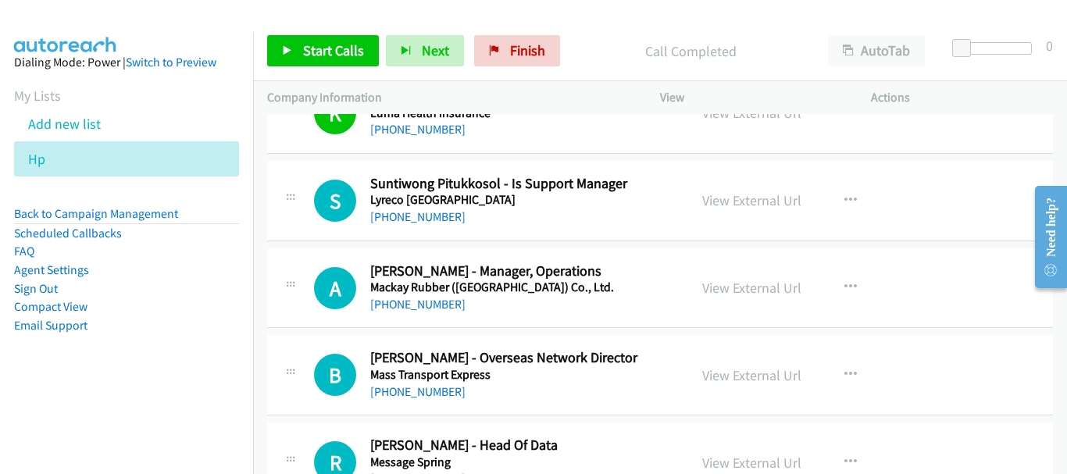
scroll to position [13293, 0]
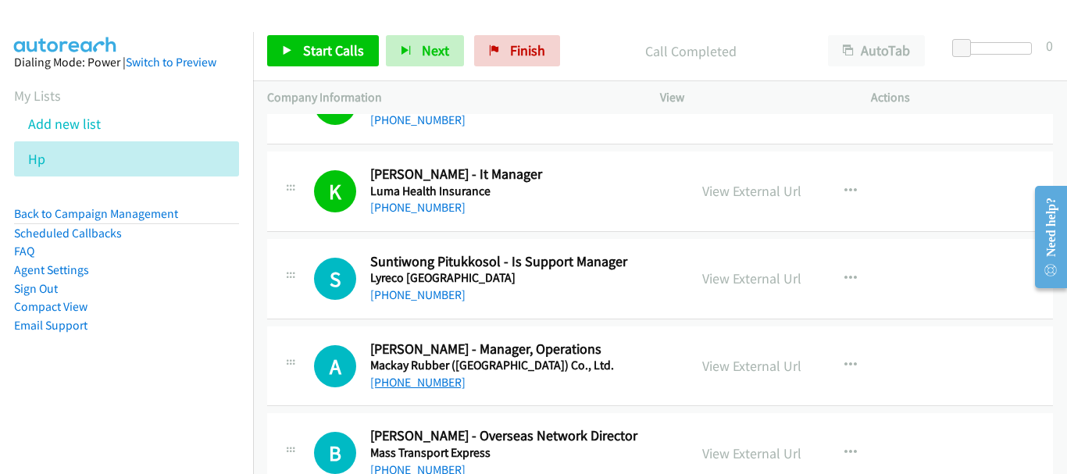
click at [443, 387] on link "[PHONE_NUMBER]" at bounding box center [417, 382] width 95 height 15
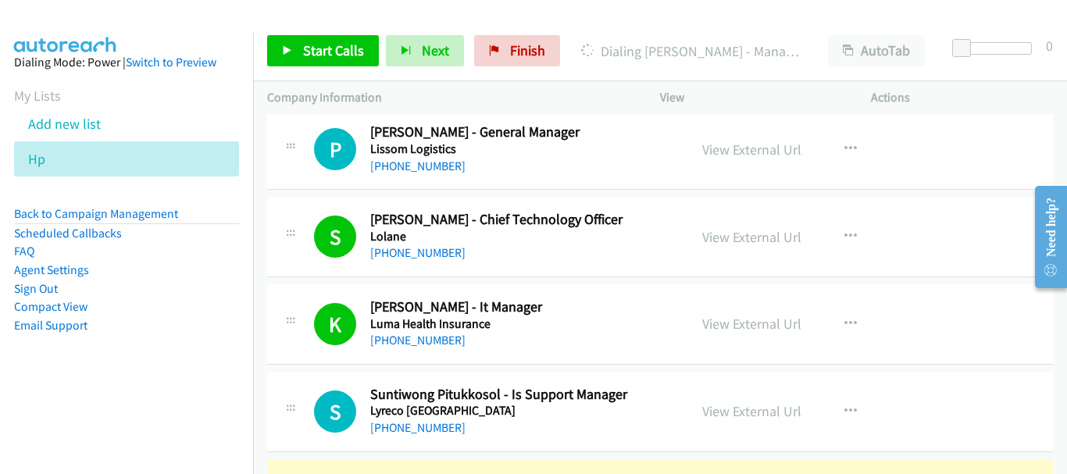
scroll to position [13137, 0]
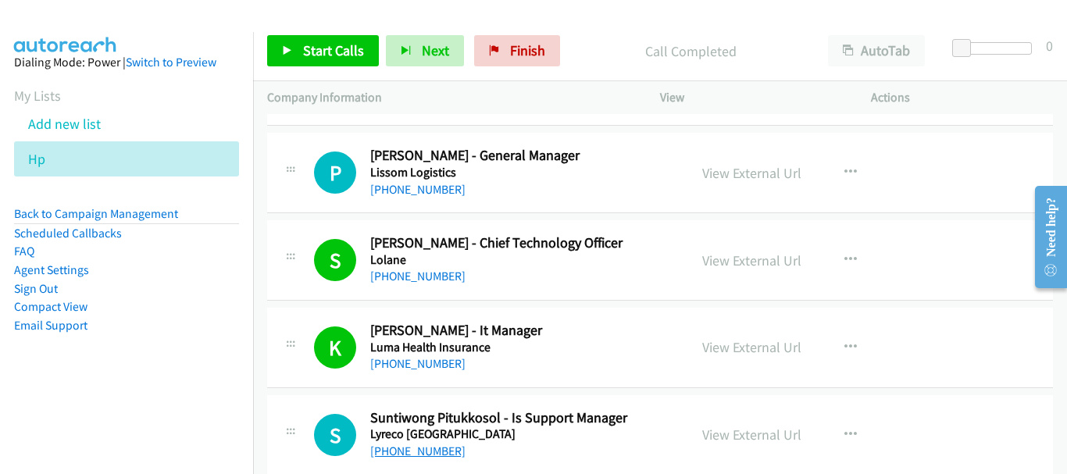
click at [421, 448] on link "[PHONE_NUMBER]" at bounding box center [417, 451] width 95 height 15
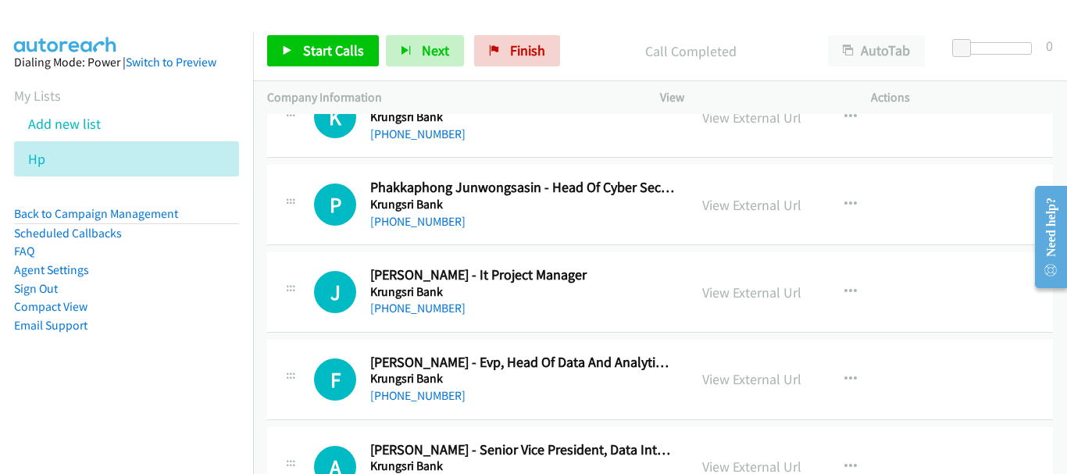
scroll to position [12590, 0]
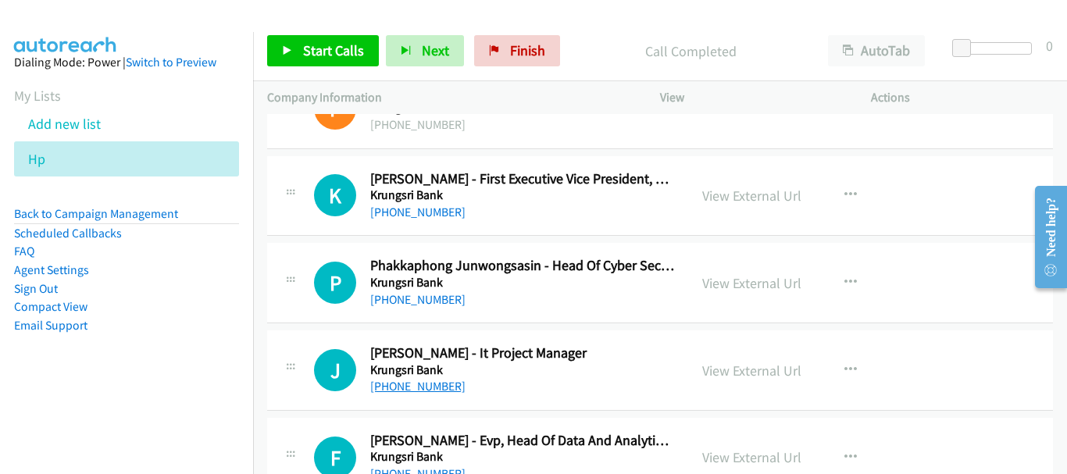
click at [425, 384] on link "[PHONE_NUMBER]" at bounding box center [417, 386] width 95 height 15
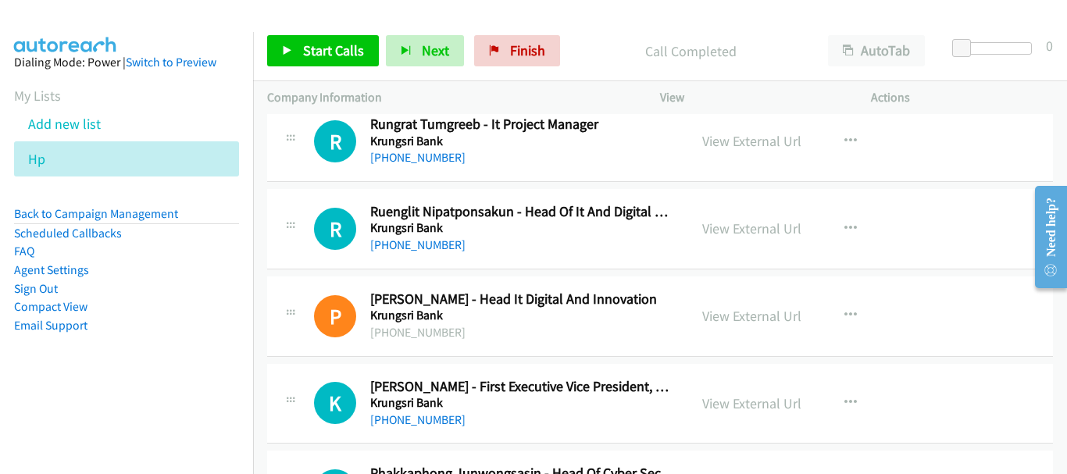
scroll to position [12355, 0]
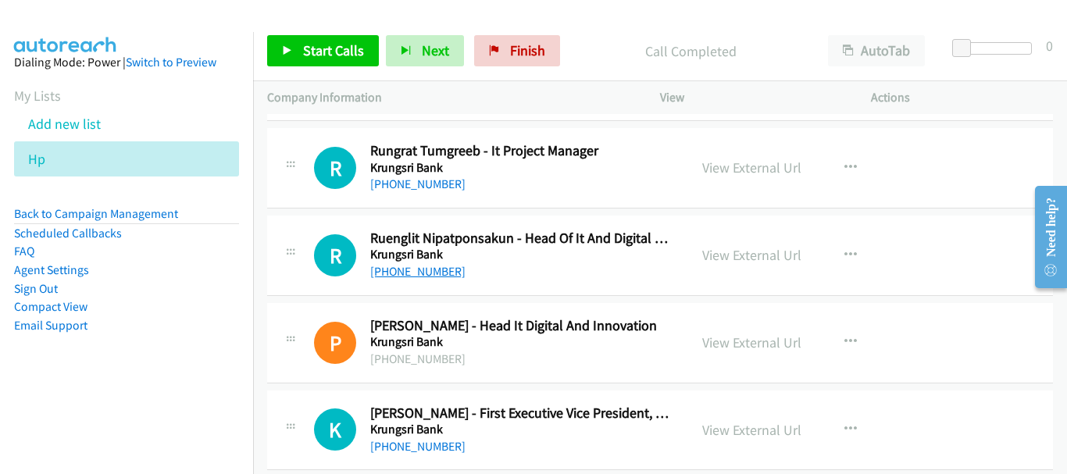
click at [448, 270] on link "[PHONE_NUMBER]" at bounding box center [417, 271] width 95 height 15
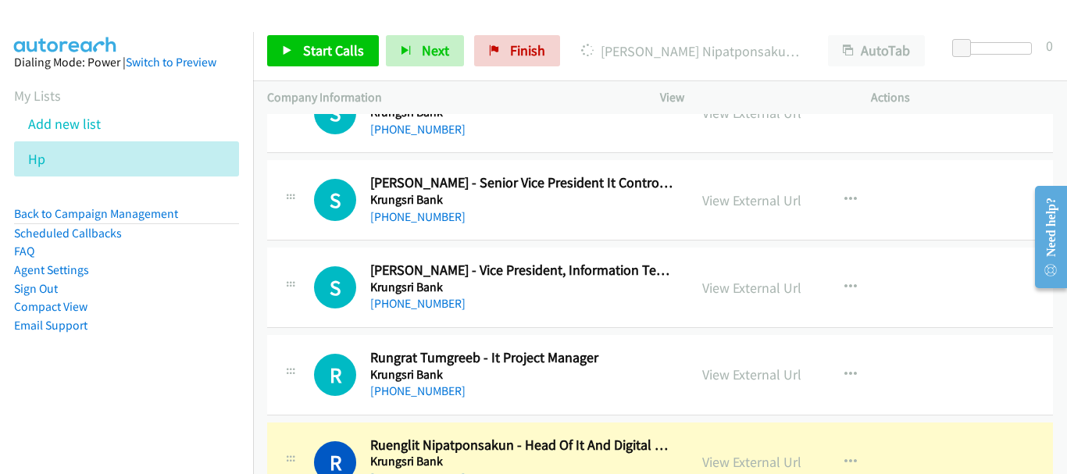
scroll to position [12121, 0]
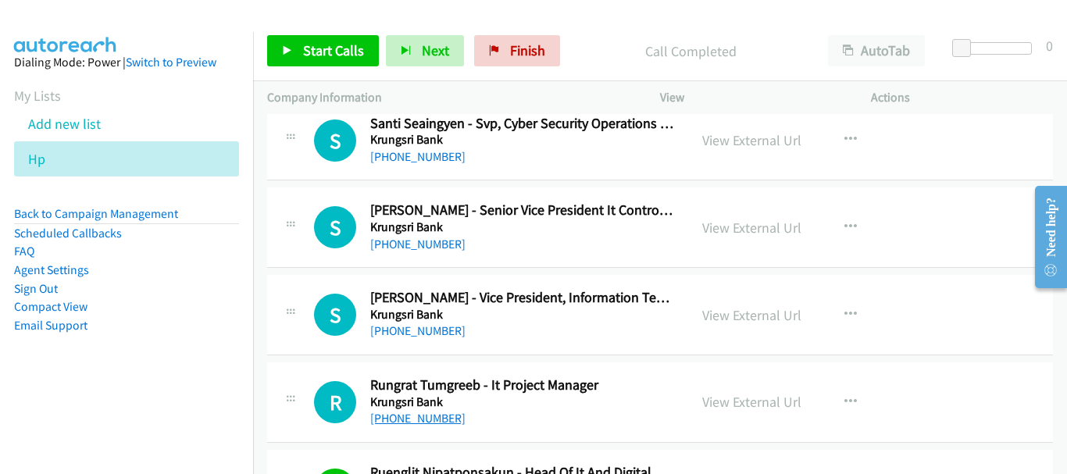
click at [434, 416] on link "[PHONE_NUMBER]" at bounding box center [417, 418] width 95 height 15
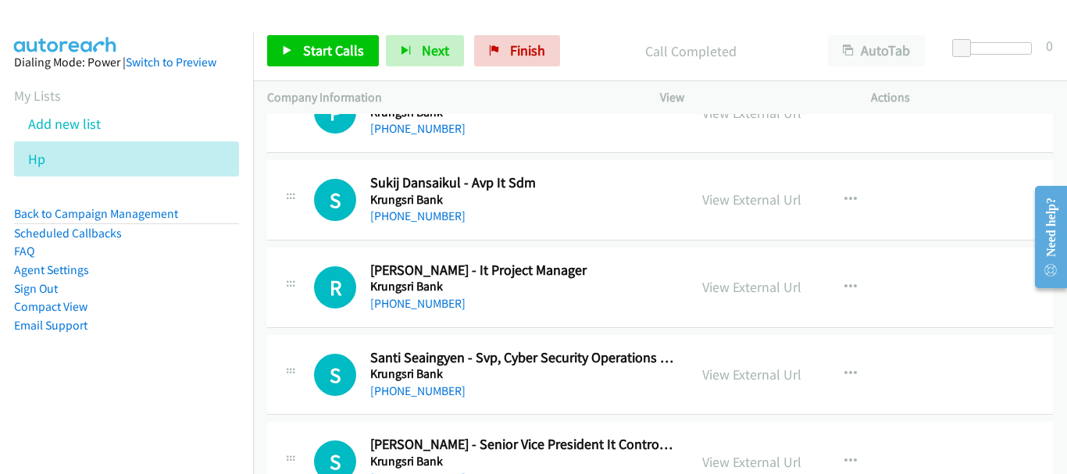
scroll to position [11809, 0]
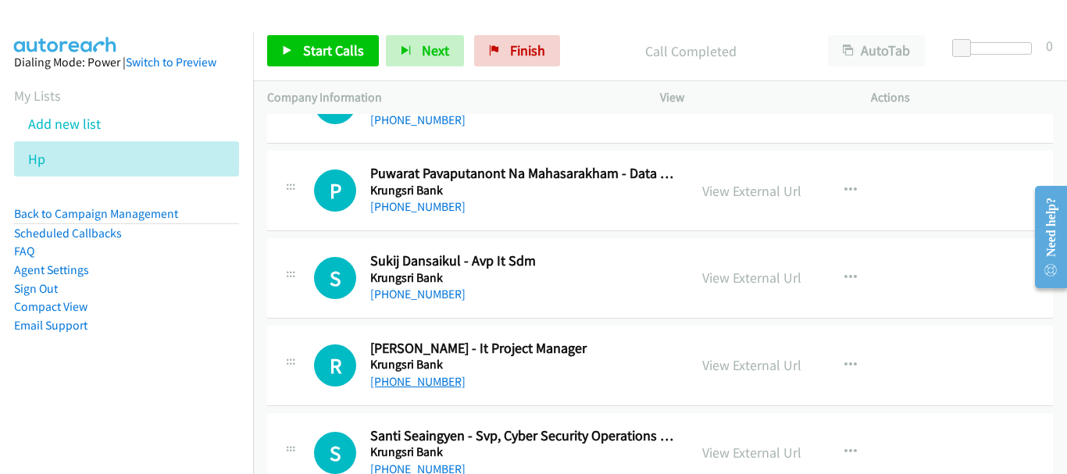
click at [423, 378] on link "[PHONE_NUMBER]" at bounding box center [417, 381] width 95 height 15
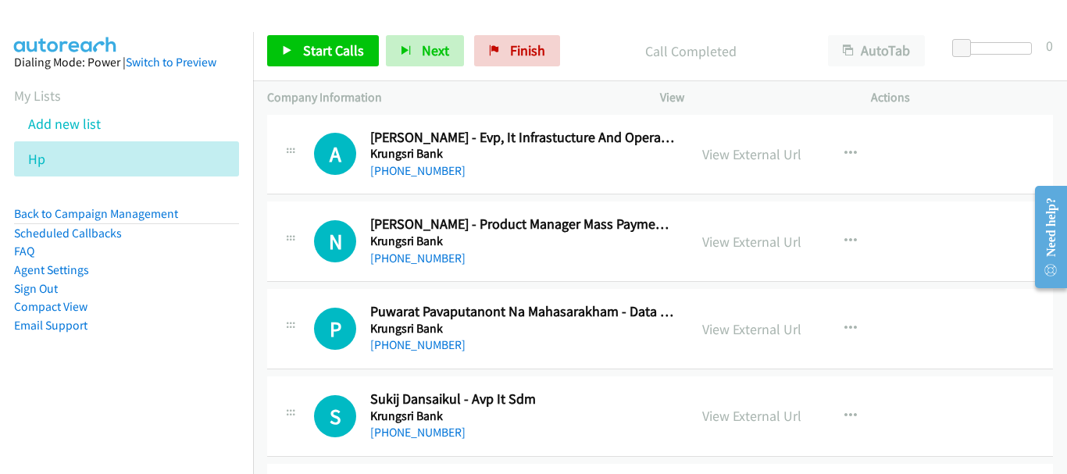
scroll to position [11652, 0]
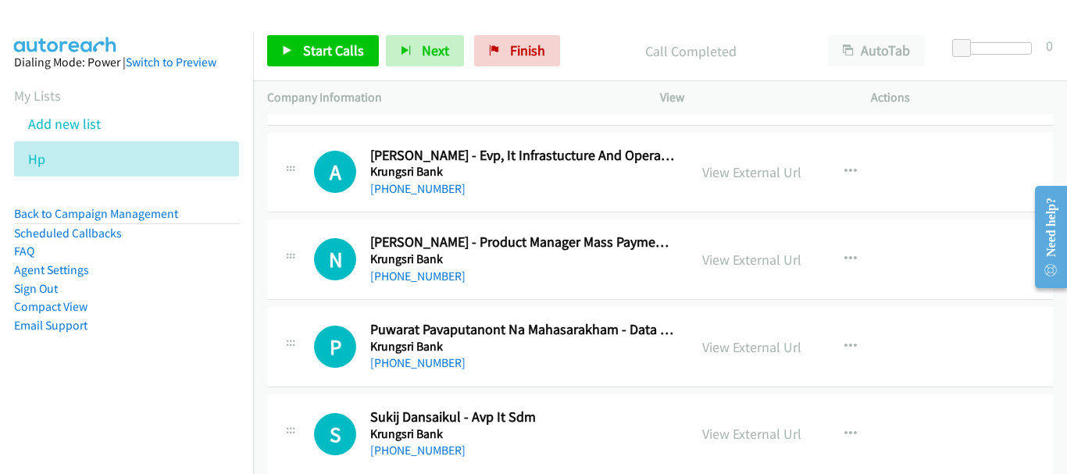
click at [406, 180] on div "[PHONE_NUMBER]" at bounding box center [522, 189] width 304 height 19
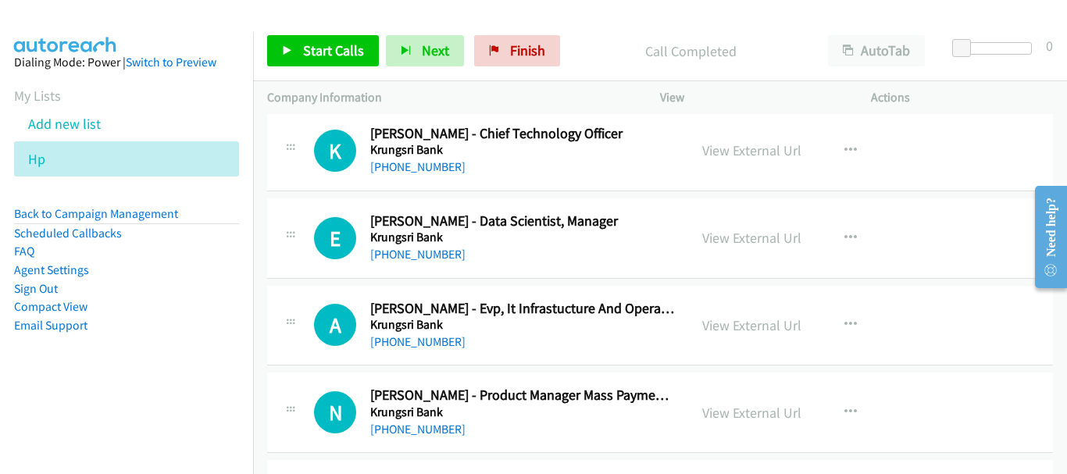
scroll to position [11496, 0]
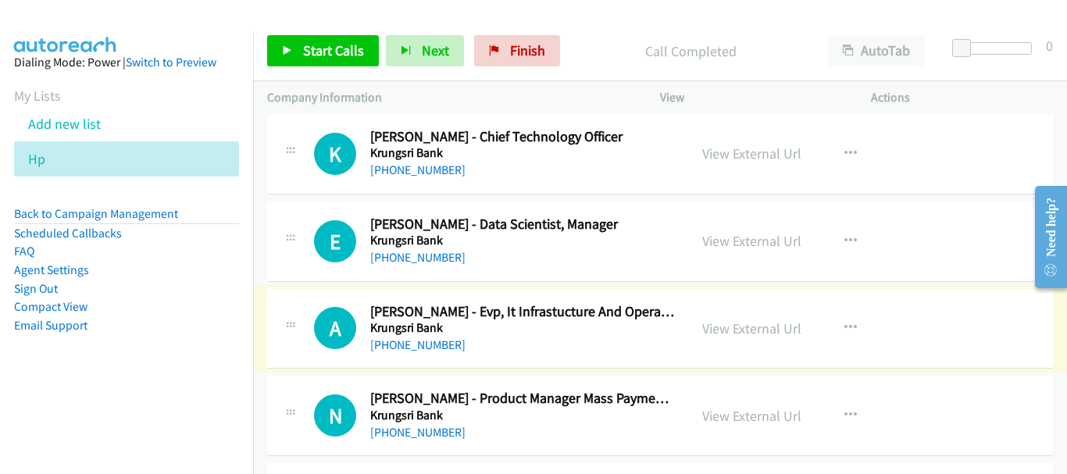
click at [429, 345] on link "[PHONE_NUMBER]" at bounding box center [417, 344] width 95 height 15
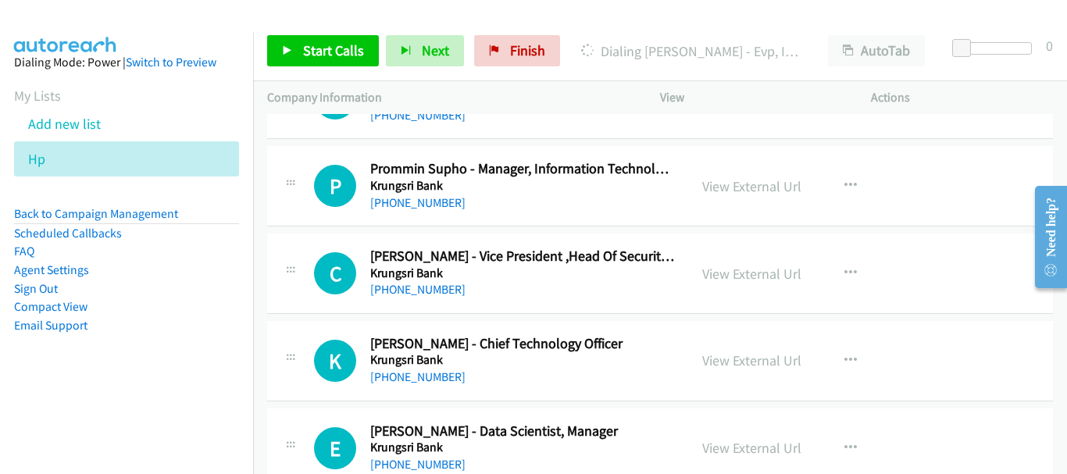
scroll to position [11262, 0]
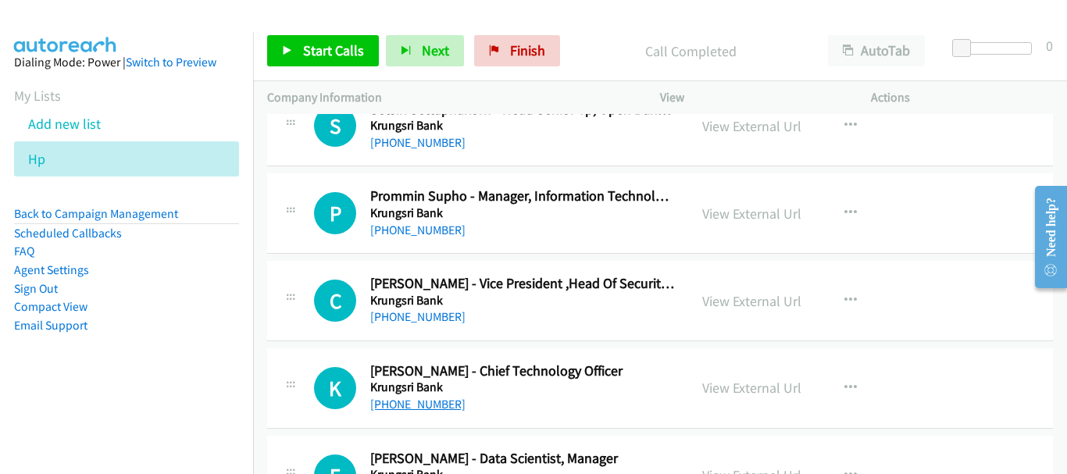
click at [431, 406] on link "[PHONE_NUMBER]" at bounding box center [417, 404] width 95 height 15
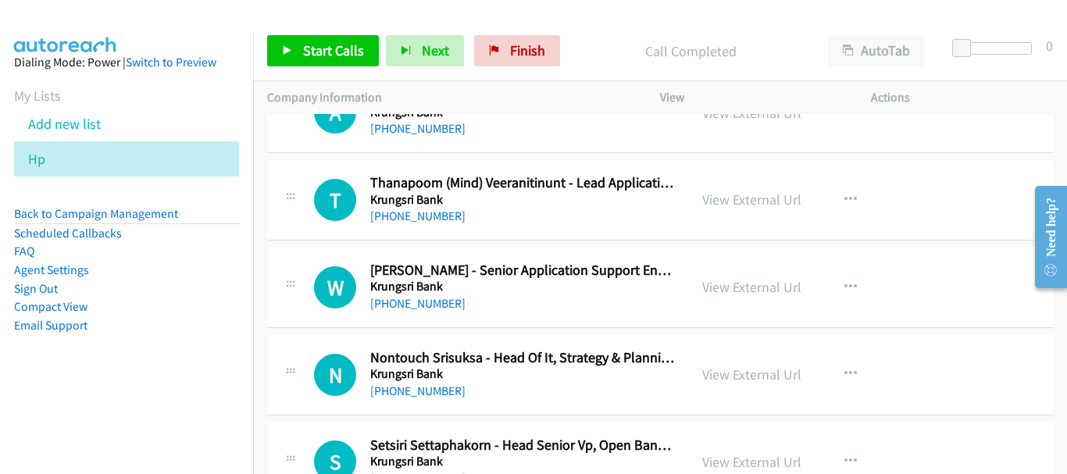
scroll to position [10949, 0]
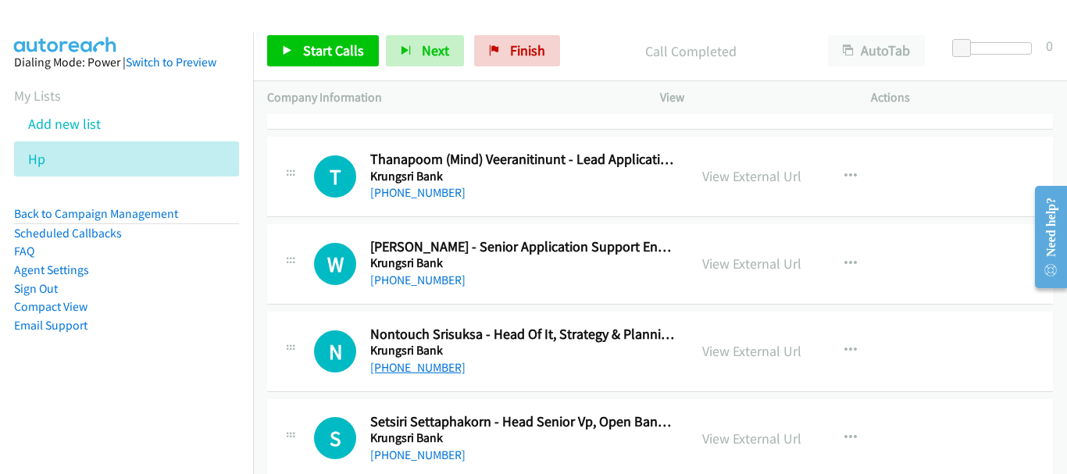
click at [394, 372] on link "[PHONE_NUMBER]" at bounding box center [417, 367] width 95 height 15
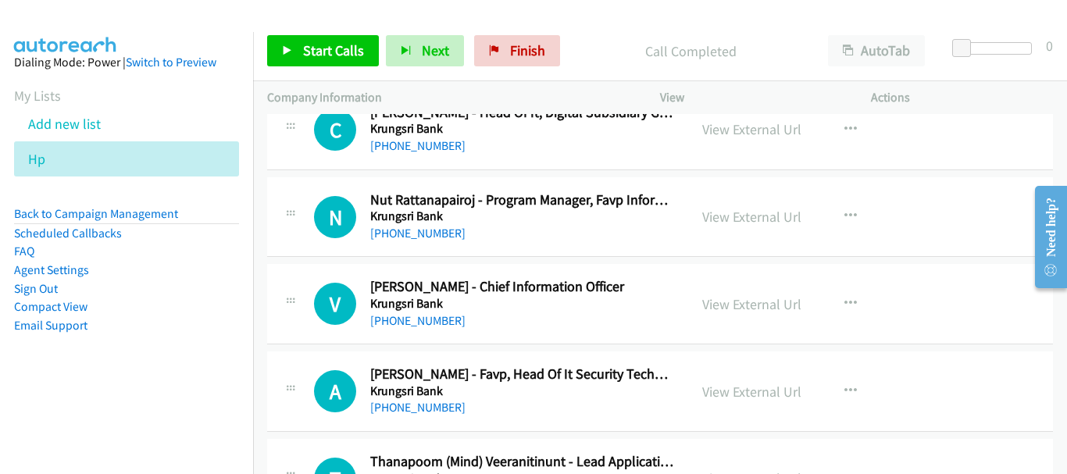
scroll to position [10637, 0]
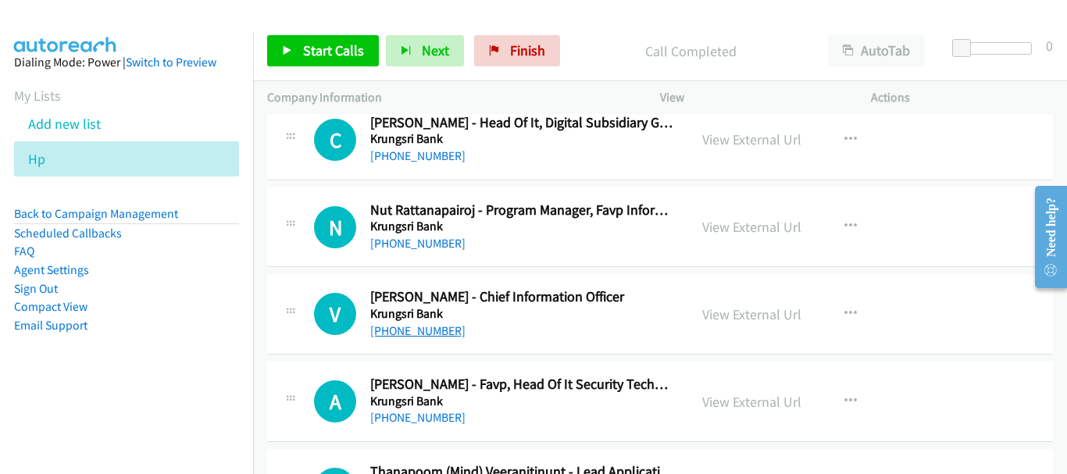
click at [440, 327] on link "[PHONE_NUMBER]" at bounding box center [417, 330] width 95 height 15
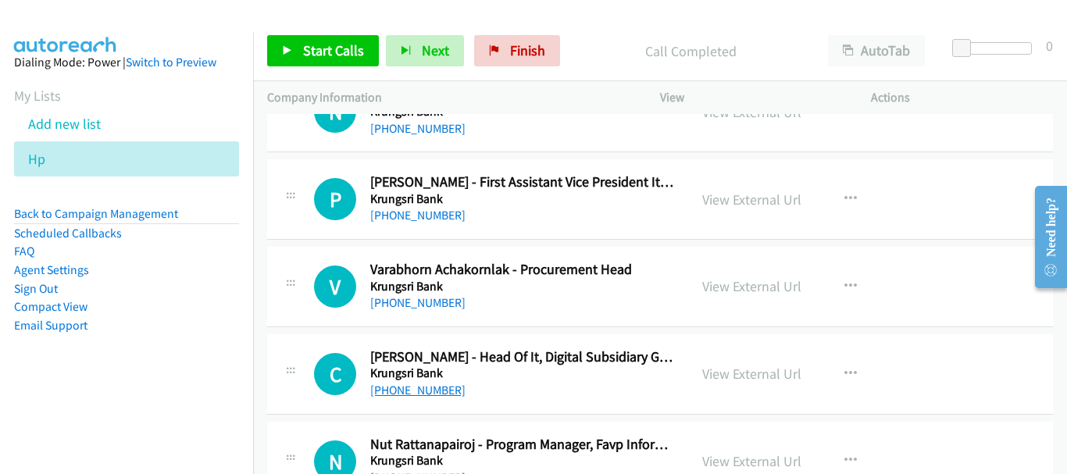
scroll to position [10481, 0]
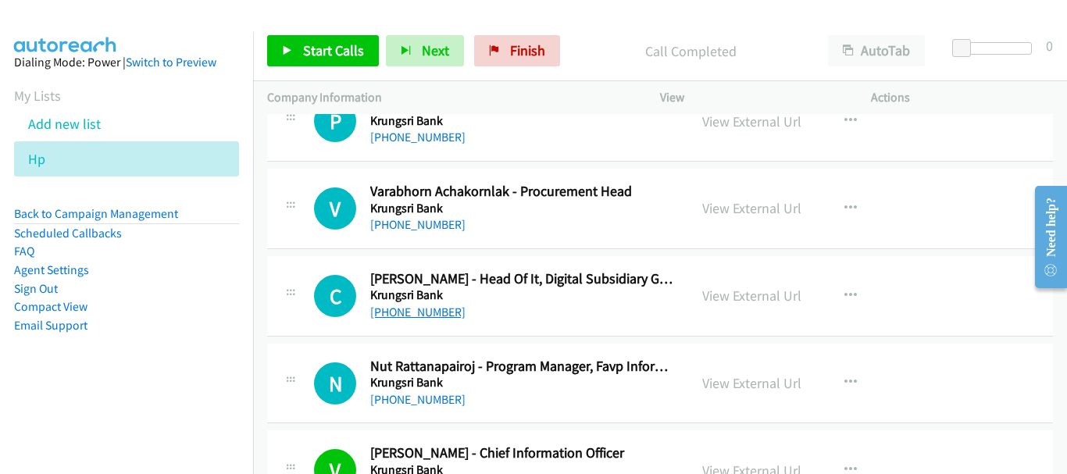
click at [437, 312] on link "[PHONE_NUMBER]" at bounding box center [417, 312] width 95 height 15
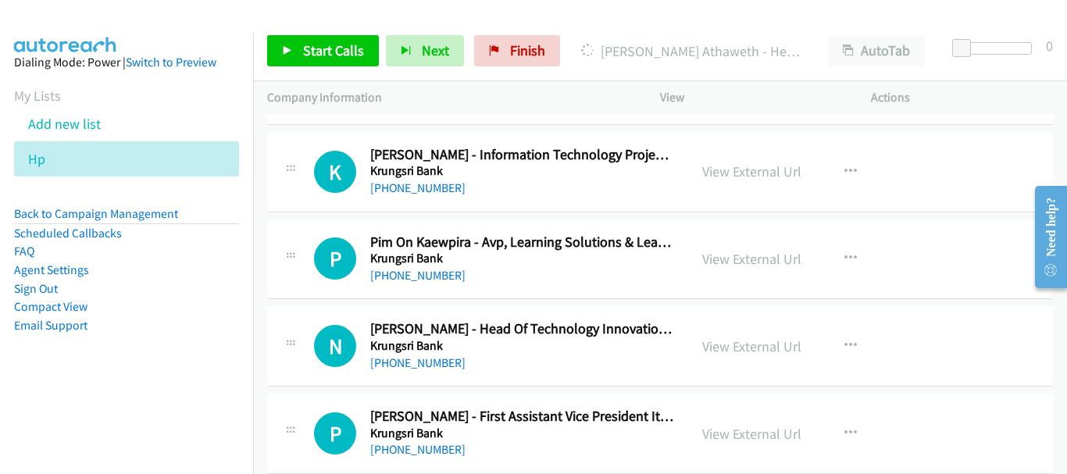
scroll to position [10090, 0]
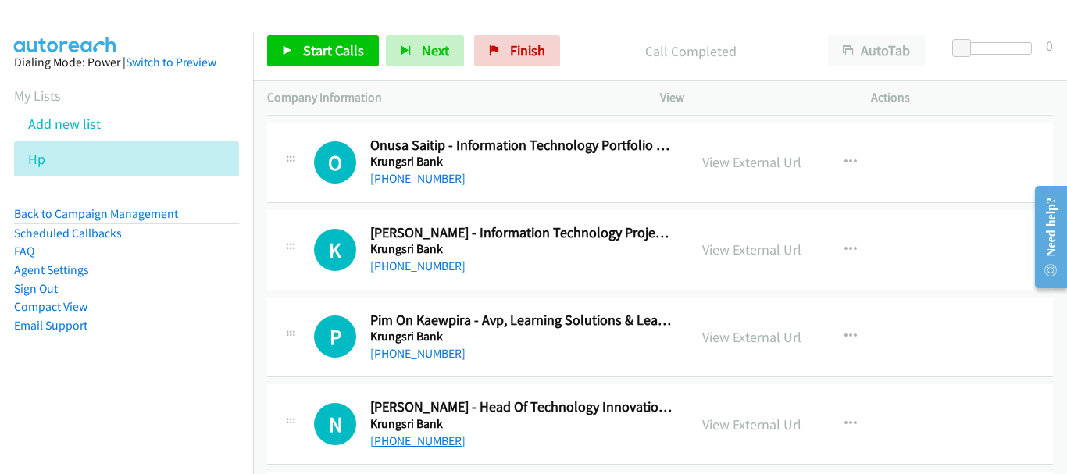
click at [391, 437] on link "[PHONE_NUMBER]" at bounding box center [417, 441] width 95 height 15
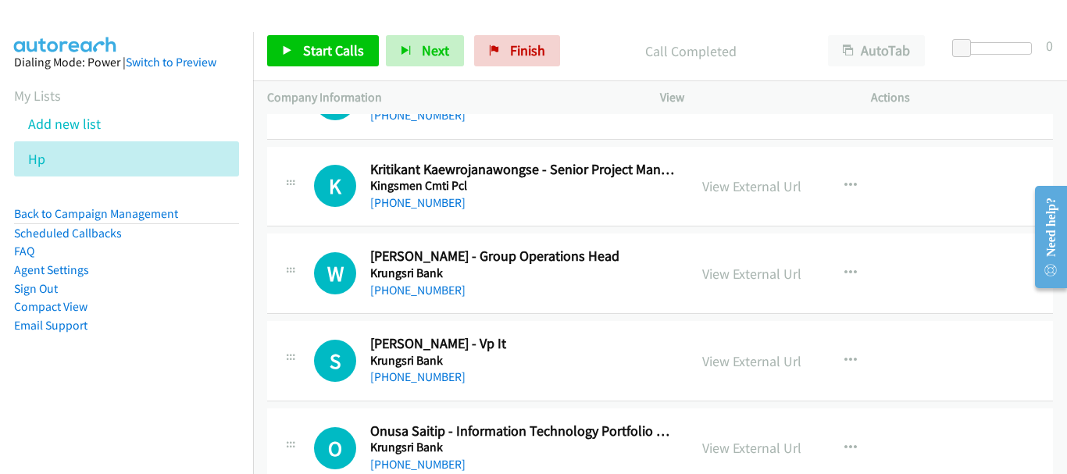
scroll to position [9777, 0]
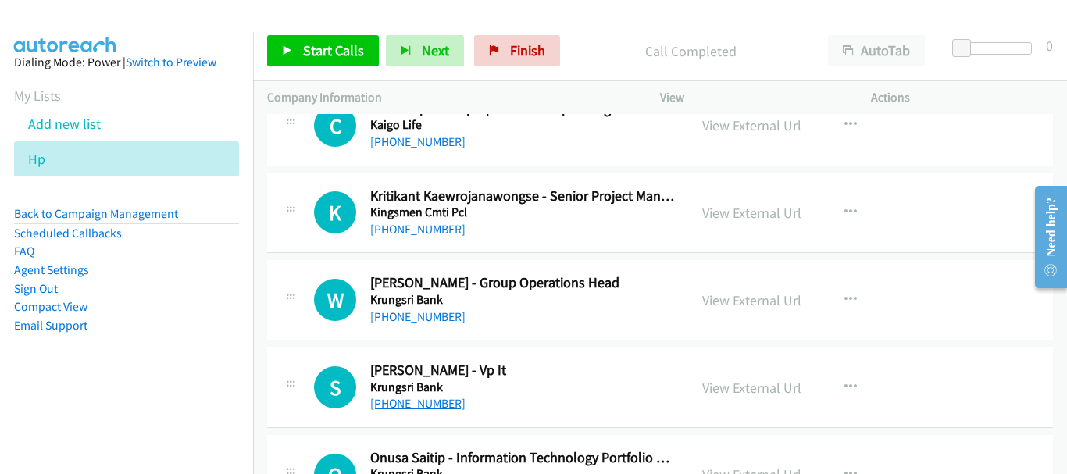
click at [432, 409] on link "[PHONE_NUMBER]" at bounding box center [417, 403] width 95 height 15
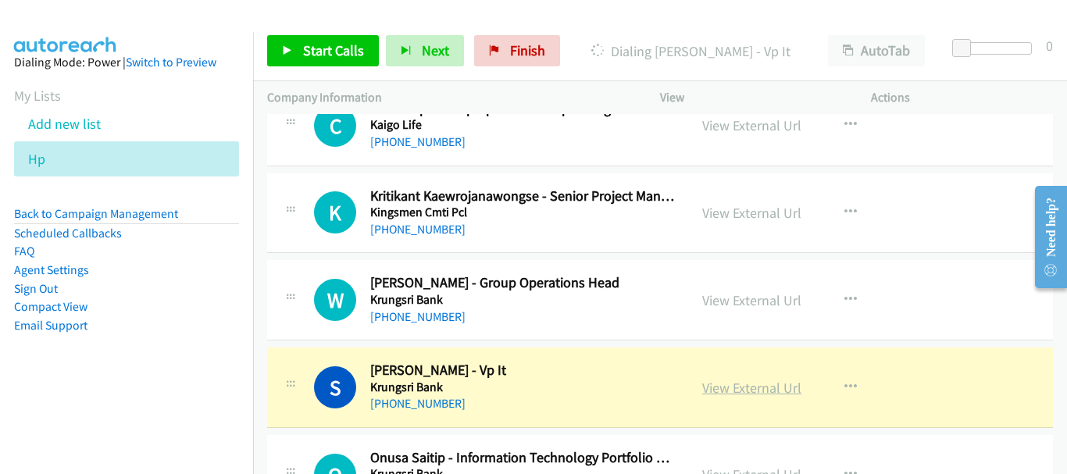
click at [775, 388] on link "View External Url" at bounding box center [751, 388] width 99 height 18
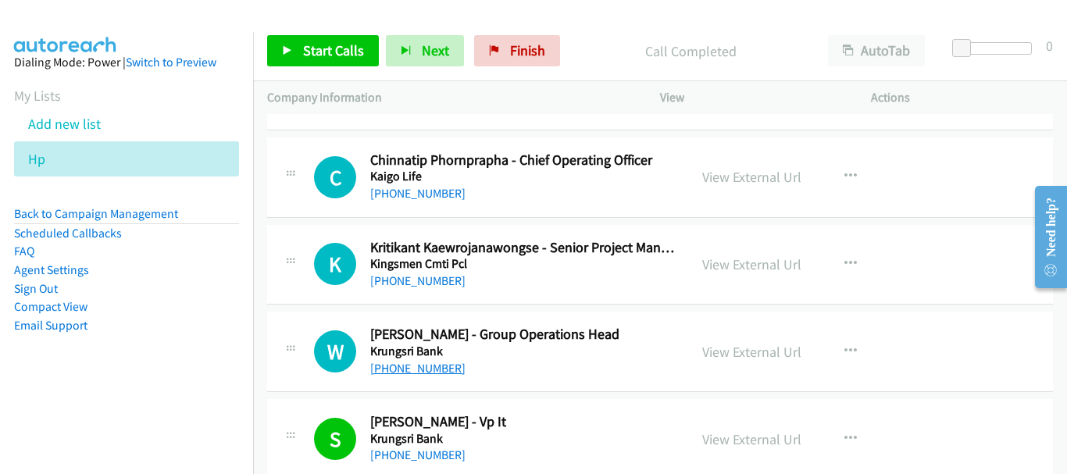
scroll to position [9621, 0]
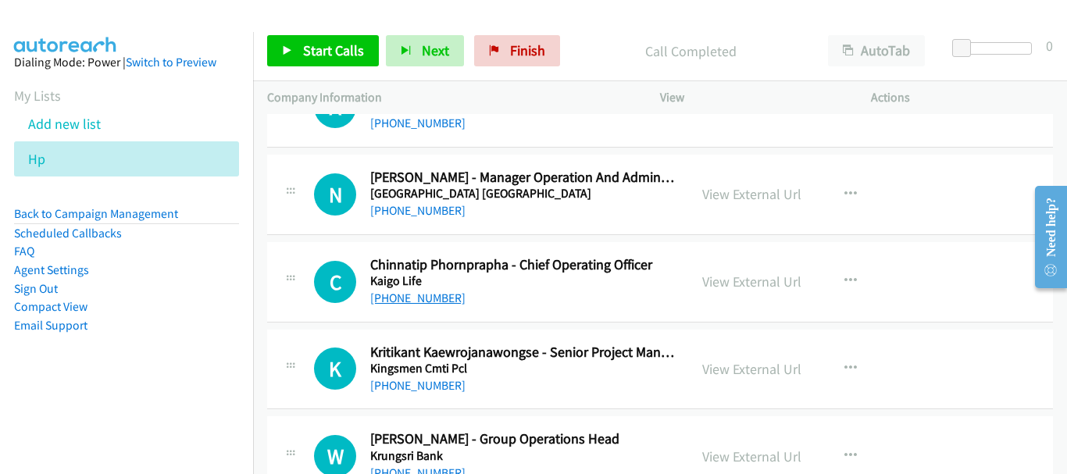
click at [416, 296] on link "[PHONE_NUMBER]" at bounding box center [417, 298] width 95 height 15
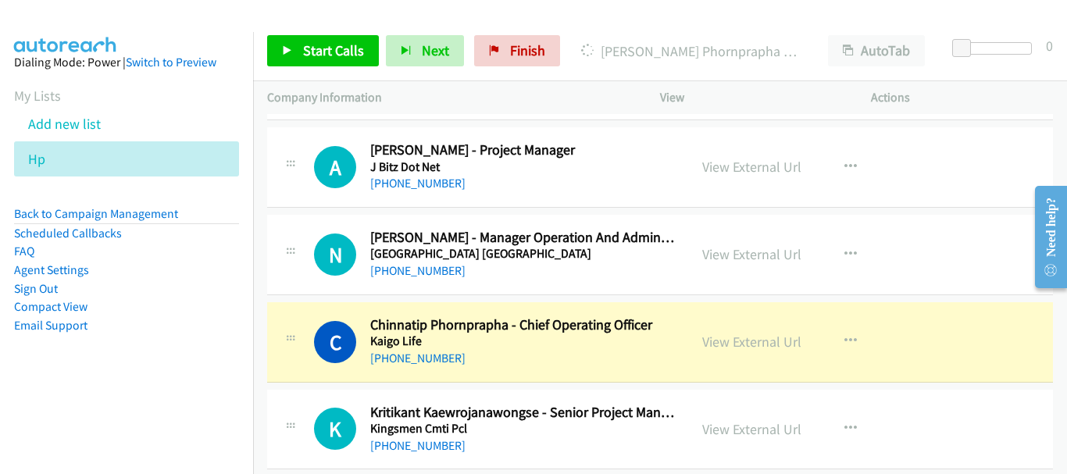
scroll to position [9543, 0]
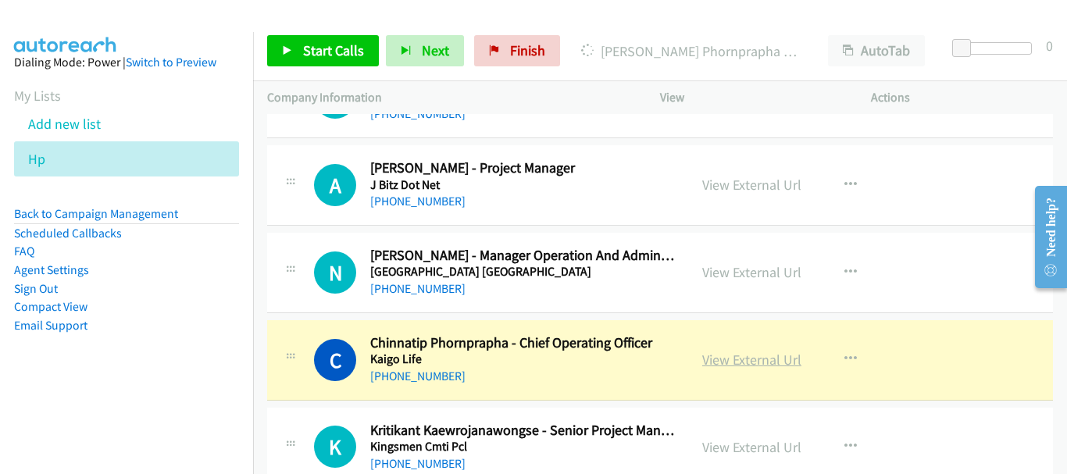
click at [717, 361] on link "View External Url" at bounding box center [751, 360] width 99 height 18
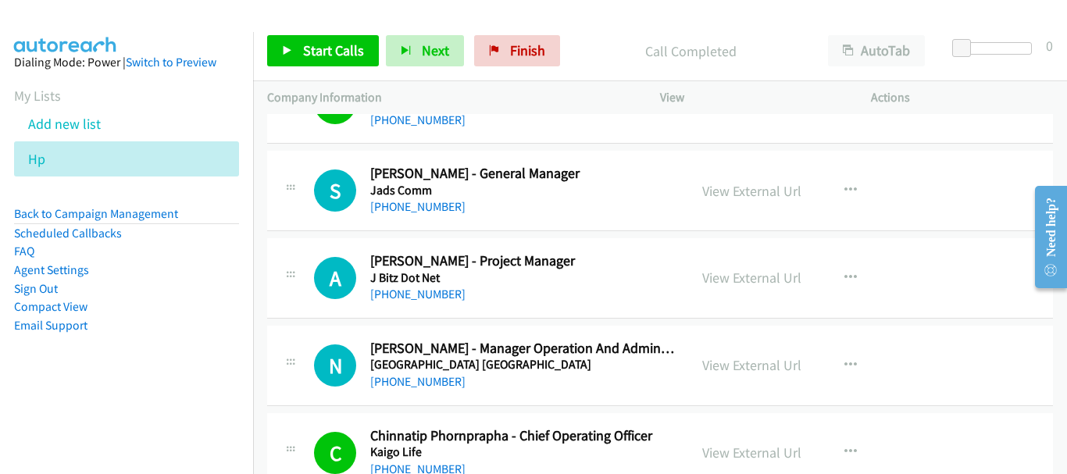
scroll to position [9387, 0]
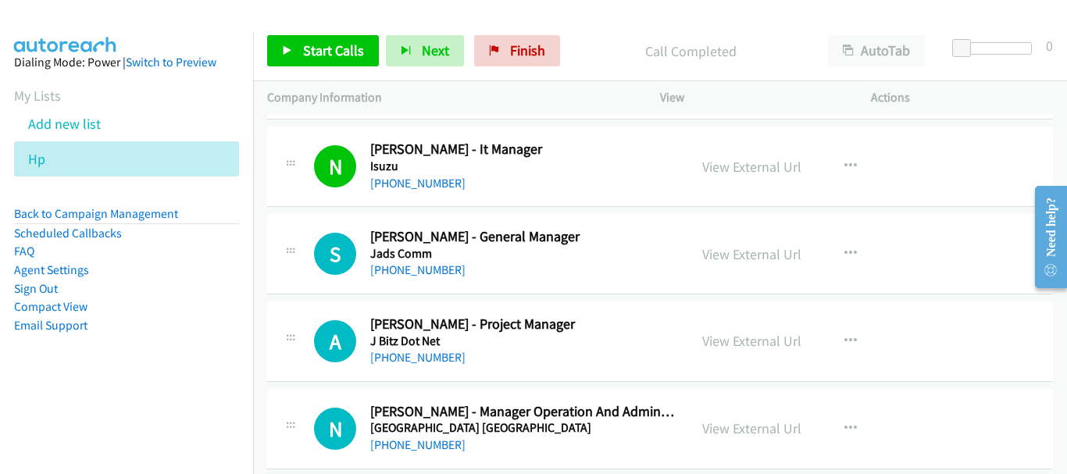
click at [415, 454] on div "[PHONE_NUMBER]" at bounding box center [522, 445] width 304 height 19
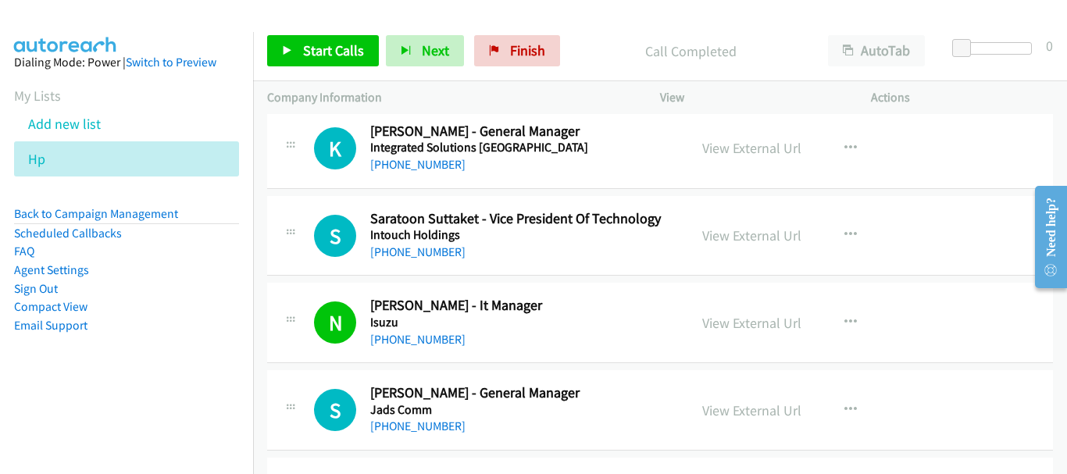
scroll to position [9153, 0]
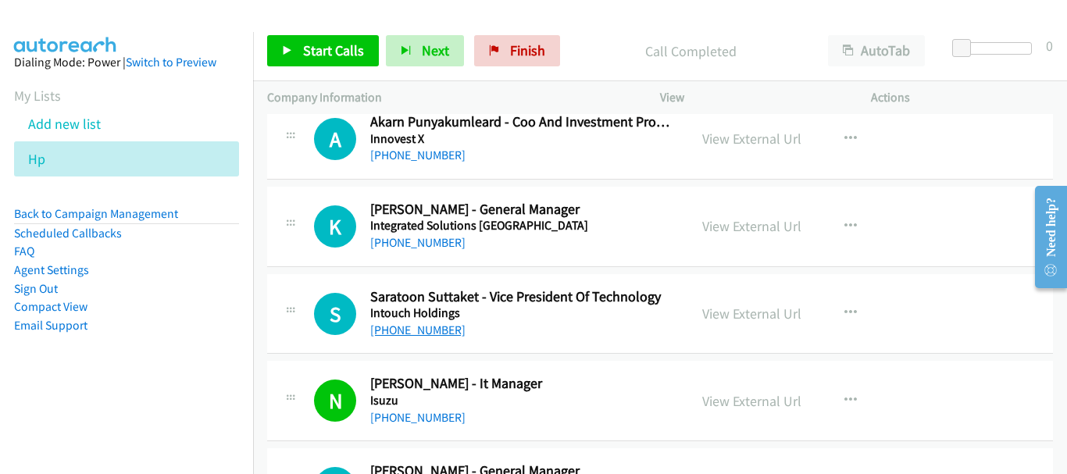
click at [406, 330] on link "[PHONE_NUMBER]" at bounding box center [417, 330] width 95 height 15
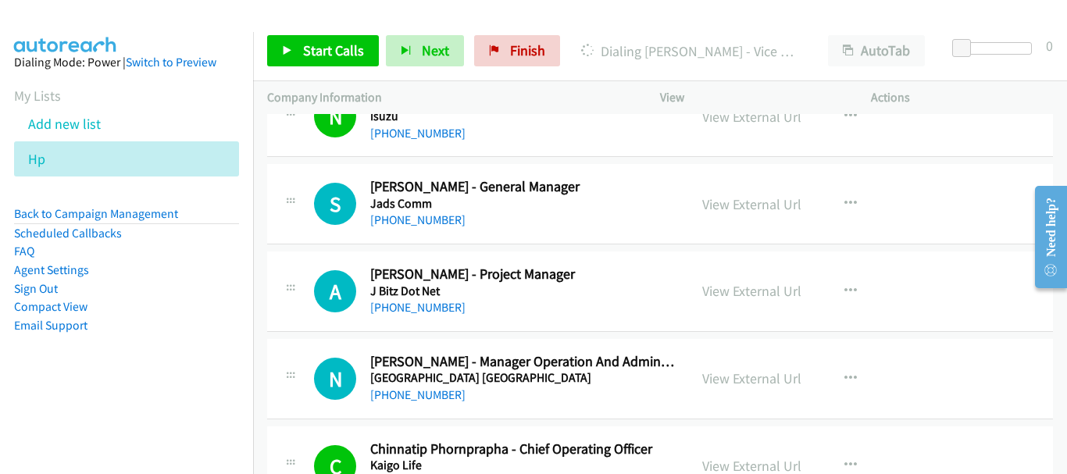
scroll to position [9465, 0]
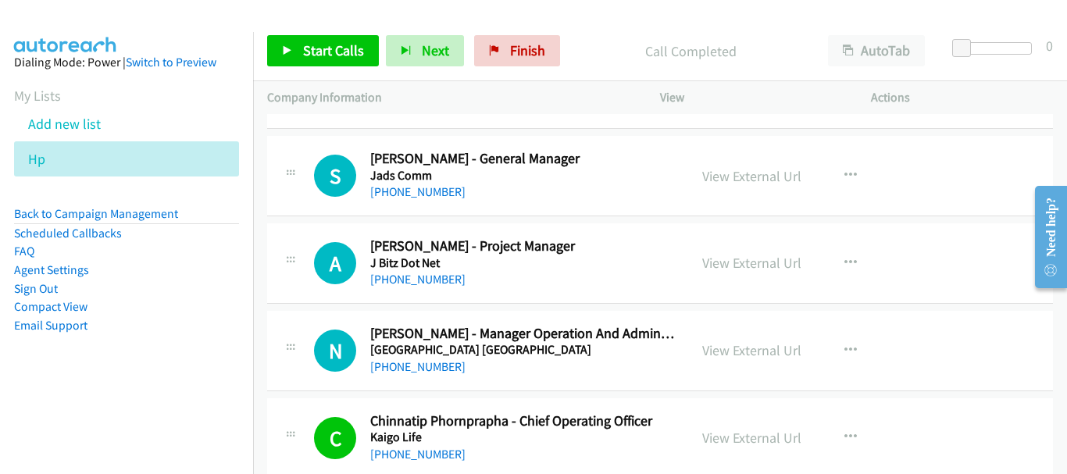
click at [426, 377] on div "N Callback Scheduled Nathaya Mongkolphak - Manager Operation And Administration…" at bounding box center [660, 351] width 786 height 80
click at [427, 366] on link "[PHONE_NUMBER]" at bounding box center [417, 366] width 95 height 15
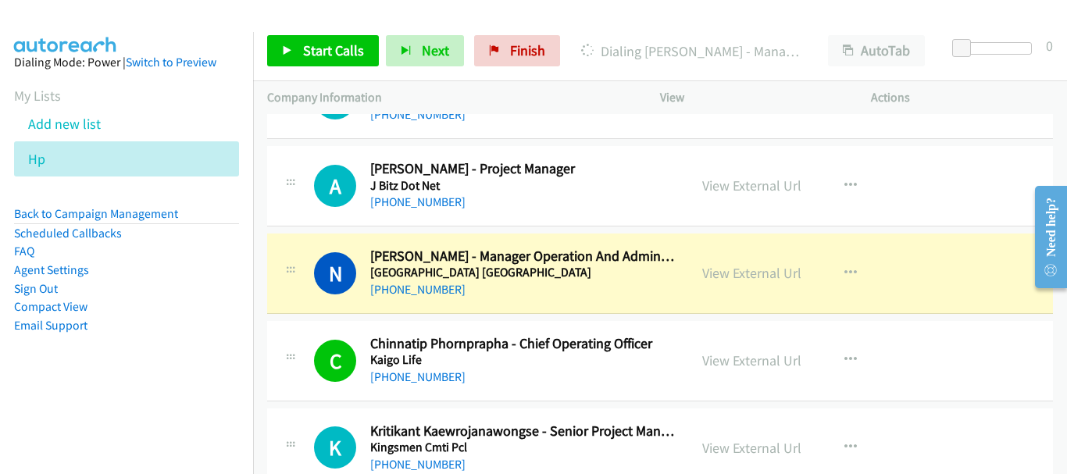
scroll to position [9543, 0]
click at [734, 283] on div "View External Url" at bounding box center [751, 272] width 99 height 21
click at [735, 273] on link "View External Url" at bounding box center [751, 272] width 99 height 18
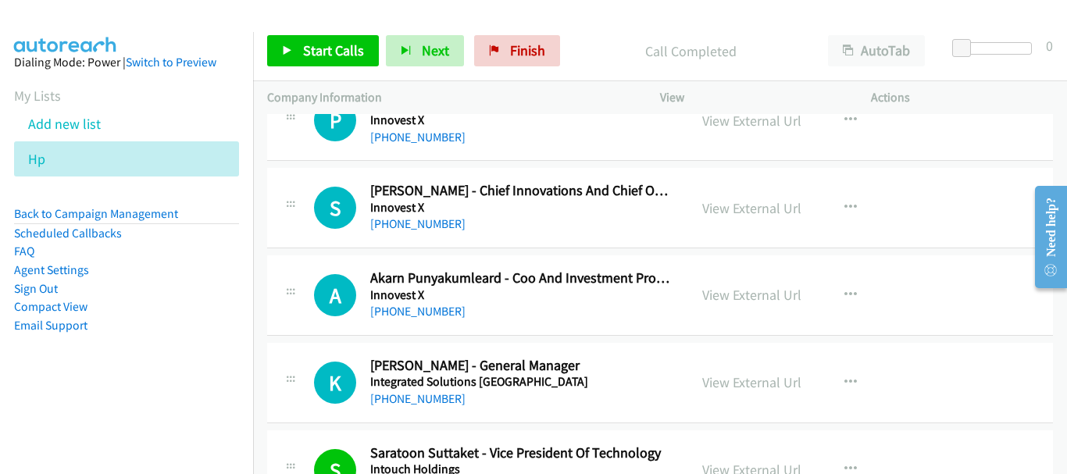
scroll to position [8840, 0]
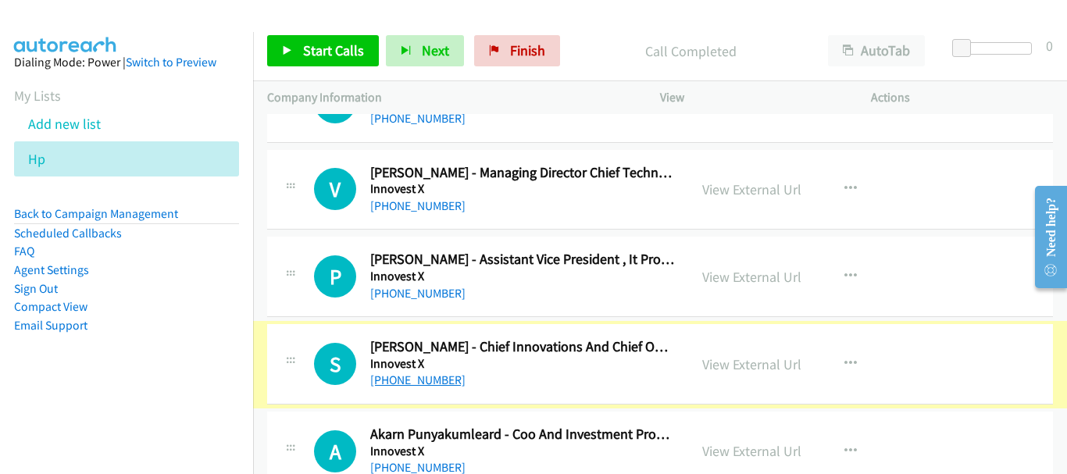
click at [429, 380] on link "[PHONE_NUMBER]" at bounding box center [417, 380] width 95 height 15
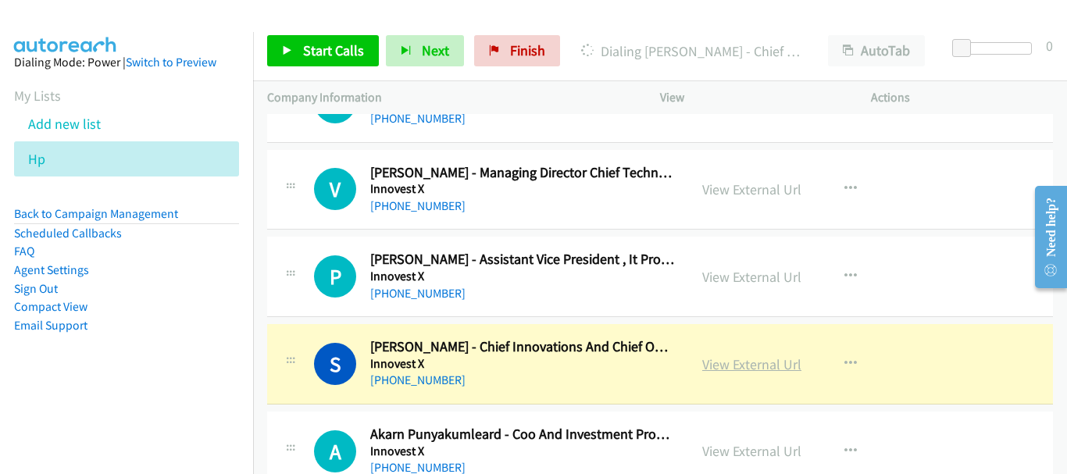
click at [791, 365] on link "View External Url" at bounding box center [751, 364] width 99 height 18
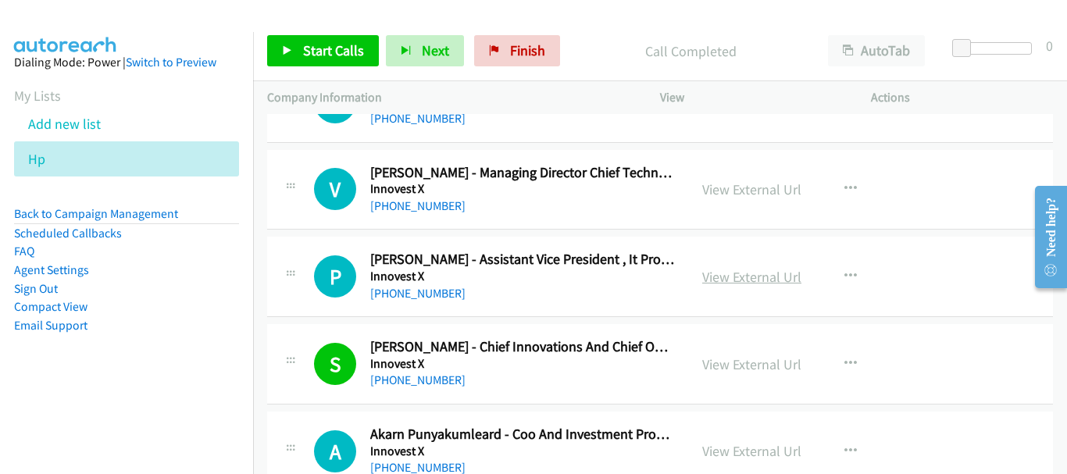
click at [761, 272] on link "View External Url" at bounding box center [751, 277] width 99 height 18
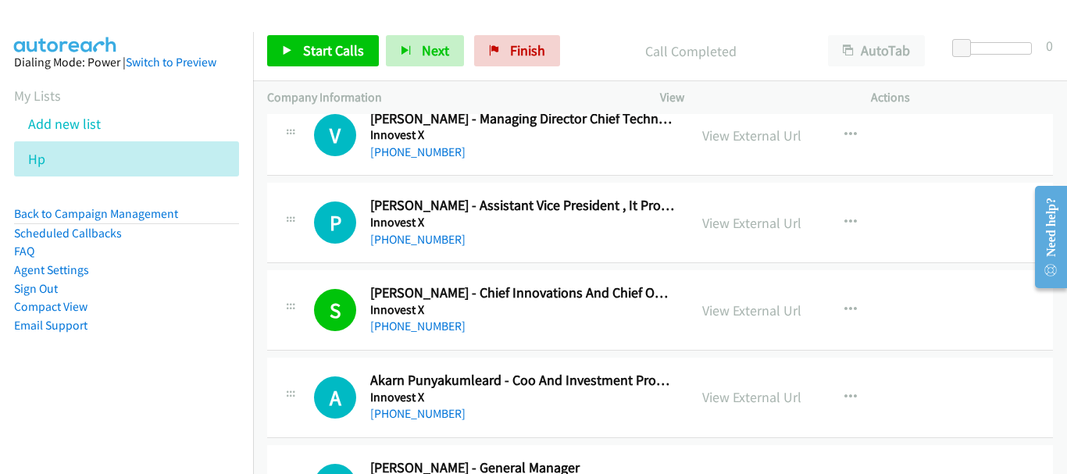
scroll to position [8918, 0]
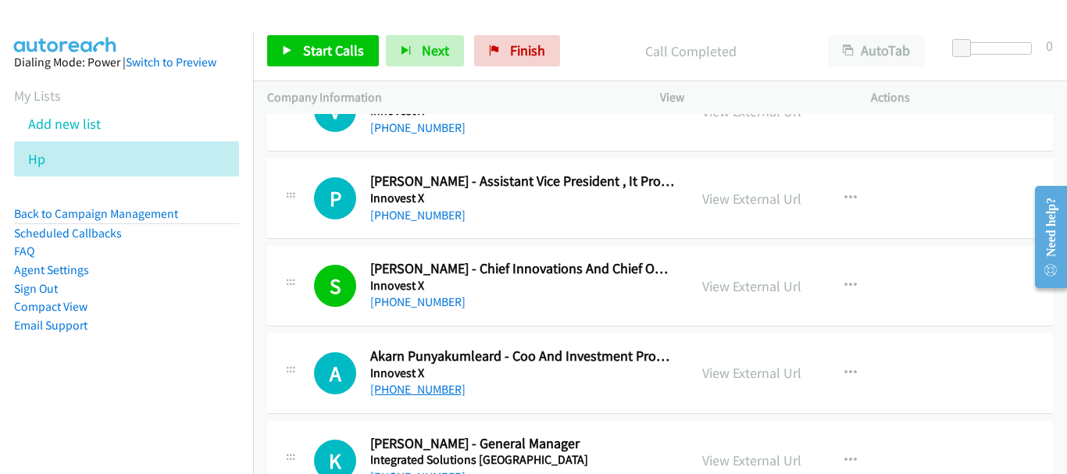
click at [414, 395] on link "[PHONE_NUMBER]" at bounding box center [417, 389] width 95 height 15
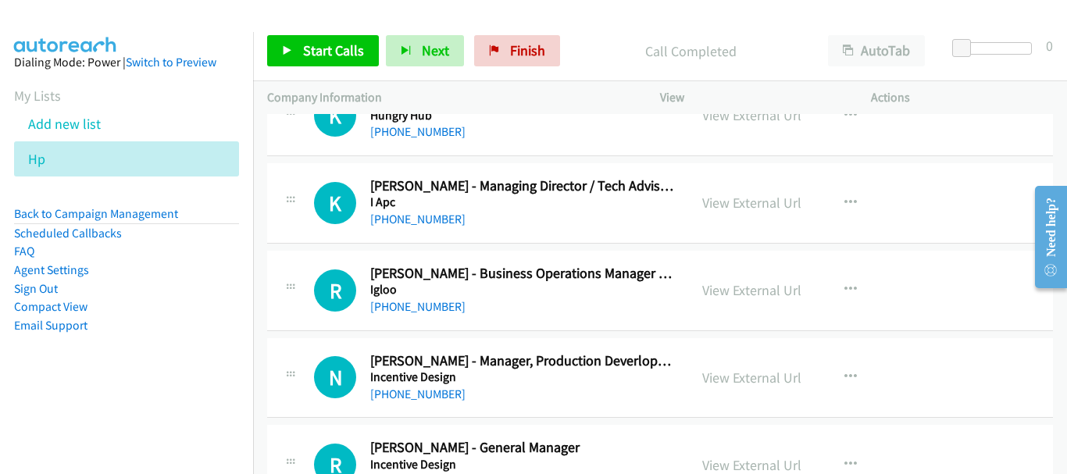
scroll to position [8137, 0]
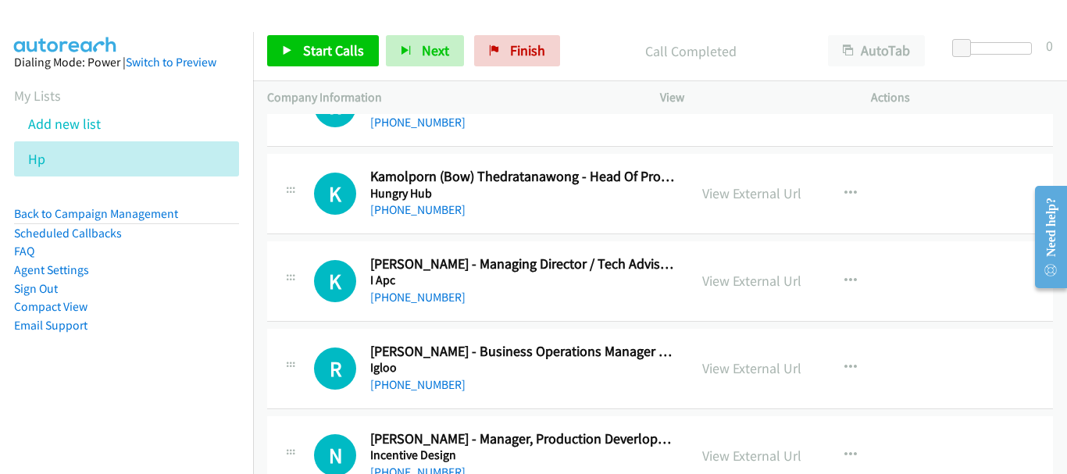
click at [409, 372] on h5 "Igloo" at bounding box center [522, 368] width 304 height 16
click at [409, 384] on link "[PHONE_NUMBER]" at bounding box center [417, 384] width 95 height 15
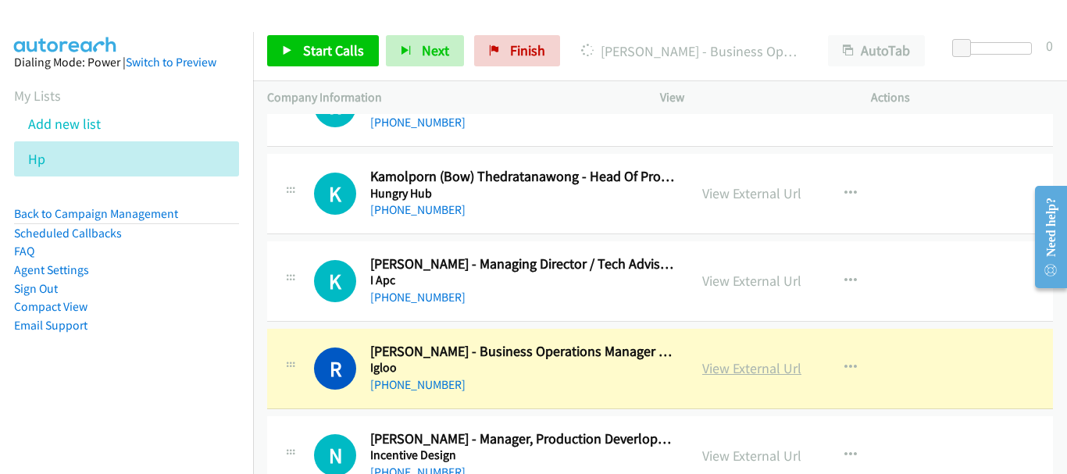
click at [734, 371] on link "View External Url" at bounding box center [751, 368] width 99 height 18
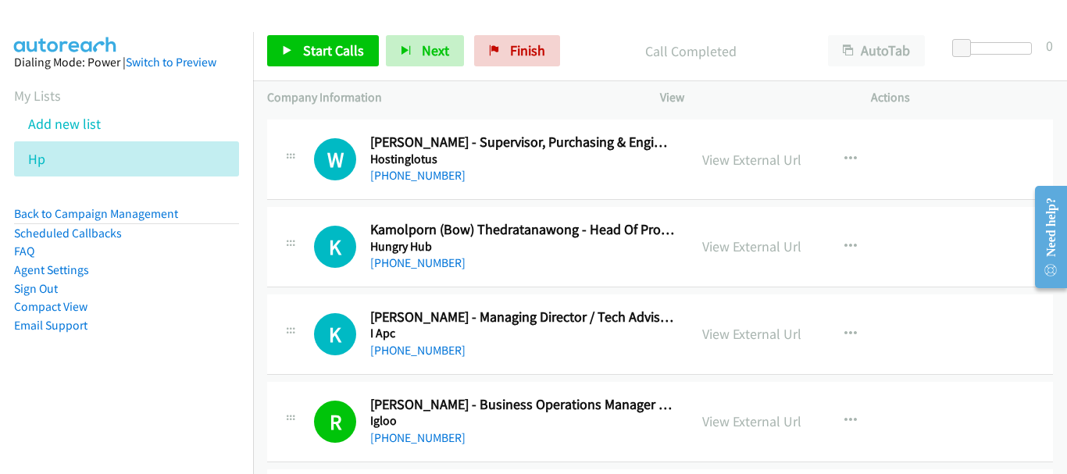
scroll to position [8059, 0]
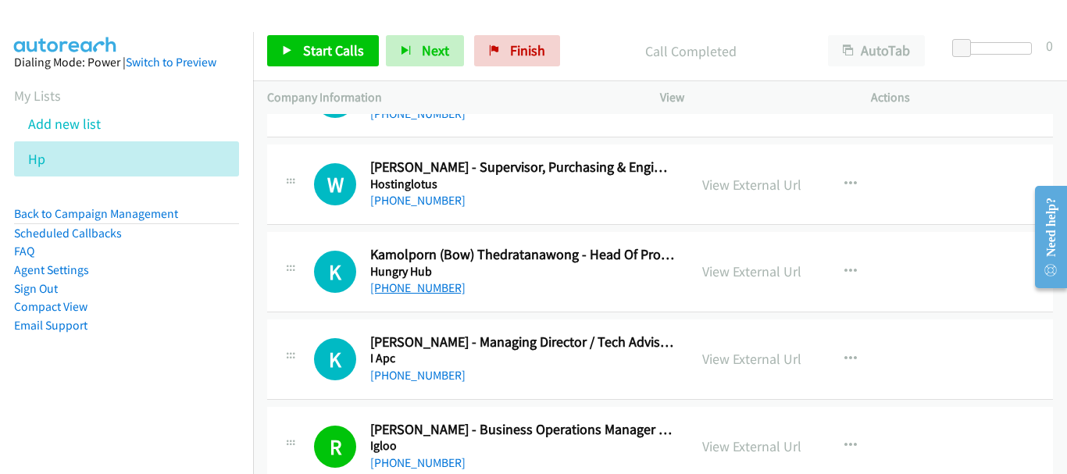
click at [424, 285] on link "[PHONE_NUMBER]" at bounding box center [417, 287] width 95 height 15
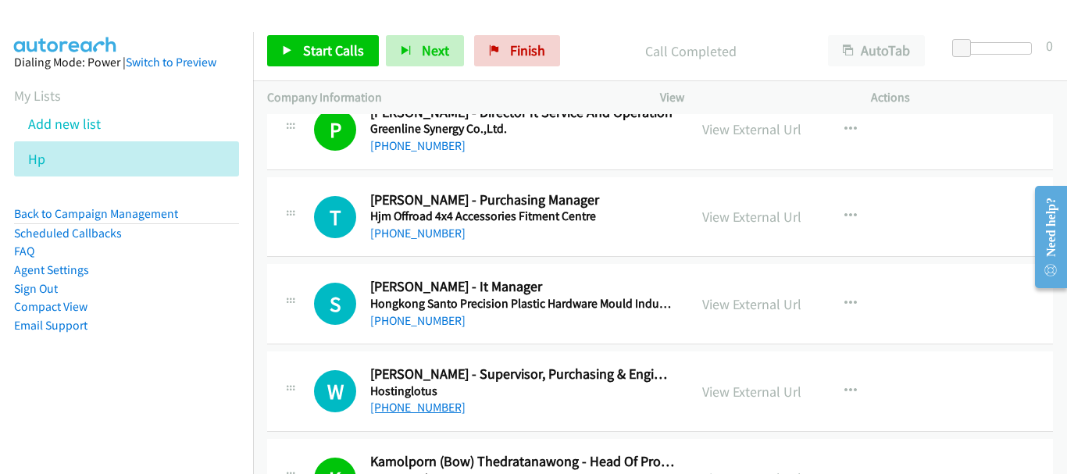
scroll to position [7824, 0]
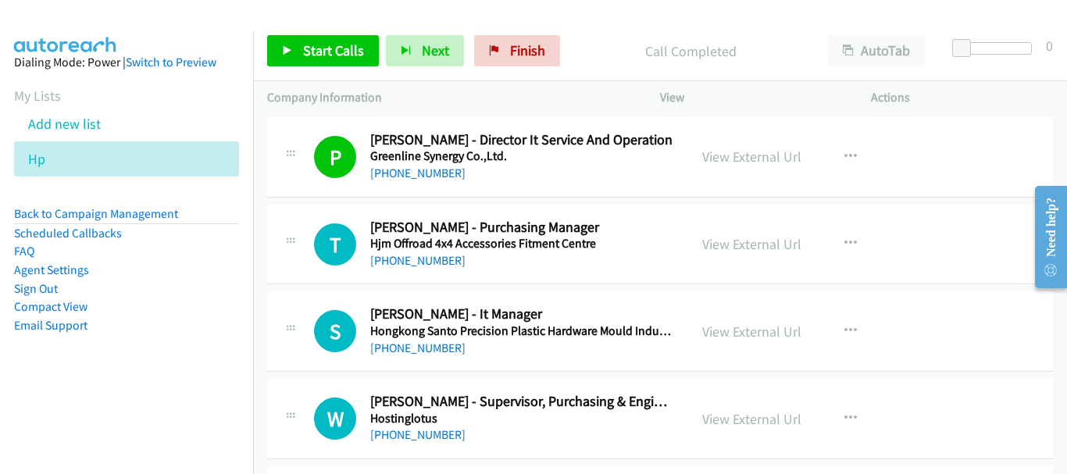
click at [446, 351] on div "[PHONE_NUMBER]" at bounding box center [522, 348] width 304 height 19
click at [427, 350] on link "[PHONE_NUMBER]" at bounding box center [417, 348] width 95 height 15
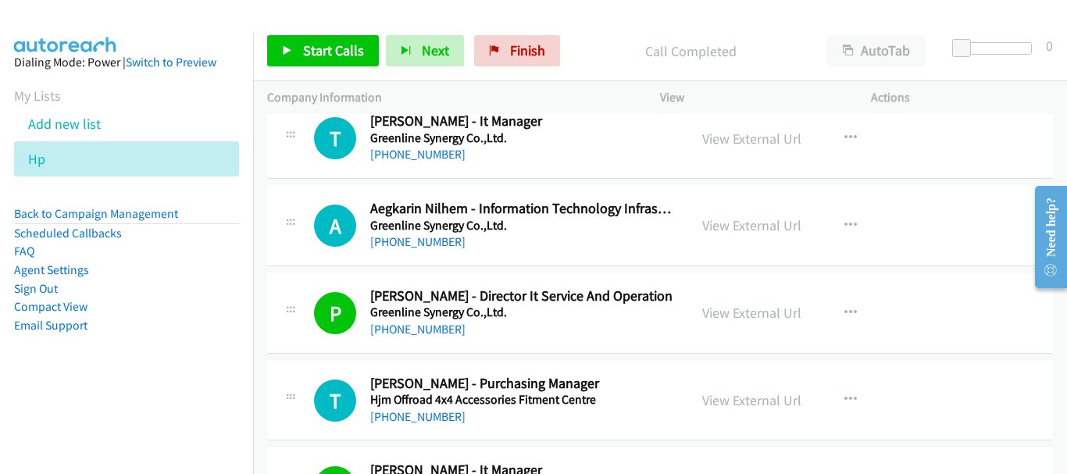
scroll to position [7590, 0]
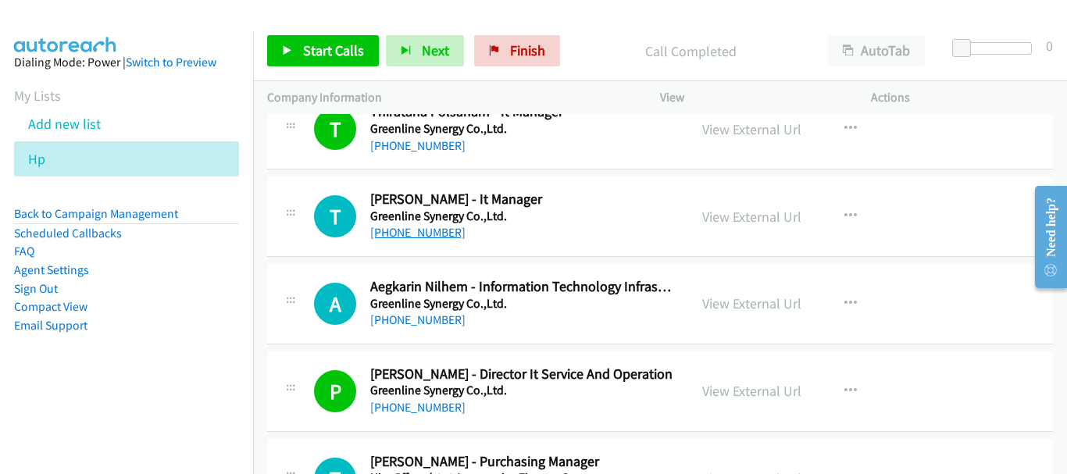
click at [438, 230] on link "[PHONE_NUMBER]" at bounding box center [417, 232] width 95 height 15
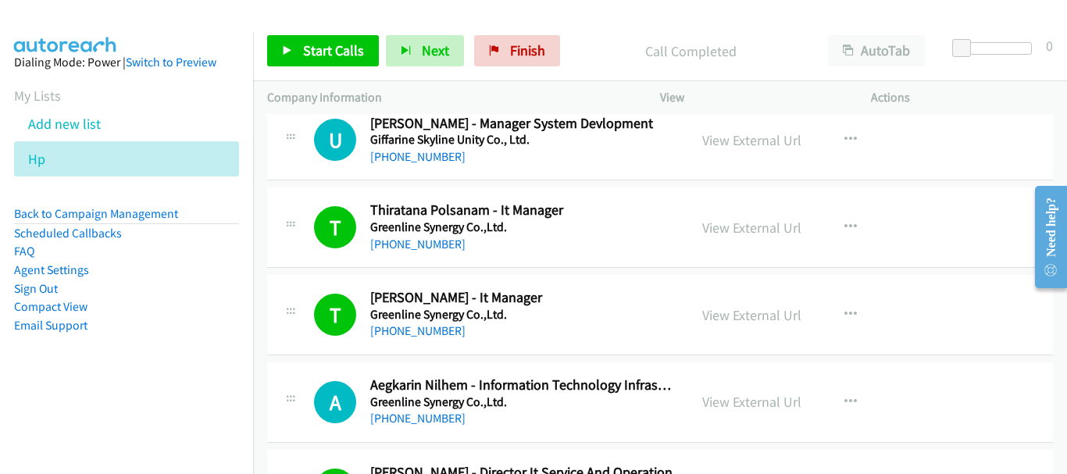
scroll to position [7356, 0]
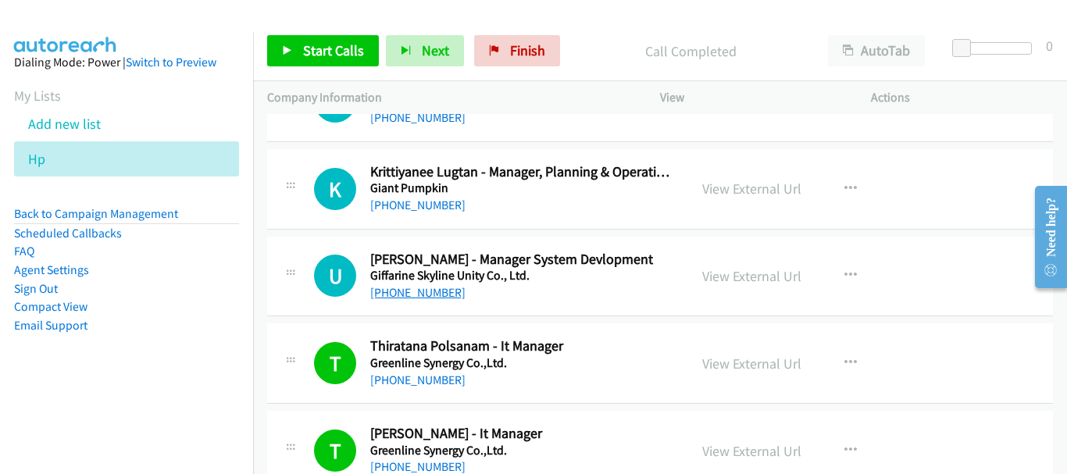
click at [427, 290] on link "[PHONE_NUMBER]" at bounding box center [417, 292] width 95 height 15
click at [392, 206] on link "[PHONE_NUMBER]" at bounding box center [417, 205] width 95 height 15
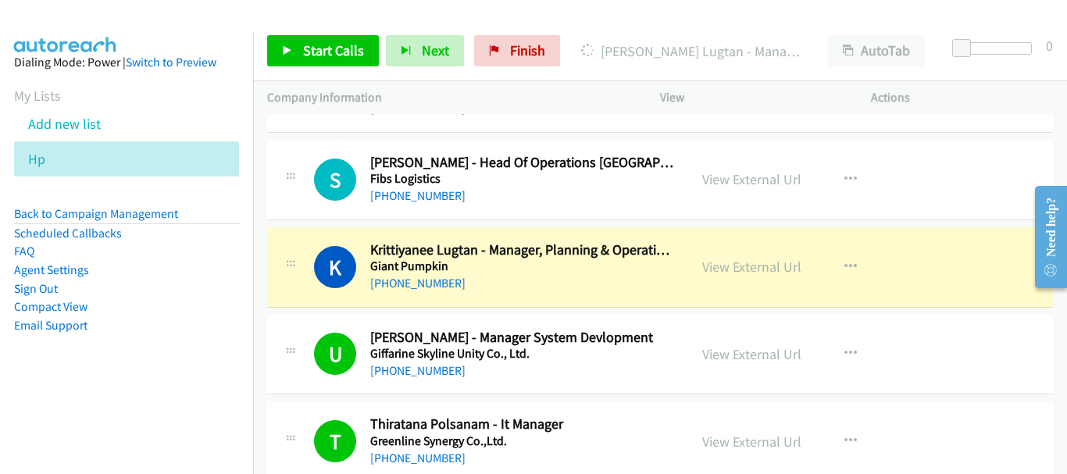
scroll to position [7200, 0]
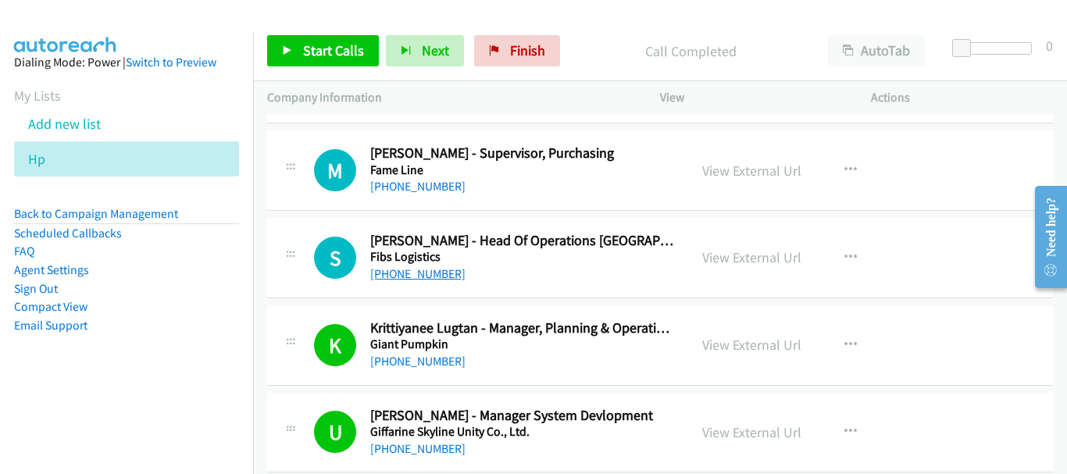
click at [440, 271] on link "[PHONE_NUMBER]" at bounding box center [417, 273] width 95 height 15
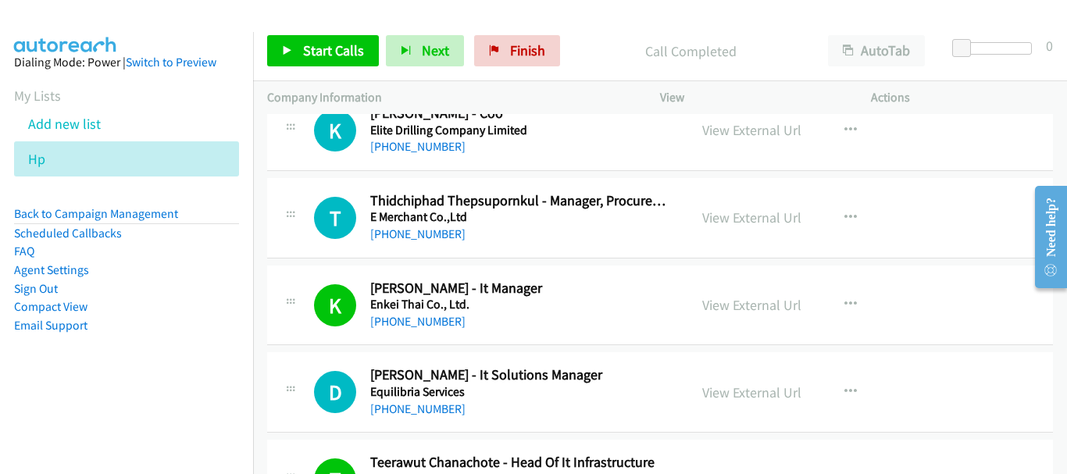
scroll to position [6340, 0]
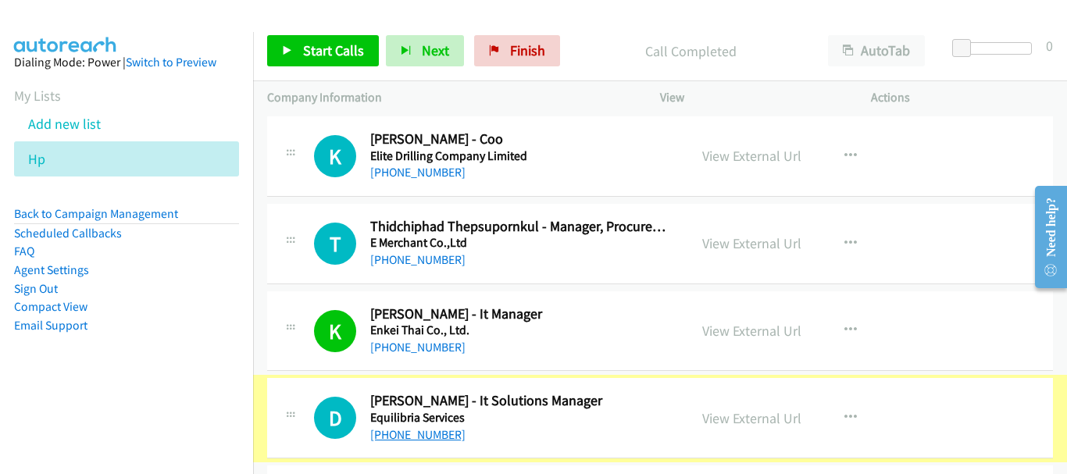
click at [445, 435] on link "[PHONE_NUMBER]" at bounding box center [417, 434] width 95 height 15
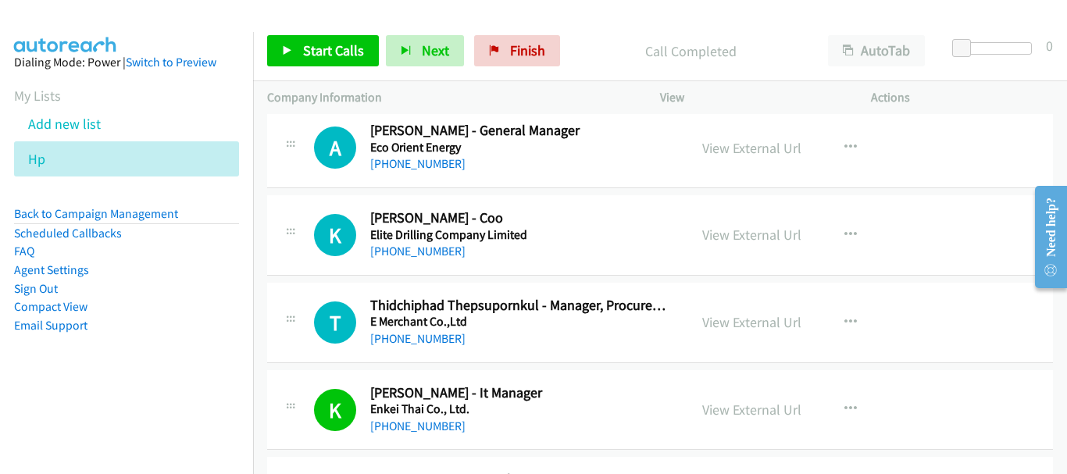
scroll to position [6262, 0]
click at [430, 341] on link "[PHONE_NUMBER]" at bounding box center [417, 337] width 95 height 15
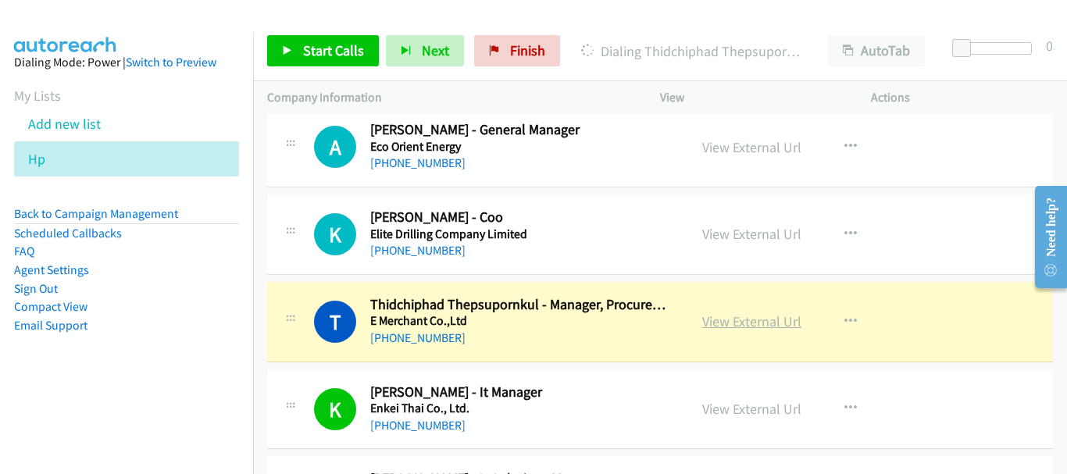
click at [734, 318] on link "View External Url" at bounding box center [751, 321] width 99 height 18
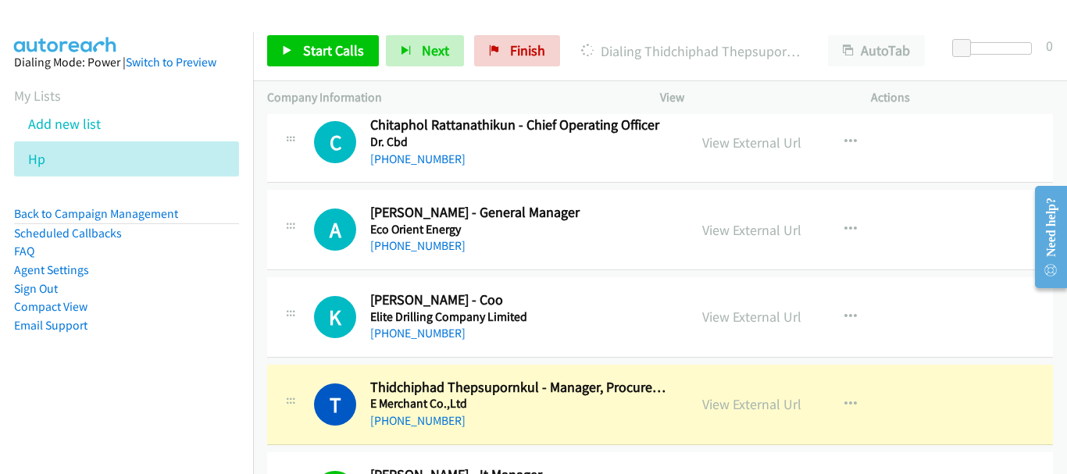
scroll to position [6106, 0]
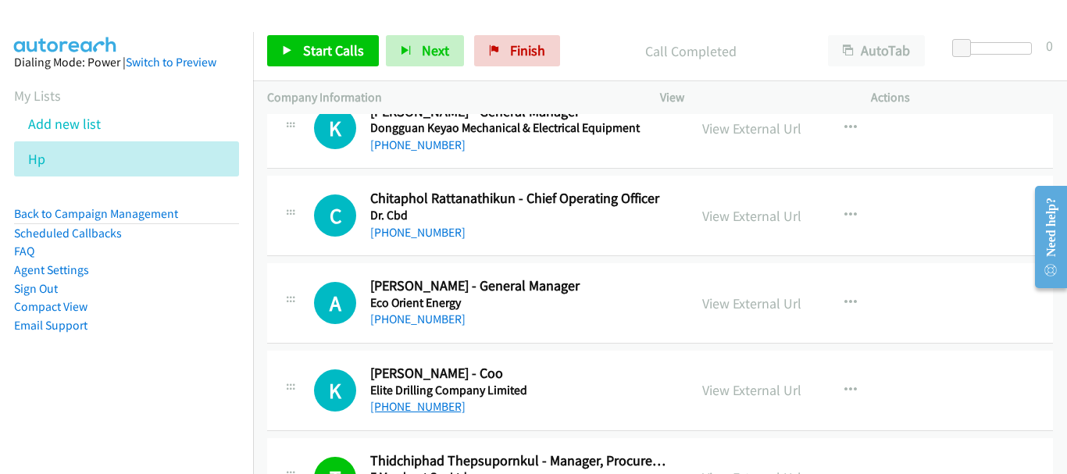
click at [443, 405] on link "[PHONE_NUMBER]" at bounding box center [417, 406] width 95 height 15
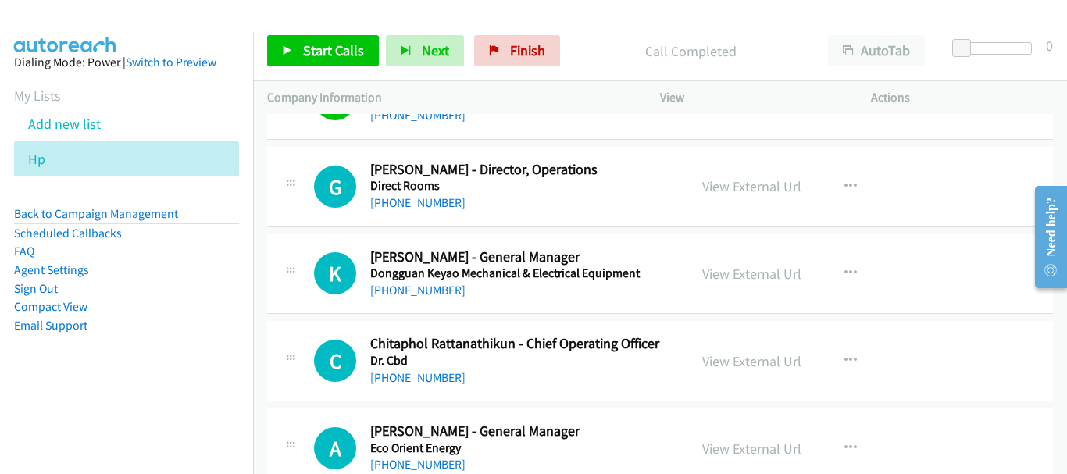
scroll to position [5950, 0]
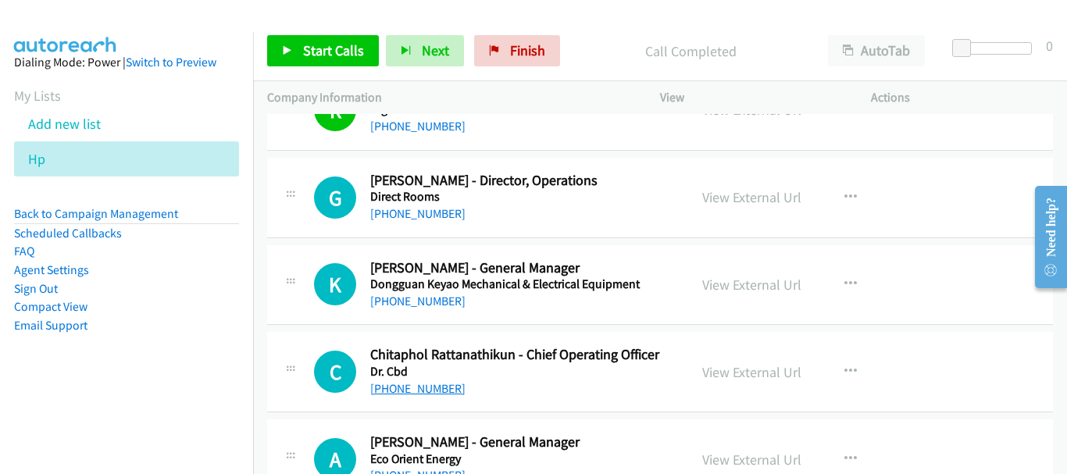
click at [415, 387] on link "[PHONE_NUMBER]" at bounding box center [417, 388] width 95 height 15
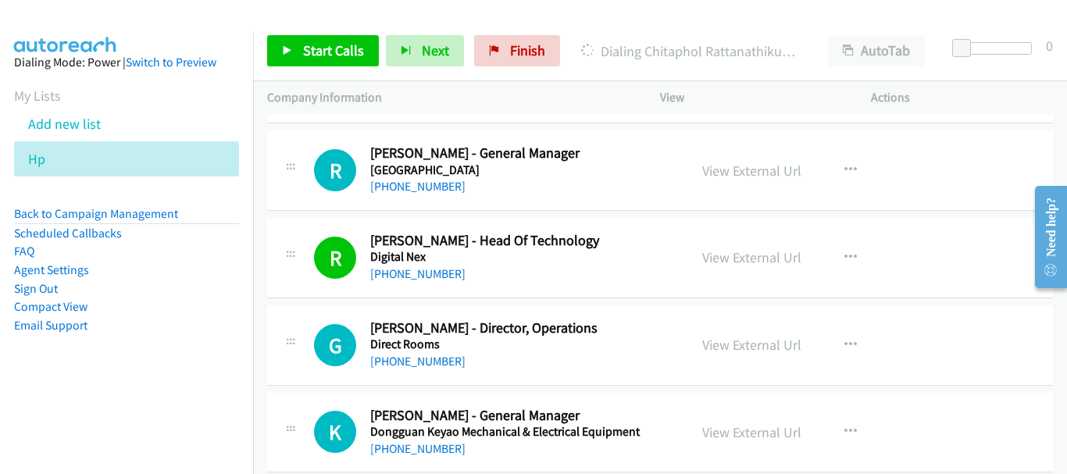
scroll to position [5793, 0]
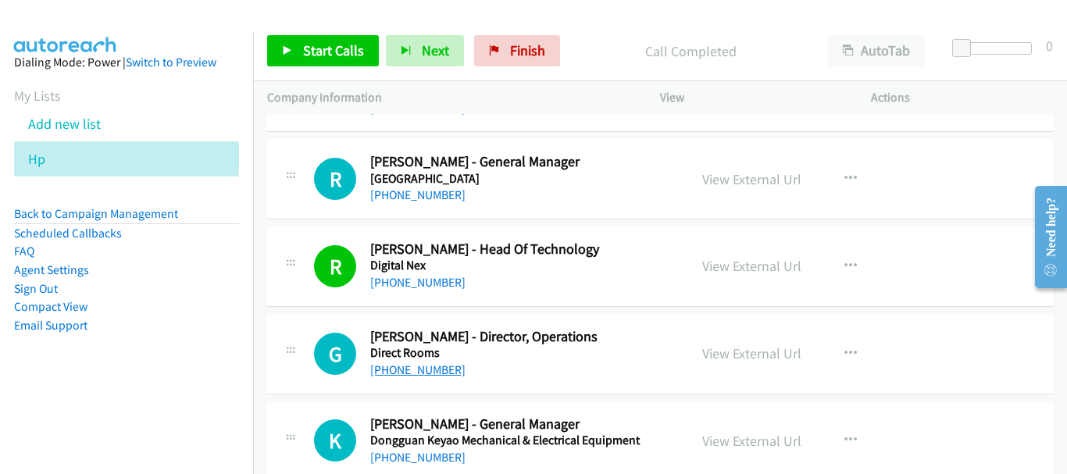
click at [432, 375] on link "[PHONE_NUMBER]" at bounding box center [417, 369] width 95 height 15
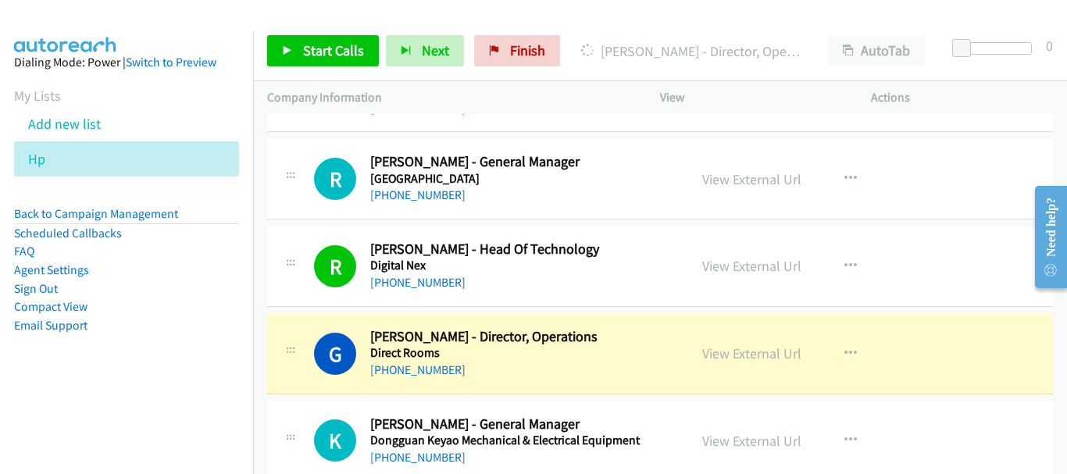
scroll to position [5871, 0]
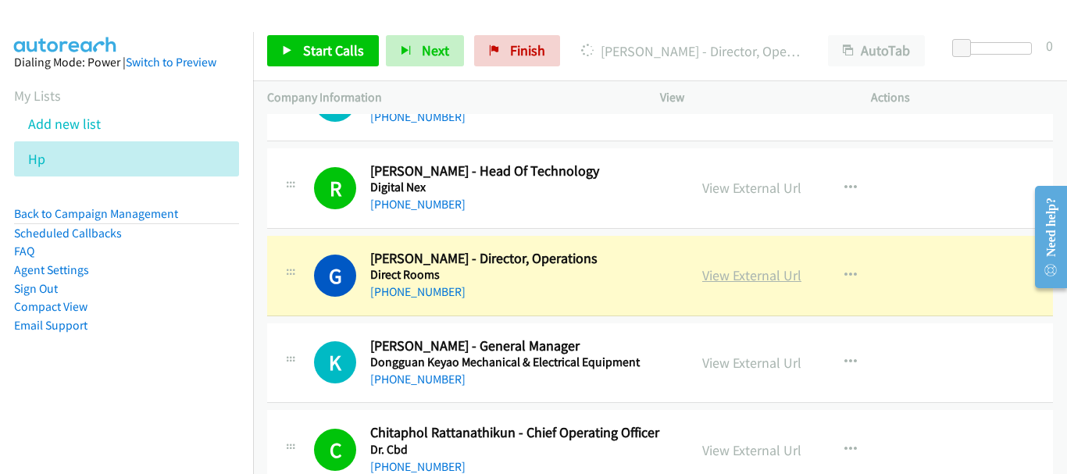
click at [763, 280] on link "View External Url" at bounding box center [751, 275] width 99 height 18
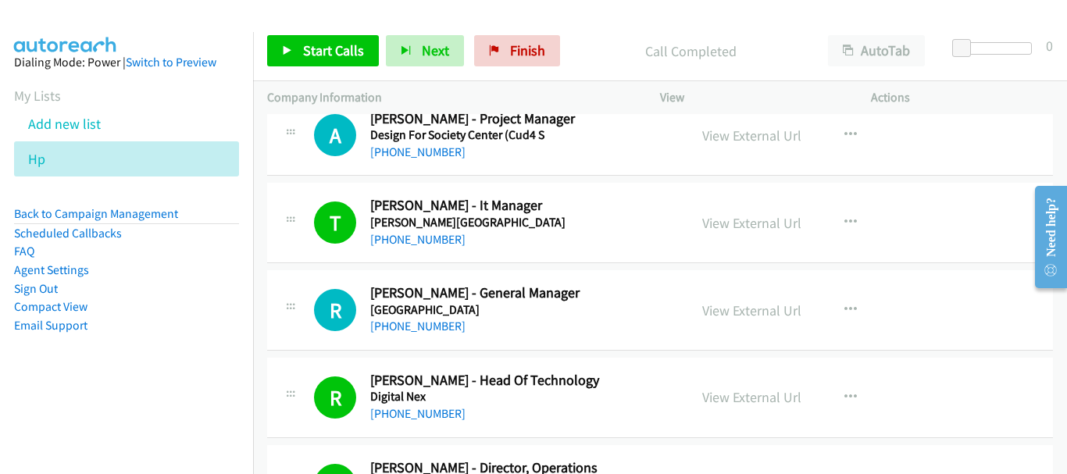
scroll to position [5637, 0]
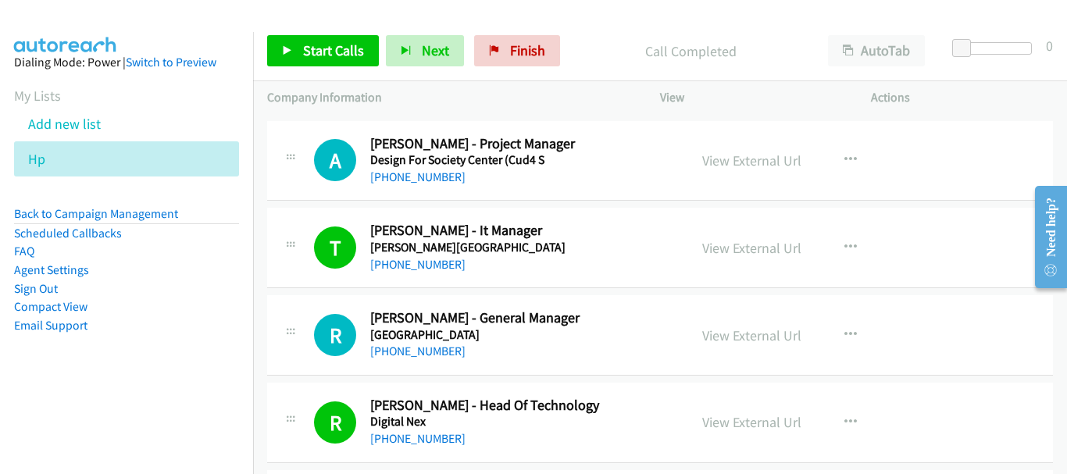
click at [431, 273] on div "[PHONE_NUMBER]" at bounding box center [522, 264] width 304 height 19
click at [430, 268] on link "[PHONE_NUMBER]" at bounding box center [417, 264] width 95 height 15
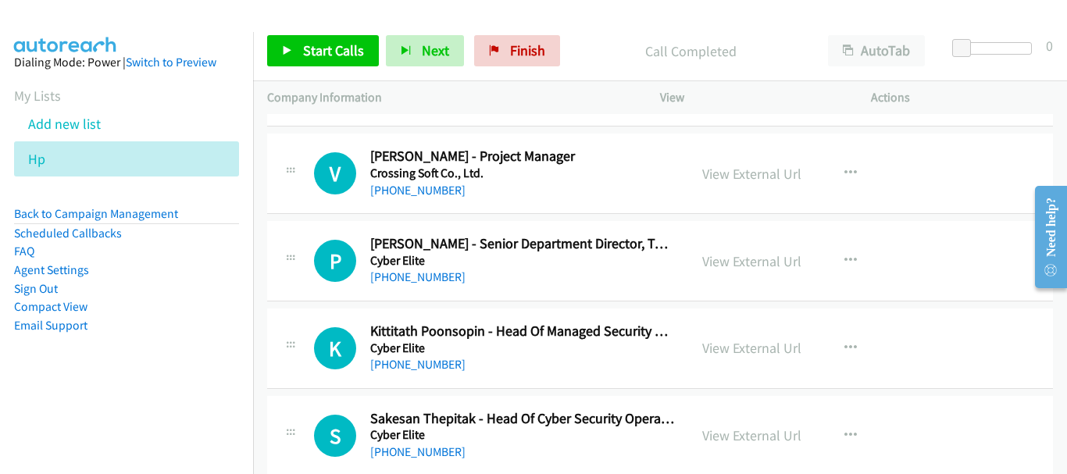
scroll to position [5168, 0]
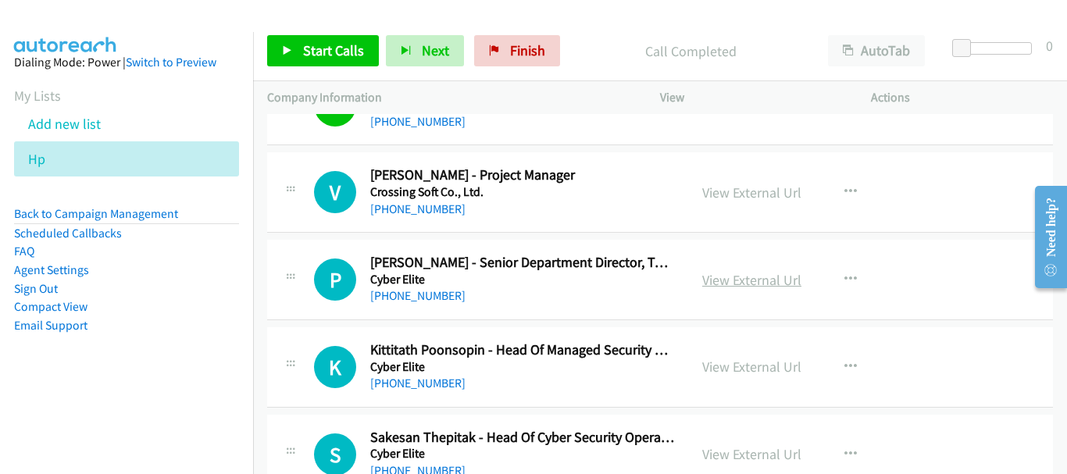
click at [762, 284] on link "View External Url" at bounding box center [751, 280] width 99 height 18
click at [434, 299] on link "[PHONE_NUMBER]" at bounding box center [417, 295] width 95 height 15
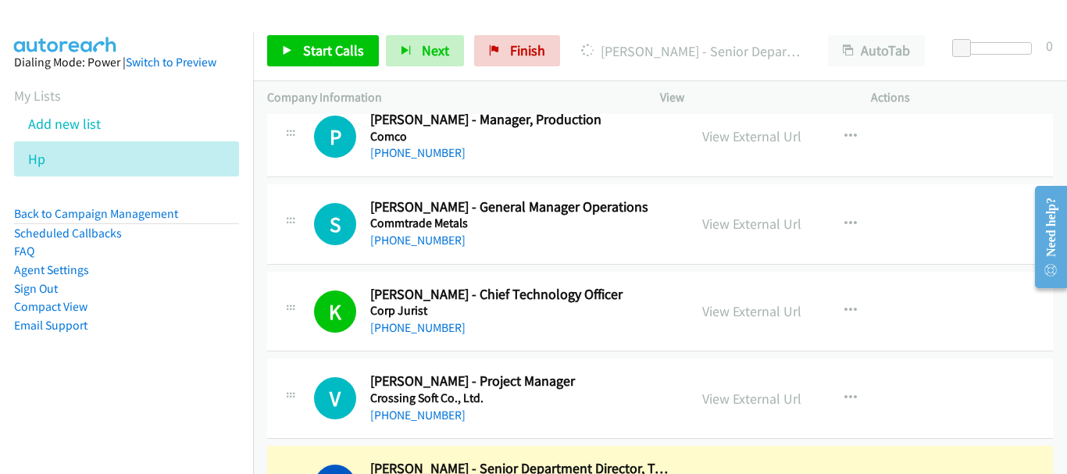
scroll to position [4934, 0]
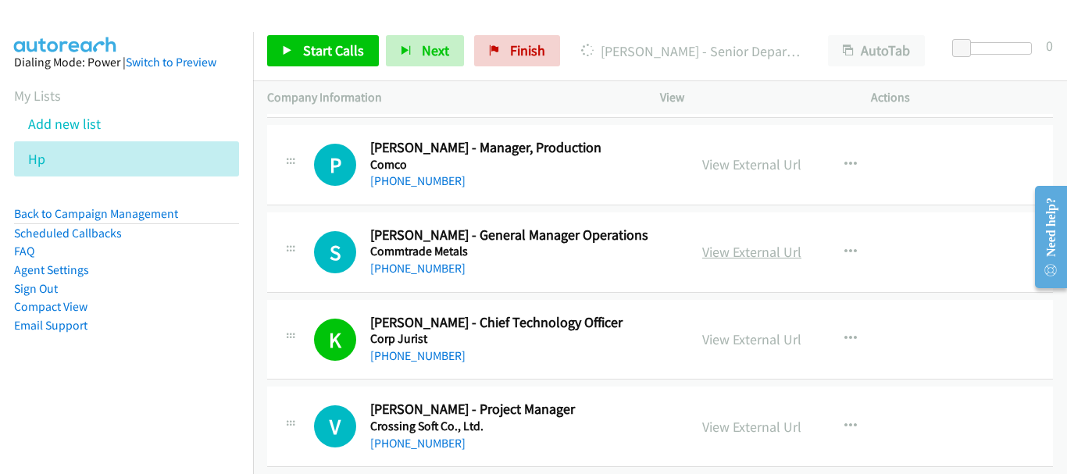
click at [743, 250] on link "View External Url" at bounding box center [751, 252] width 99 height 18
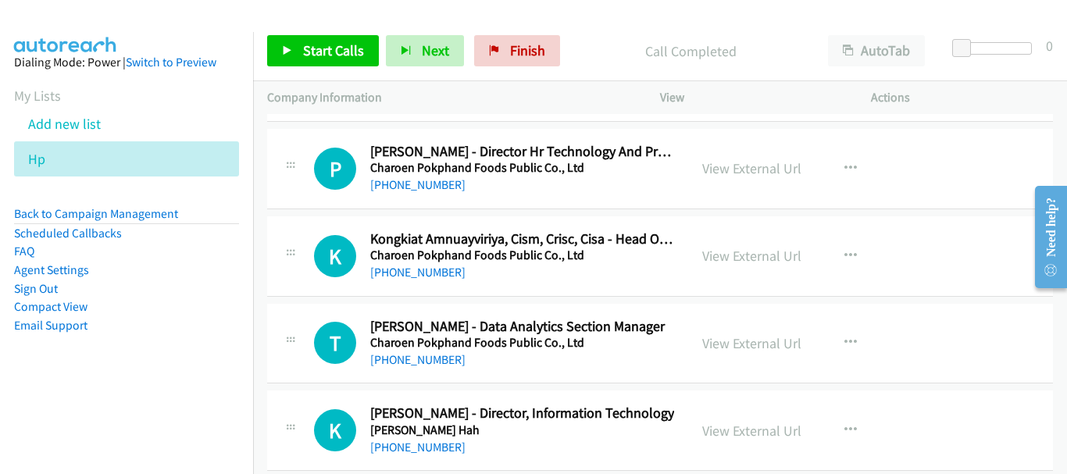
scroll to position [4465, 0]
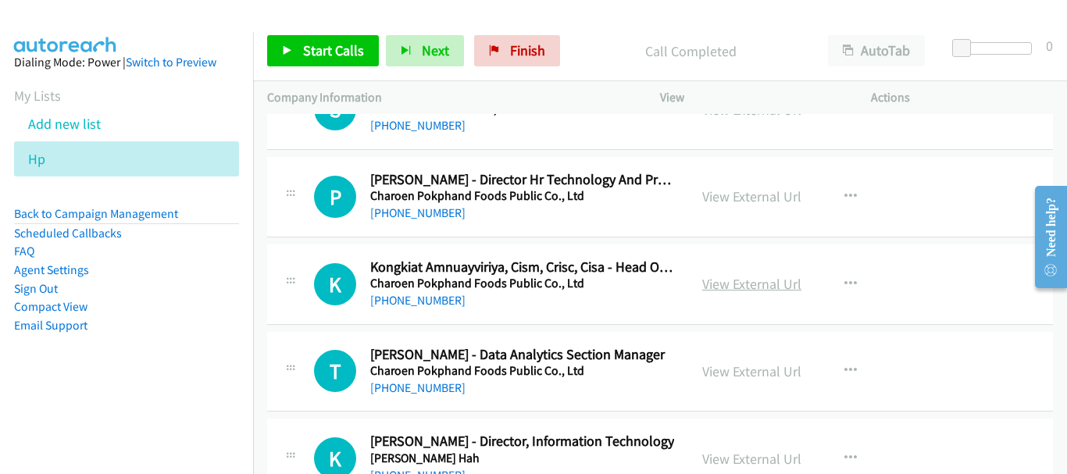
click at [751, 288] on link "View External Url" at bounding box center [751, 284] width 99 height 18
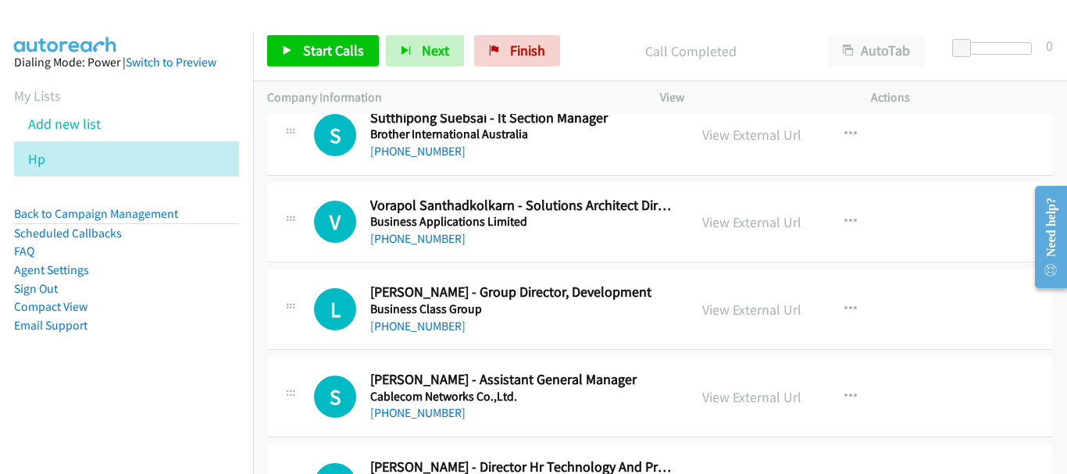
scroll to position [4153, 0]
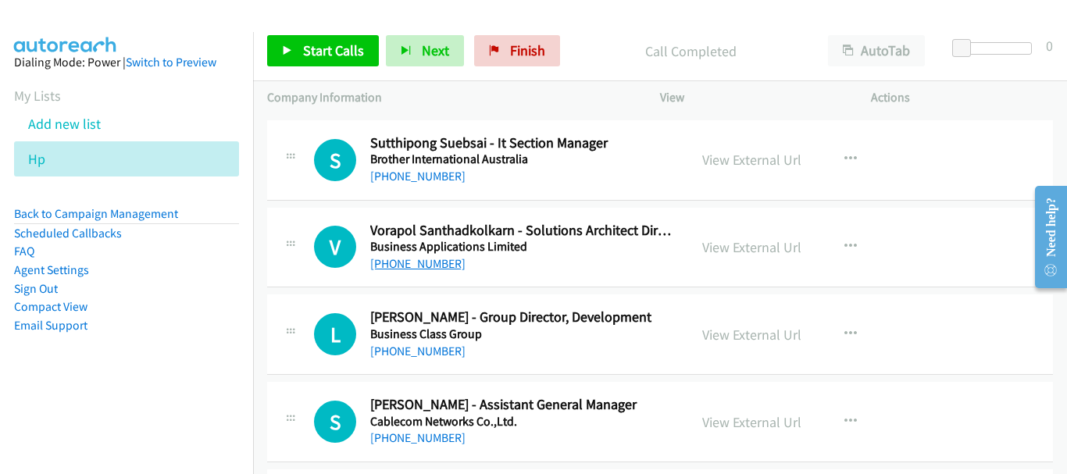
click at [421, 261] on link "[PHONE_NUMBER]" at bounding box center [417, 263] width 95 height 15
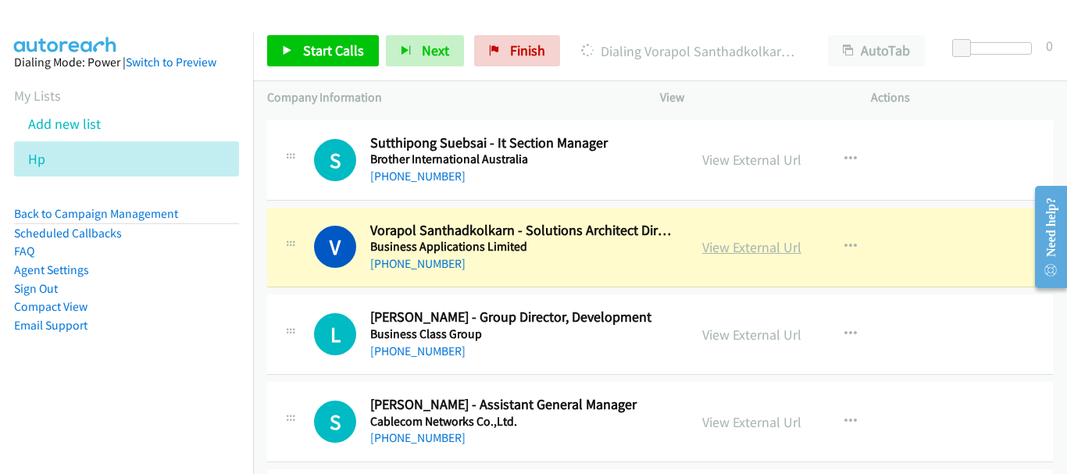
click at [727, 243] on link "View External Url" at bounding box center [751, 247] width 99 height 18
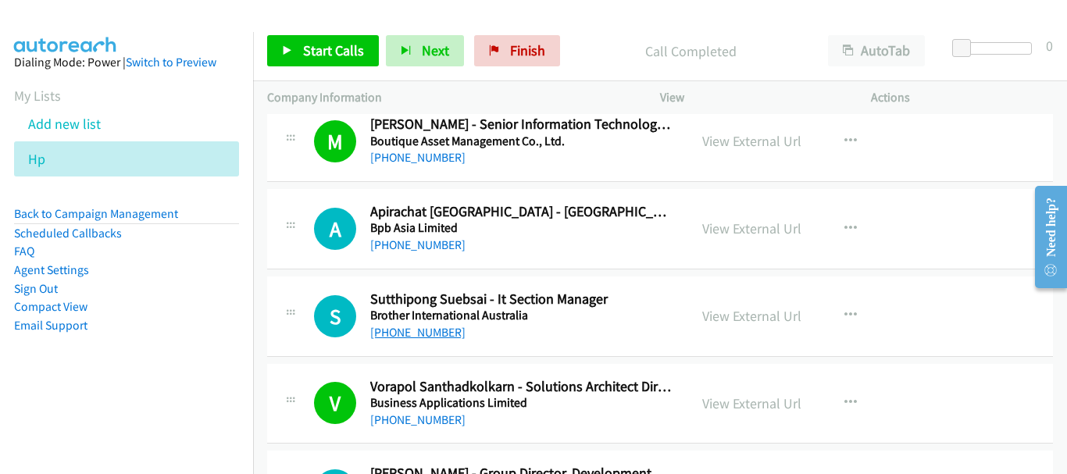
click at [421, 337] on link "[PHONE_NUMBER]" at bounding box center [417, 332] width 95 height 15
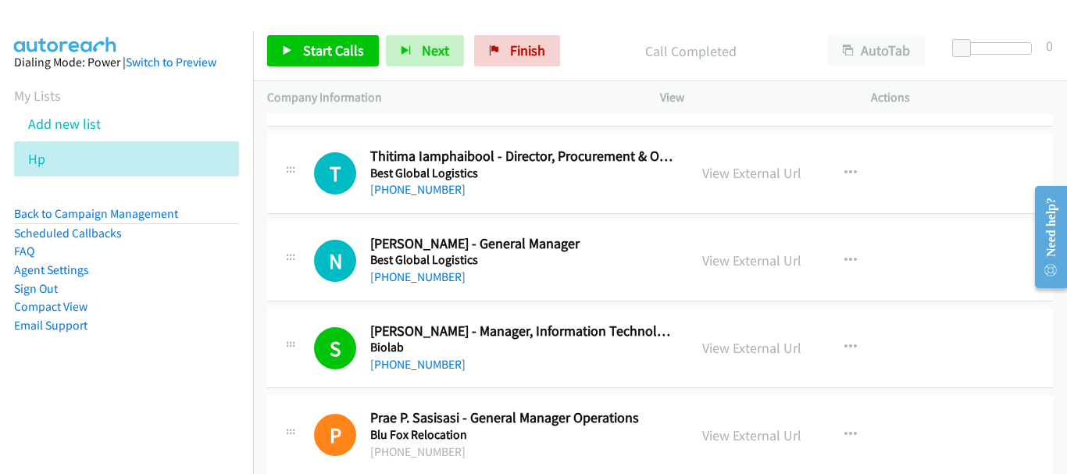
scroll to position [3450, 0]
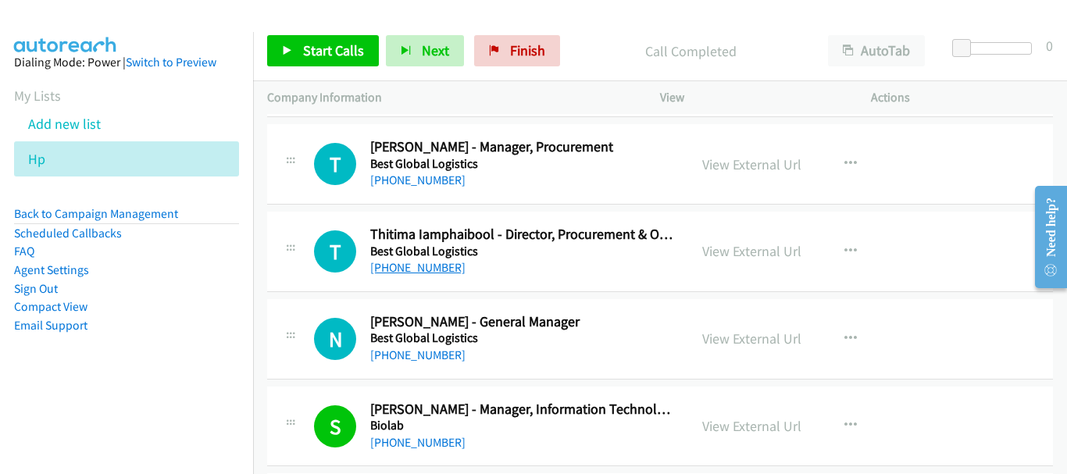
click at [434, 273] on link "[PHONE_NUMBER]" at bounding box center [417, 267] width 95 height 15
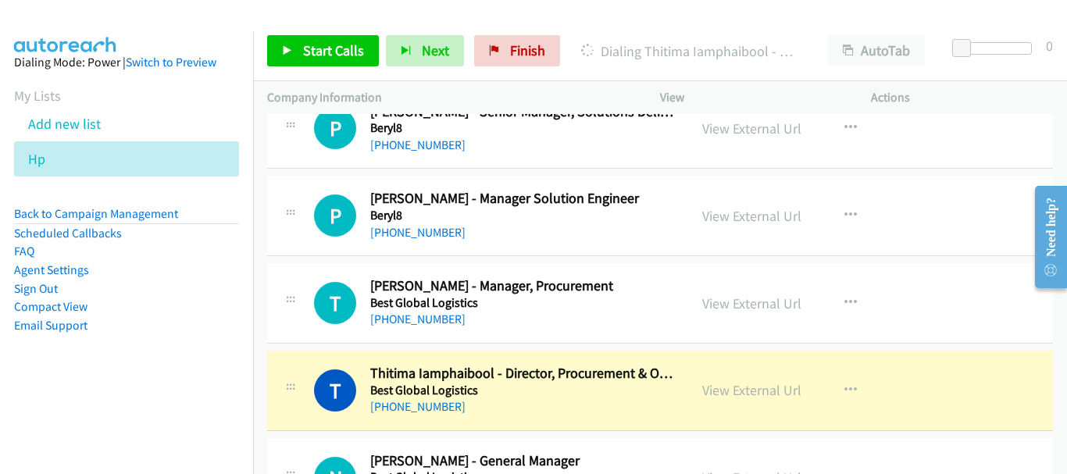
scroll to position [3294, 0]
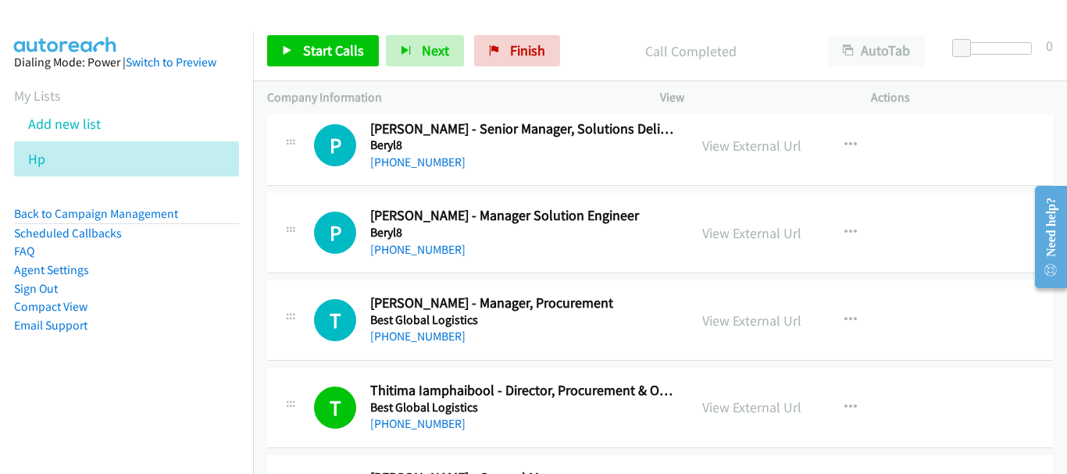
click at [387, 351] on div "T Callback Scheduled Thipprapa Posrithong - Manager, Procurement Best Global Lo…" at bounding box center [660, 320] width 786 height 80
click at [398, 334] on link "[PHONE_NUMBER]" at bounding box center [417, 336] width 95 height 15
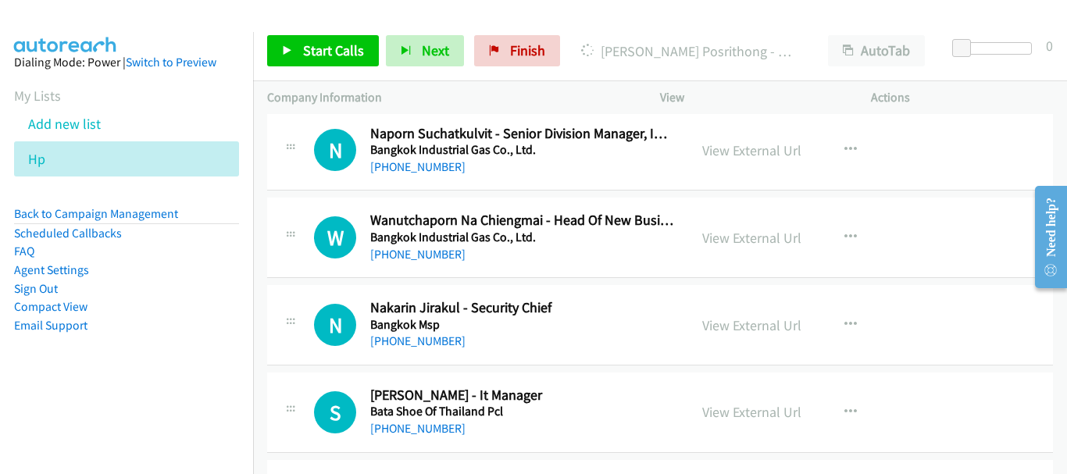
scroll to position [2825, 0]
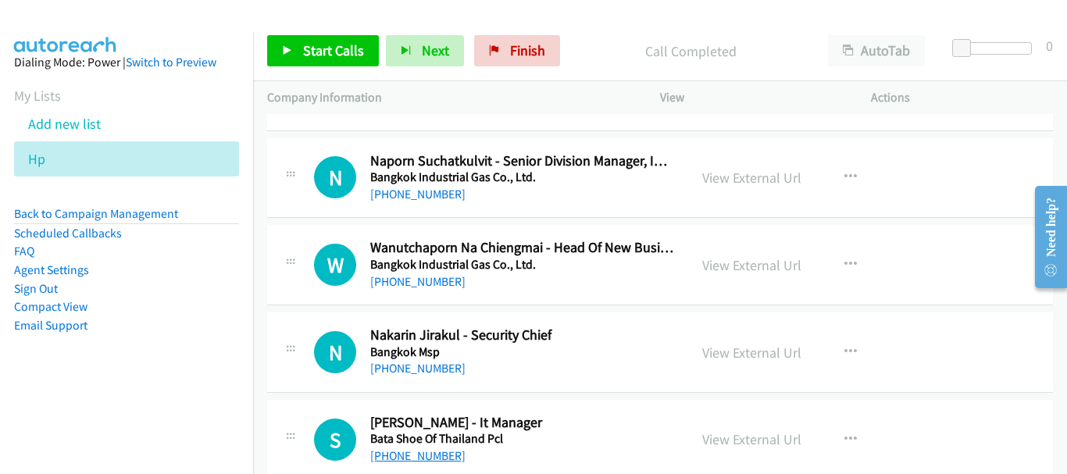
click at [415, 452] on link "[PHONE_NUMBER]" at bounding box center [417, 455] width 95 height 15
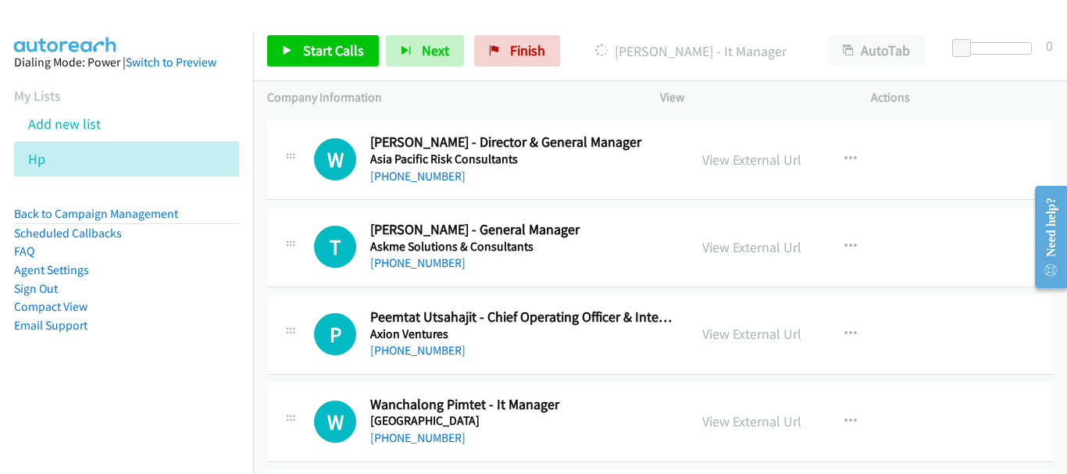
scroll to position [2434, 0]
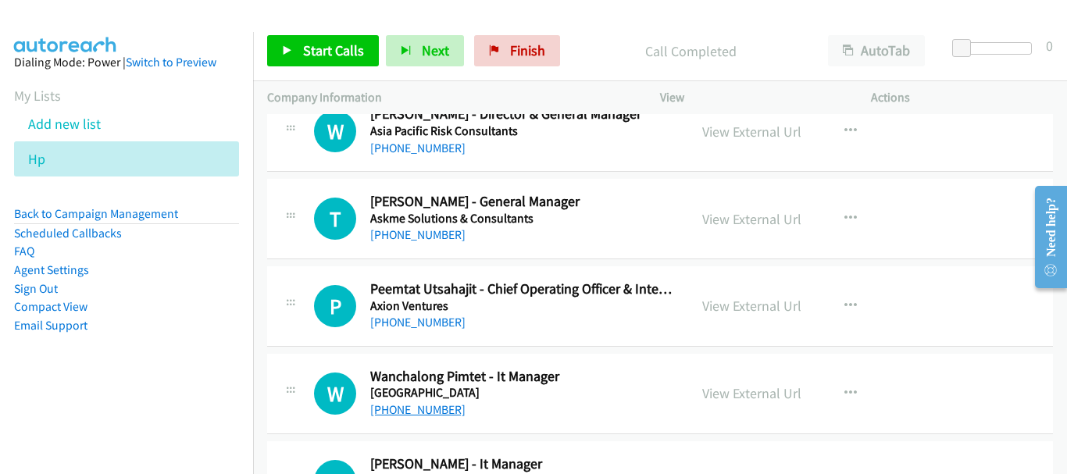
click at [430, 412] on link "[PHONE_NUMBER]" at bounding box center [417, 409] width 95 height 15
click at [402, 324] on link "[PHONE_NUMBER]" at bounding box center [417, 322] width 95 height 15
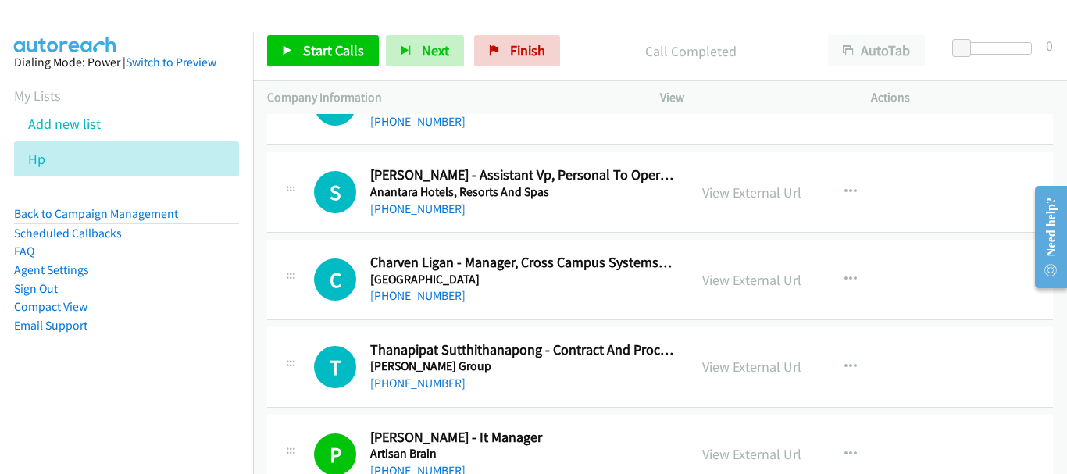
scroll to position [1497, 0]
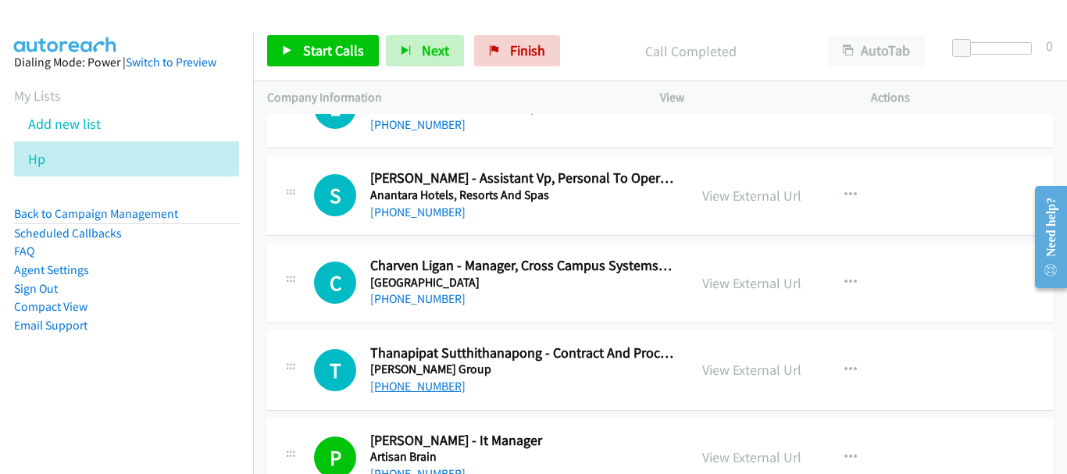
click at [424, 389] on link "[PHONE_NUMBER]" at bounding box center [417, 386] width 95 height 15
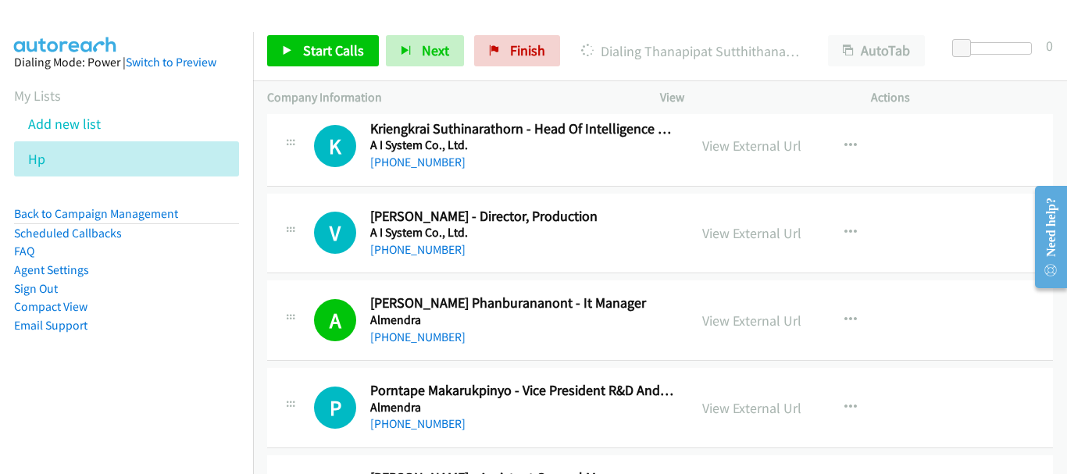
scroll to position [325, 0]
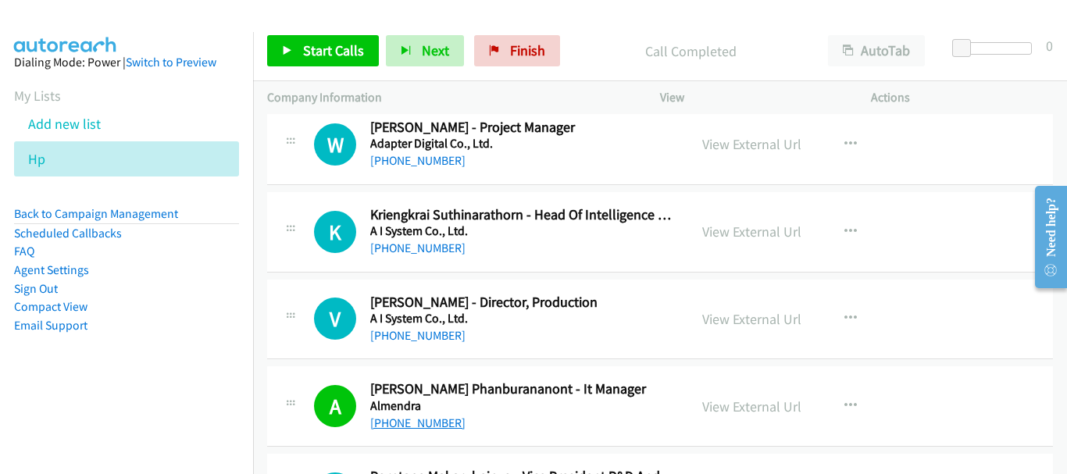
click at [435, 430] on link "[PHONE_NUMBER]" at bounding box center [417, 423] width 95 height 15
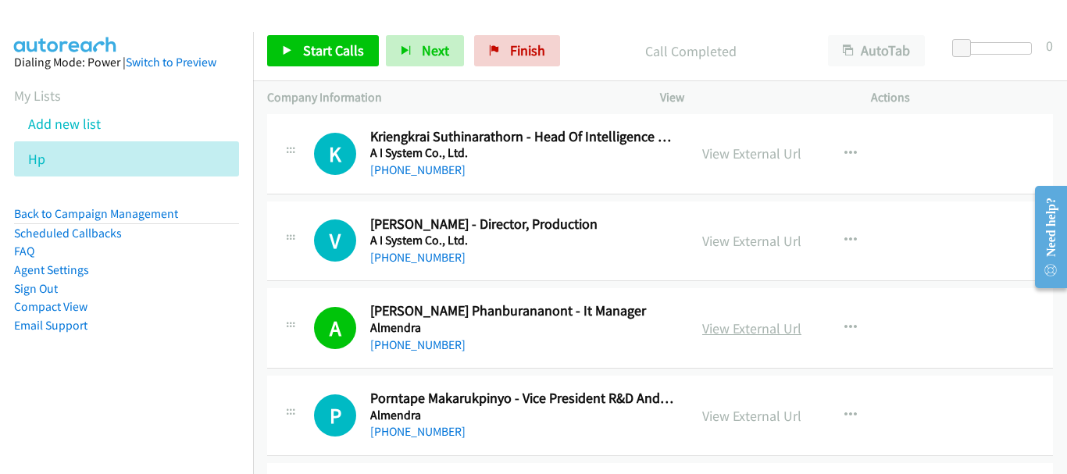
click at [741, 326] on link "View External Url" at bounding box center [751, 329] width 99 height 18
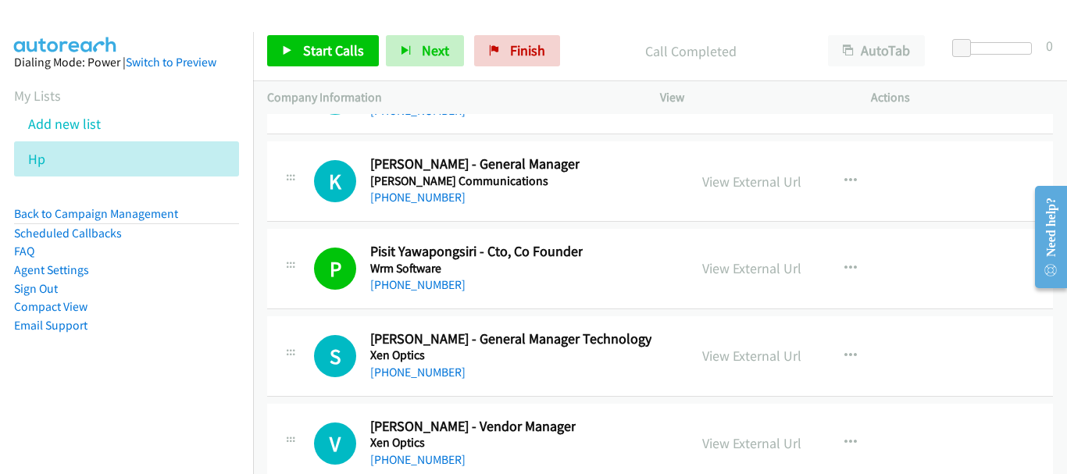
scroll to position [20167, 0]
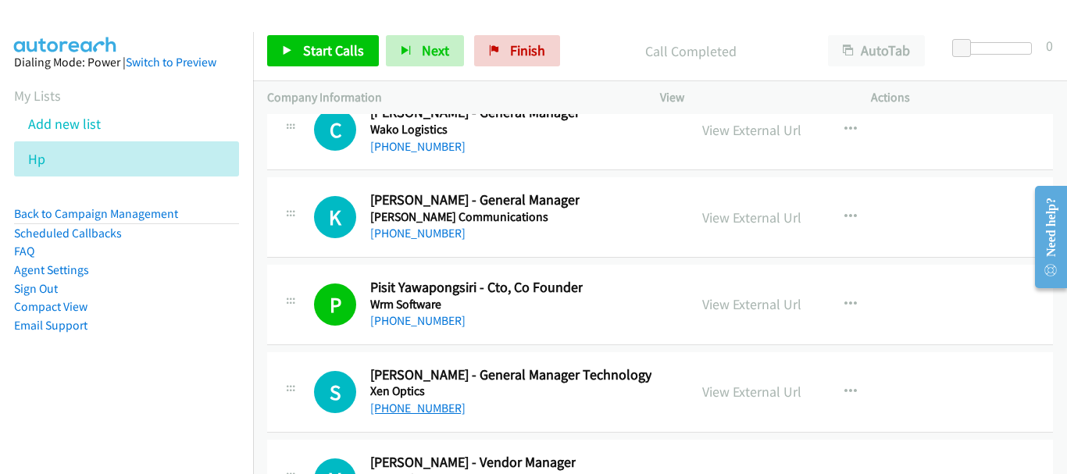
click at [428, 409] on link "[PHONE_NUMBER]" at bounding box center [417, 408] width 95 height 15
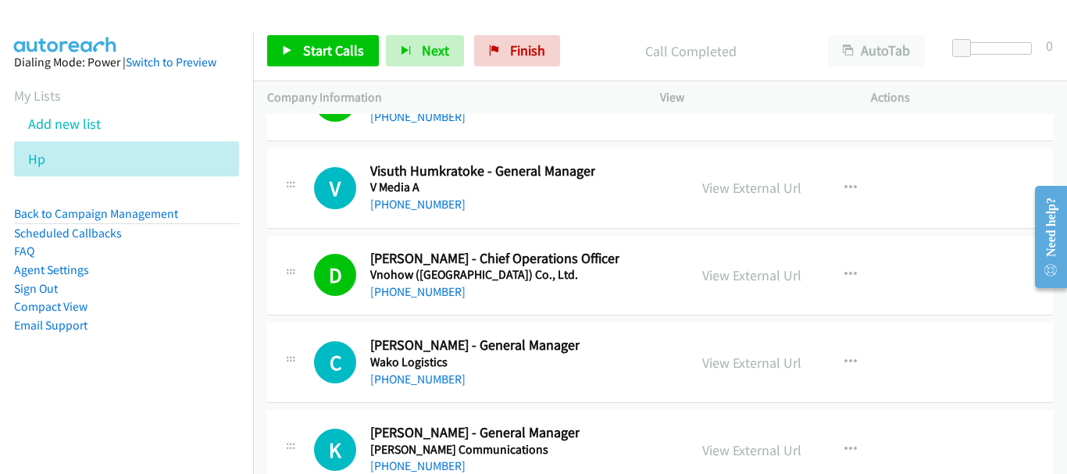
scroll to position [19933, 0]
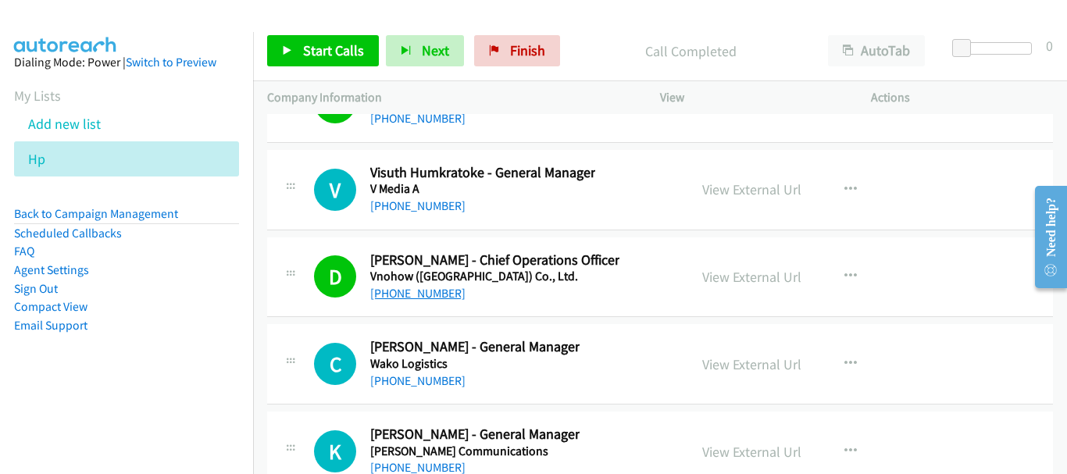
click at [441, 295] on link "[PHONE_NUMBER]" at bounding box center [417, 293] width 95 height 15
click at [442, 291] on link "[PHONE_NUMBER]" at bounding box center [417, 293] width 95 height 15
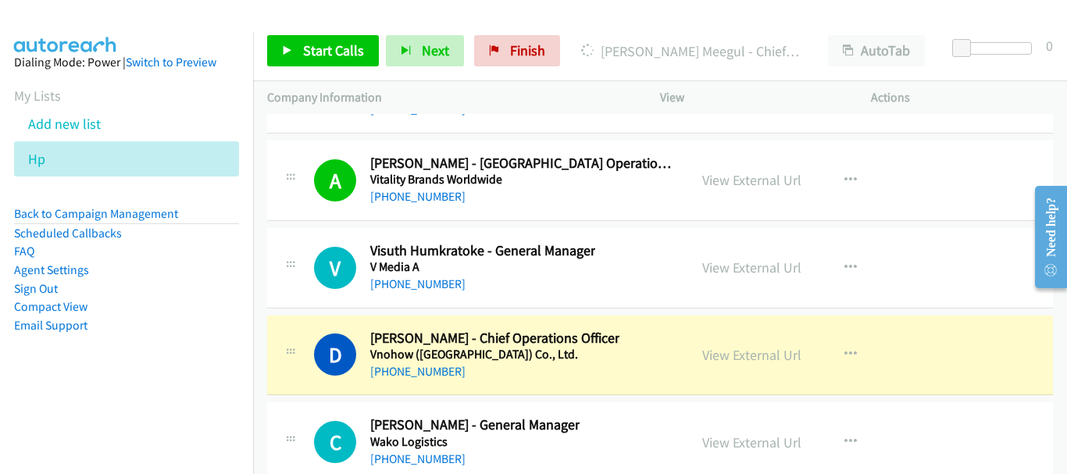
scroll to position [19777, 0]
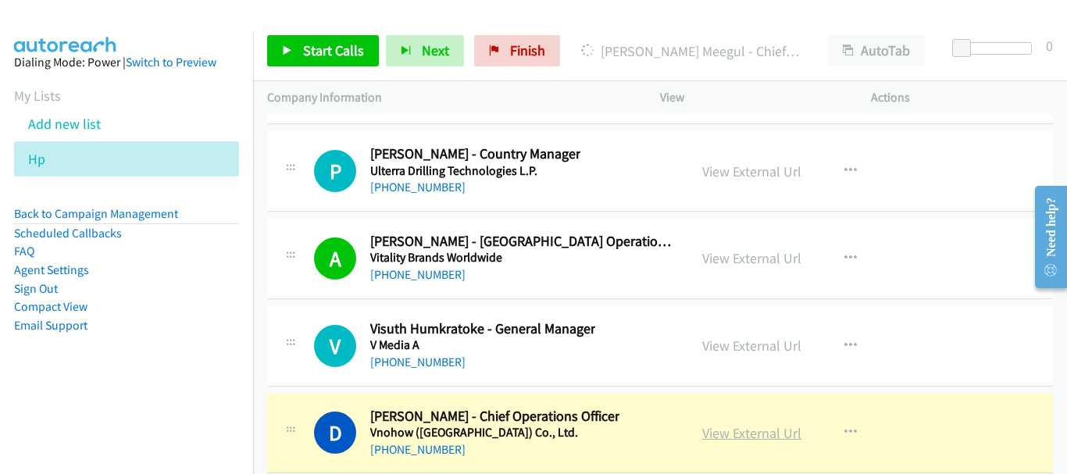
click at [725, 430] on link "View External Url" at bounding box center [751, 433] width 99 height 18
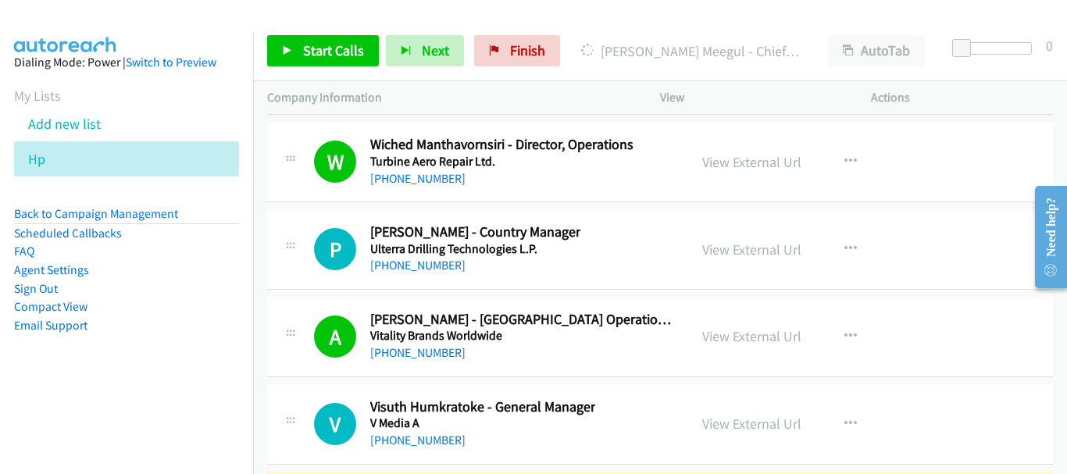
scroll to position [19621, 0]
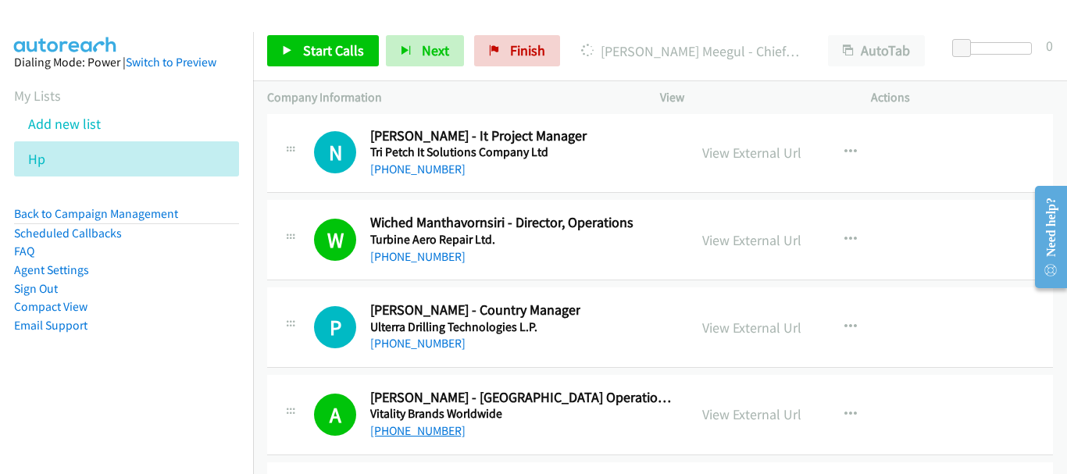
click at [420, 430] on link "[PHONE_NUMBER]" at bounding box center [417, 430] width 95 height 15
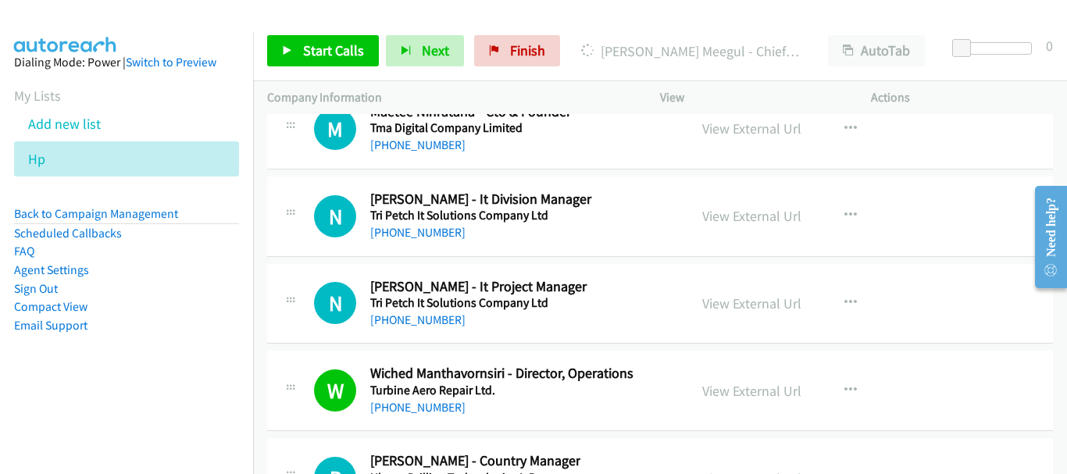
scroll to position [19464, 0]
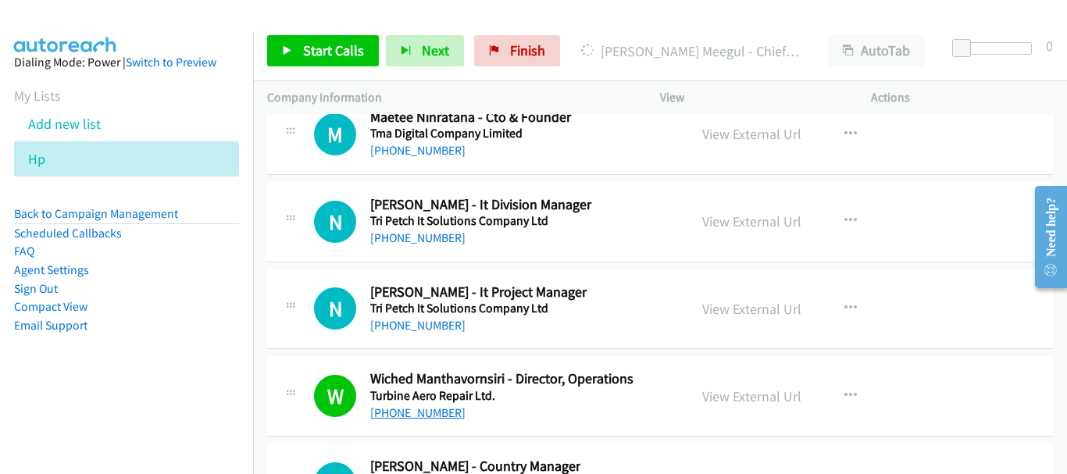
click at [406, 411] on link "[PHONE_NUMBER]" at bounding box center [417, 412] width 95 height 15
drag, startPoint x: 400, startPoint y: 422, endPoint x: 402, endPoint y: 411, distance: 11.2
click at [403, 411] on link "[PHONE_NUMBER]" at bounding box center [417, 412] width 95 height 15
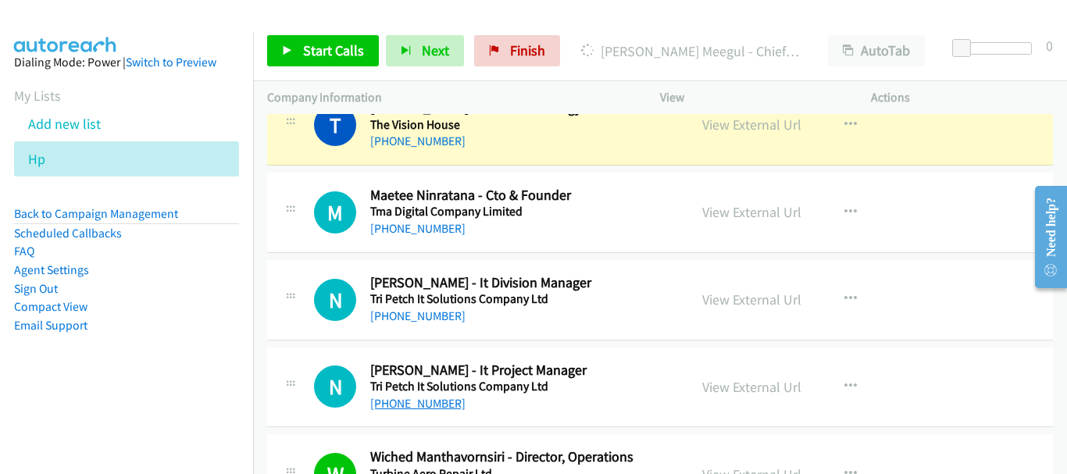
scroll to position [19308, 0]
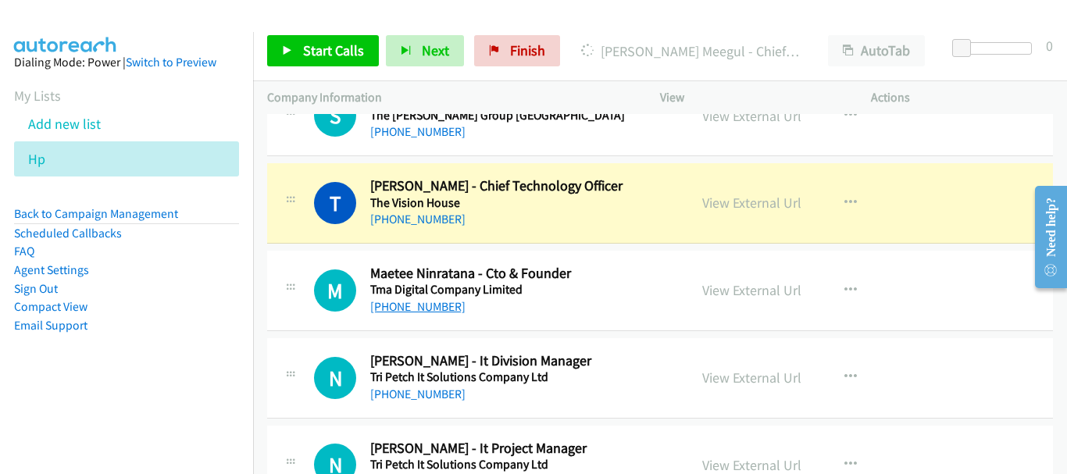
click at [416, 306] on link "[PHONE_NUMBER]" at bounding box center [417, 306] width 95 height 15
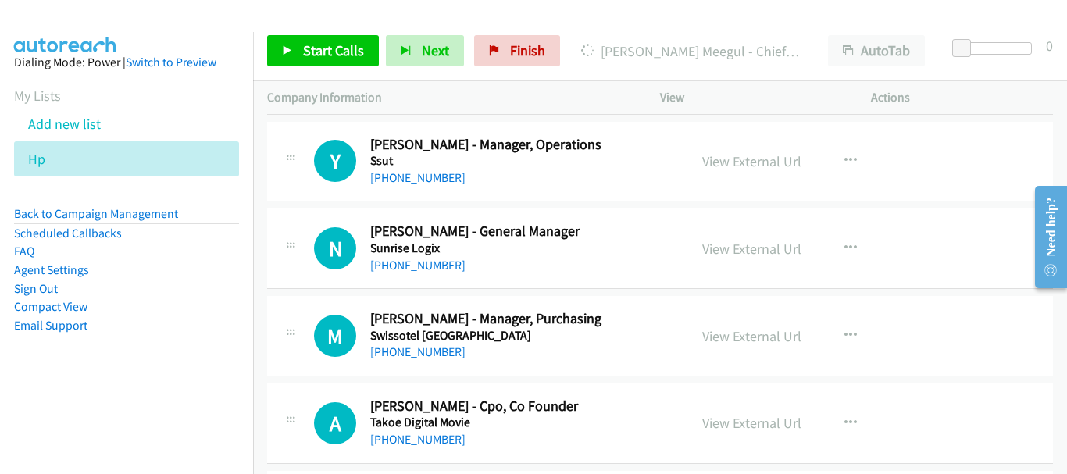
scroll to position [18136, 0]
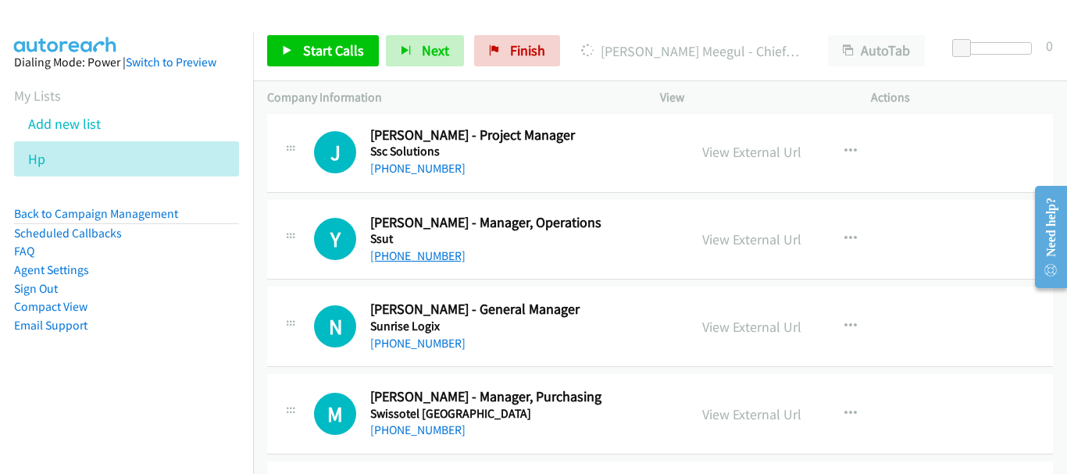
click at [395, 262] on link "[PHONE_NUMBER]" at bounding box center [417, 255] width 95 height 15
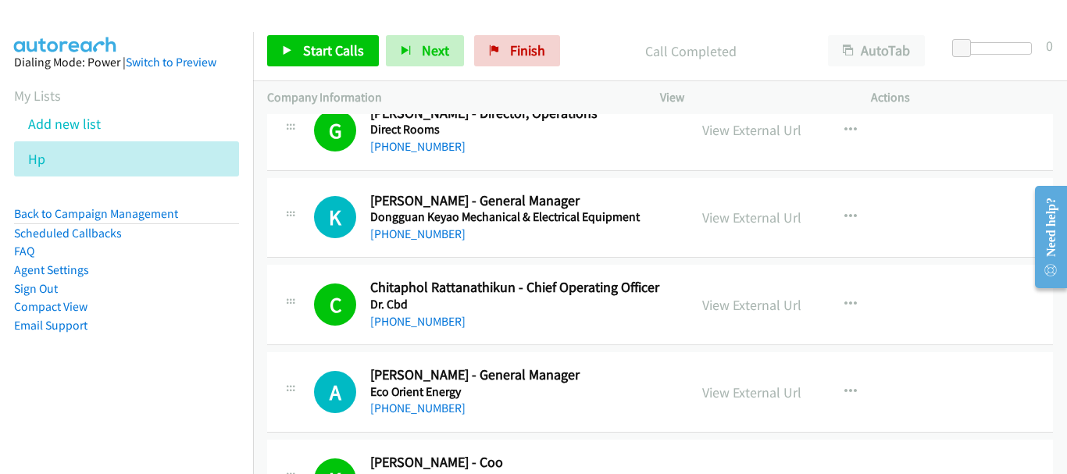
scroll to position [9510, 0]
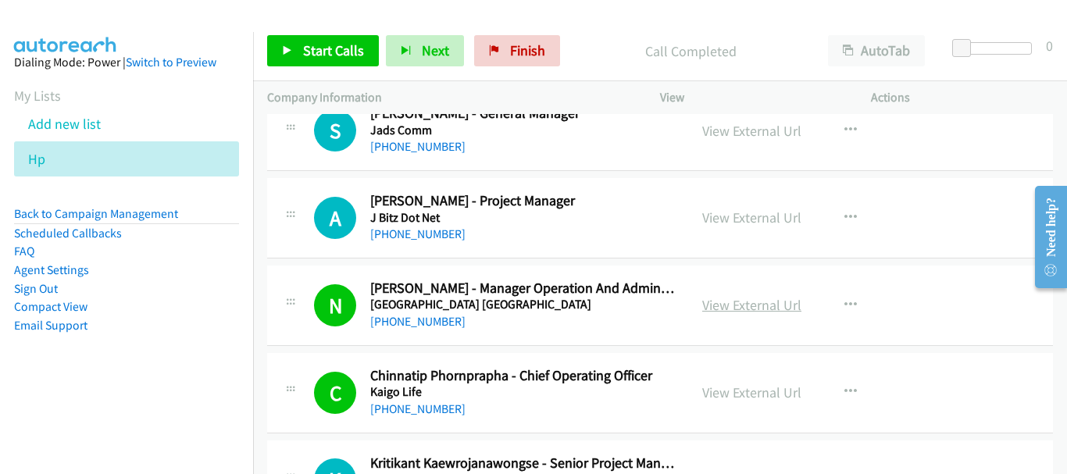
click at [755, 305] on link "View External Url" at bounding box center [751, 305] width 99 height 18
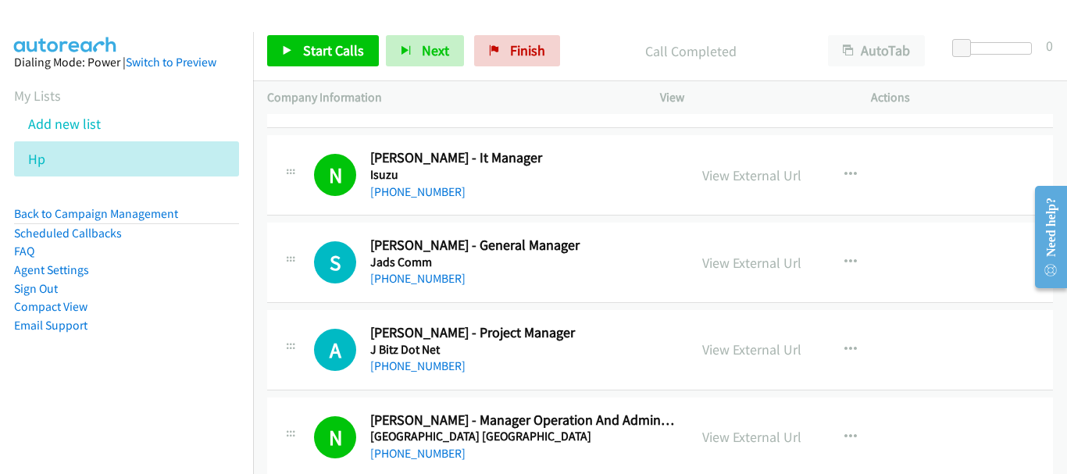
scroll to position [9354, 0]
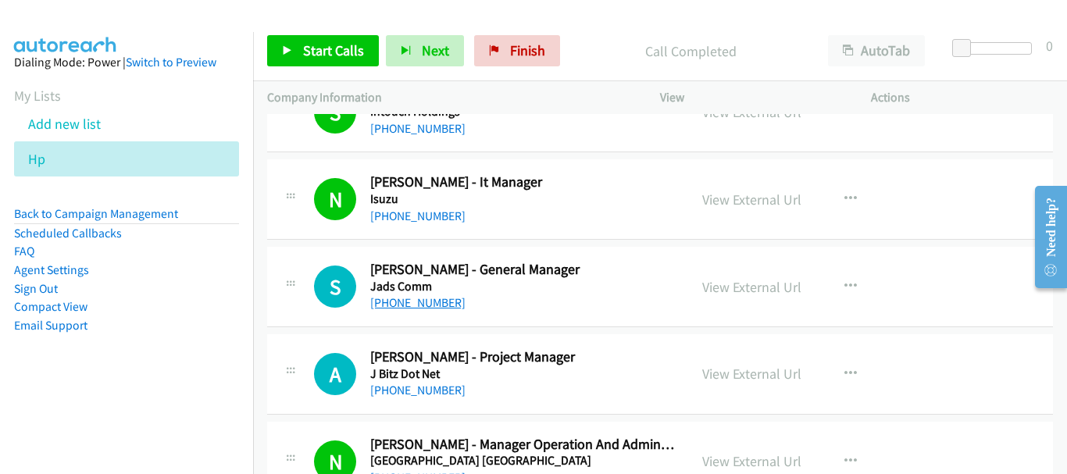
click at [435, 301] on link "[PHONE_NUMBER]" at bounding box center [417, 302] width 95 height 15
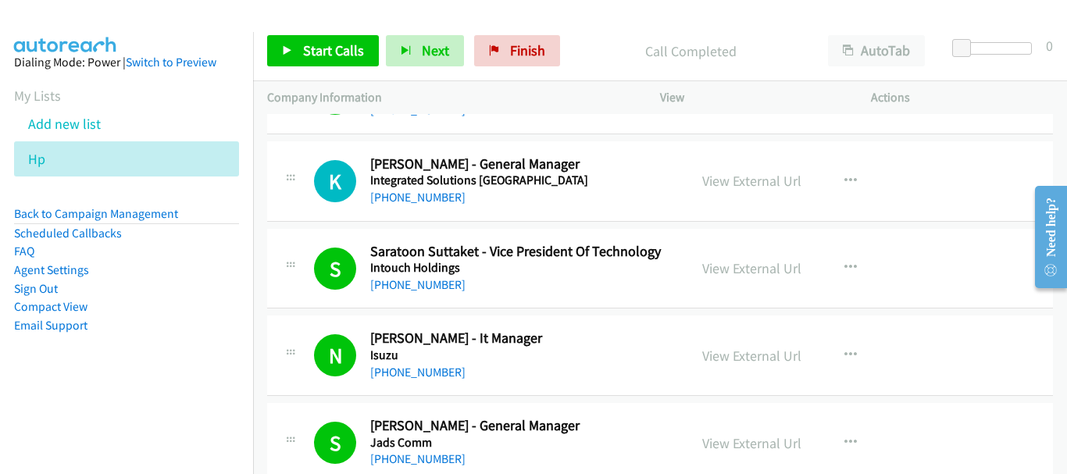
scroll to position [9120, 0]
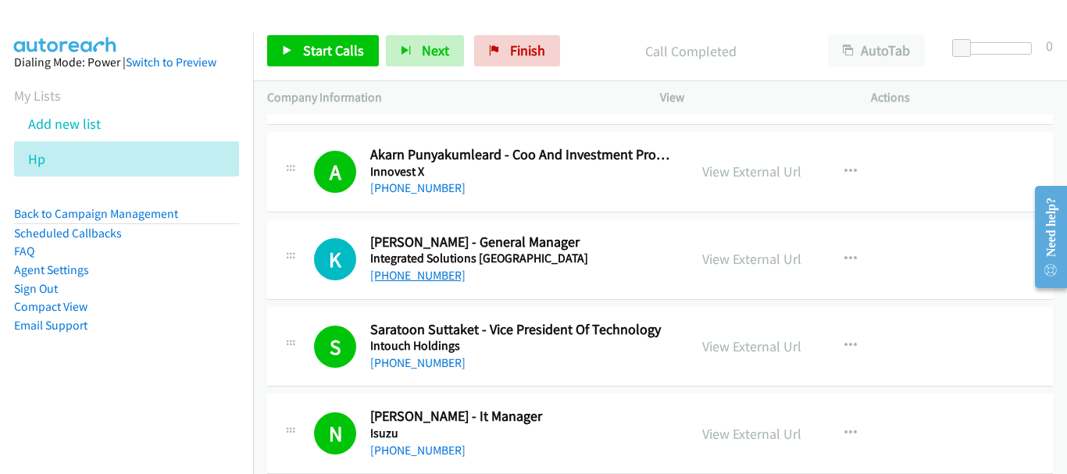
click at [421, 282] on link "[PHONE_NUMBER]" at bounding box center [417, 275] width 95 height 15
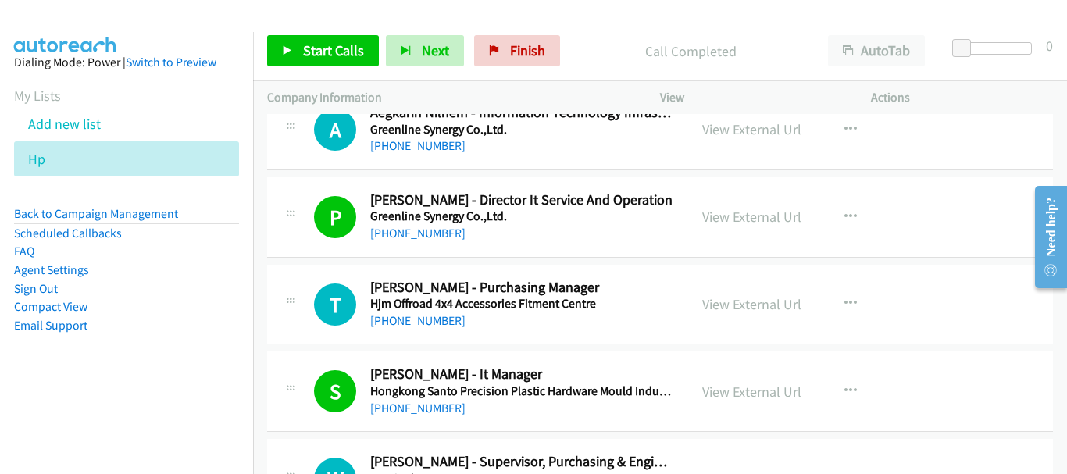
scroll to position [7792, 0]
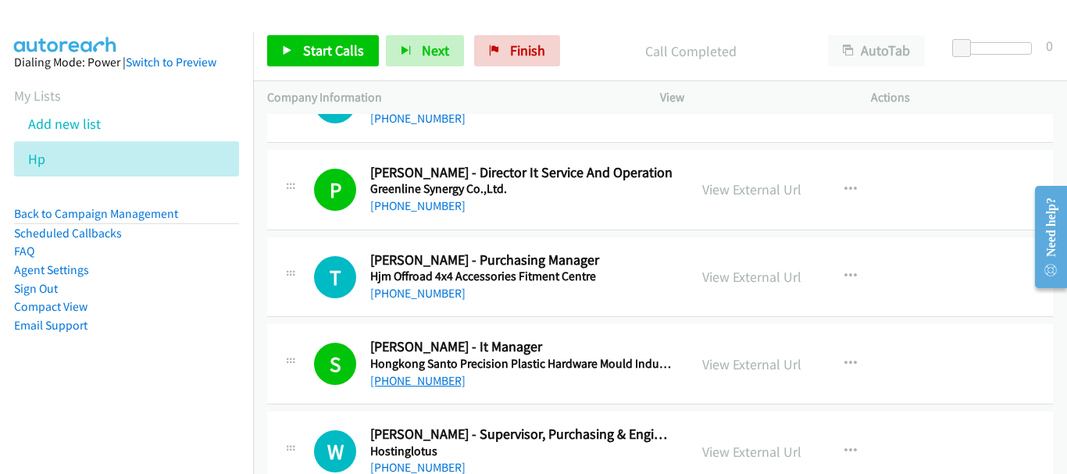
click at [441, 384] on link "[PHONE_NUMBER]" at bounding box center [417, 380] width 95 height 15
